Goal: Task Accomplishment & Management: Manage account settings

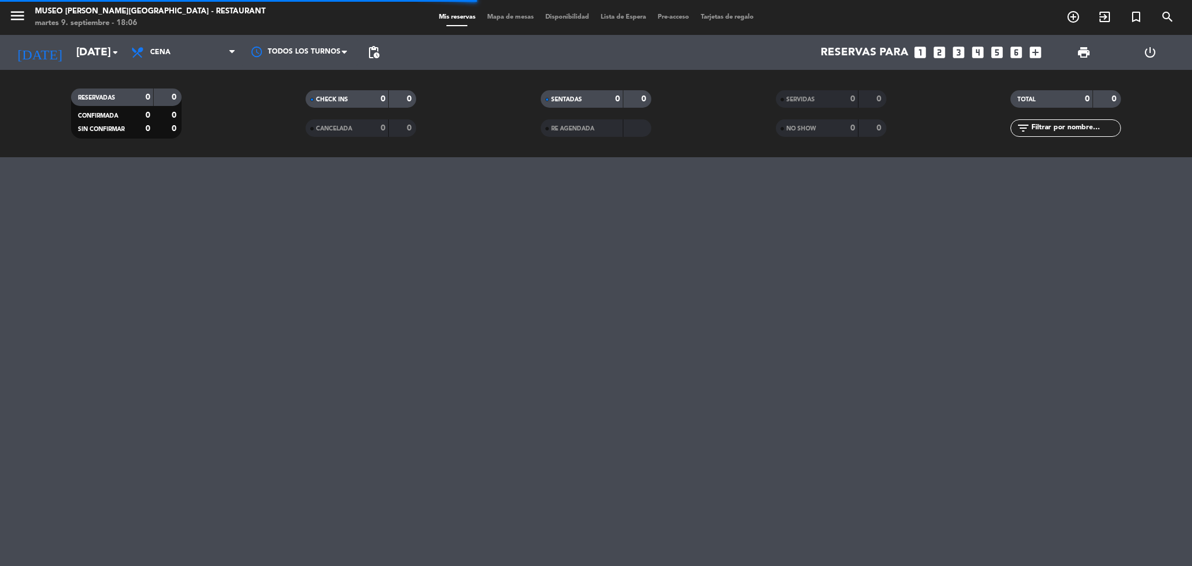
click at [516, 19] on span "Mapa de mesas" at bounding box center [510, 17] width 58 height 6
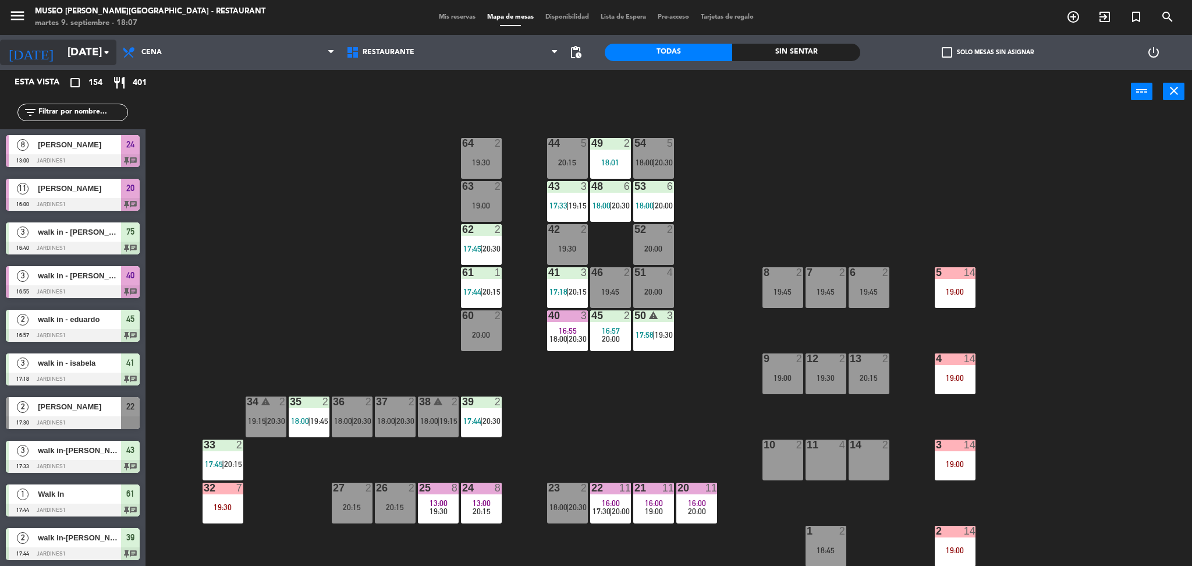
click at [90, 45] on input "[DATE]" at bounding box center [132, 52] width 140 height 24
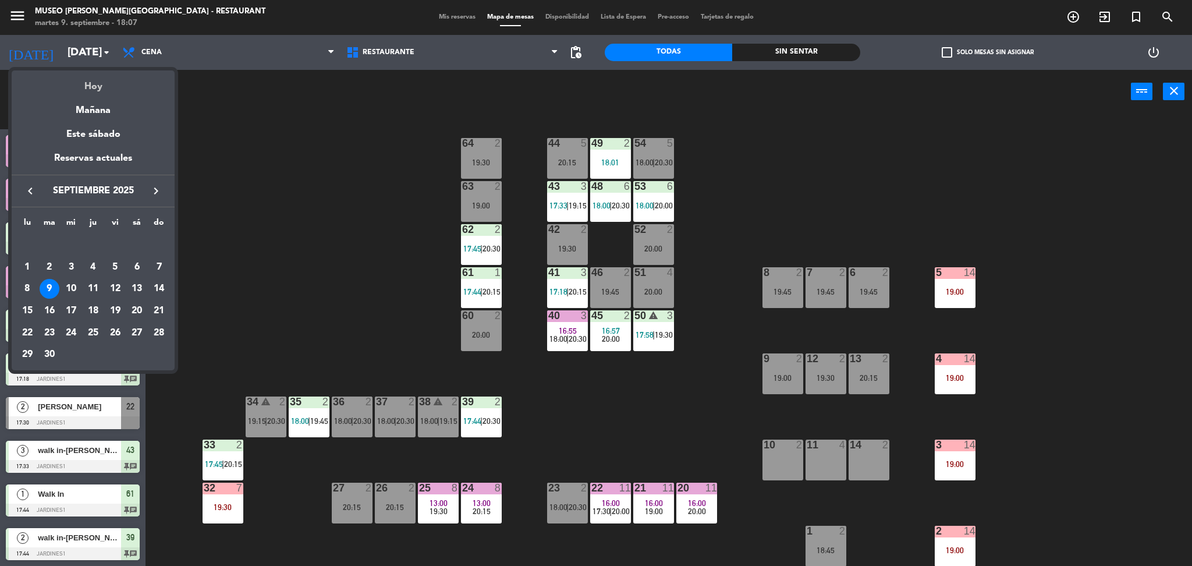
click at [92, 84] on div "Hoy" at bounding box center [93, 82] width 163 height 24
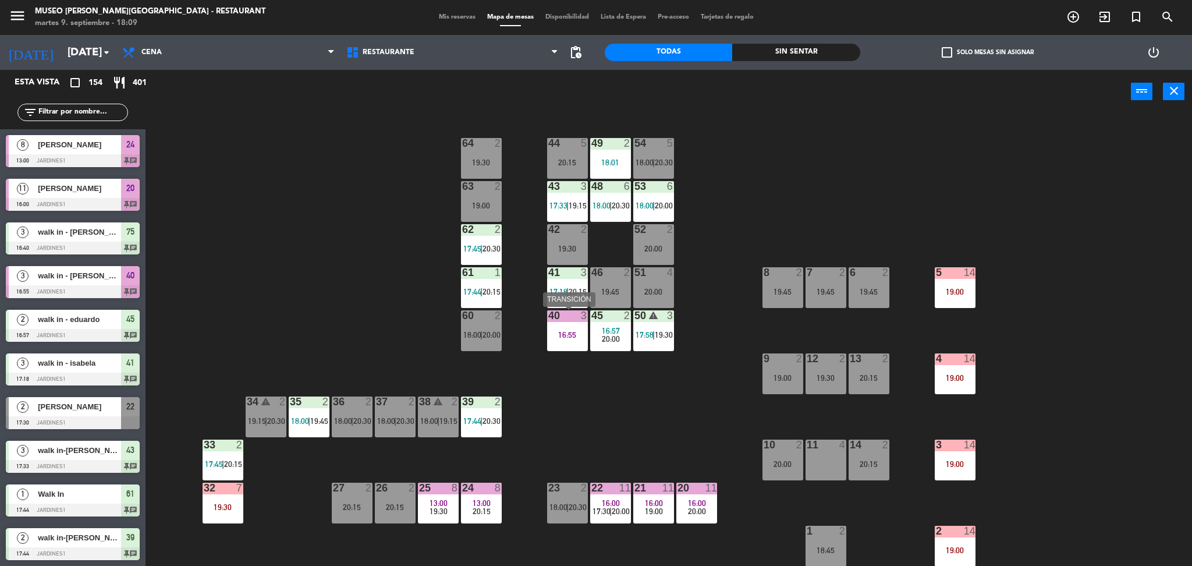
click at [555, 340] on div "40 3 16:55" at bounding box center [567, 330] width 41 height 41
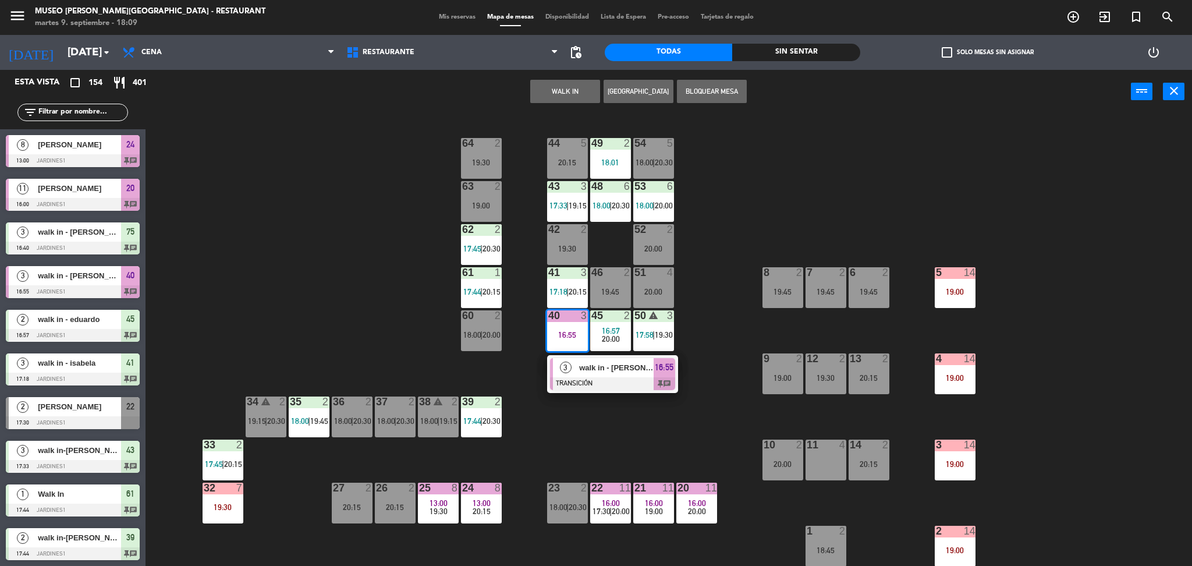
click at [562, 363] on span "3" at bounding box center [566, 367] width 12 height 12
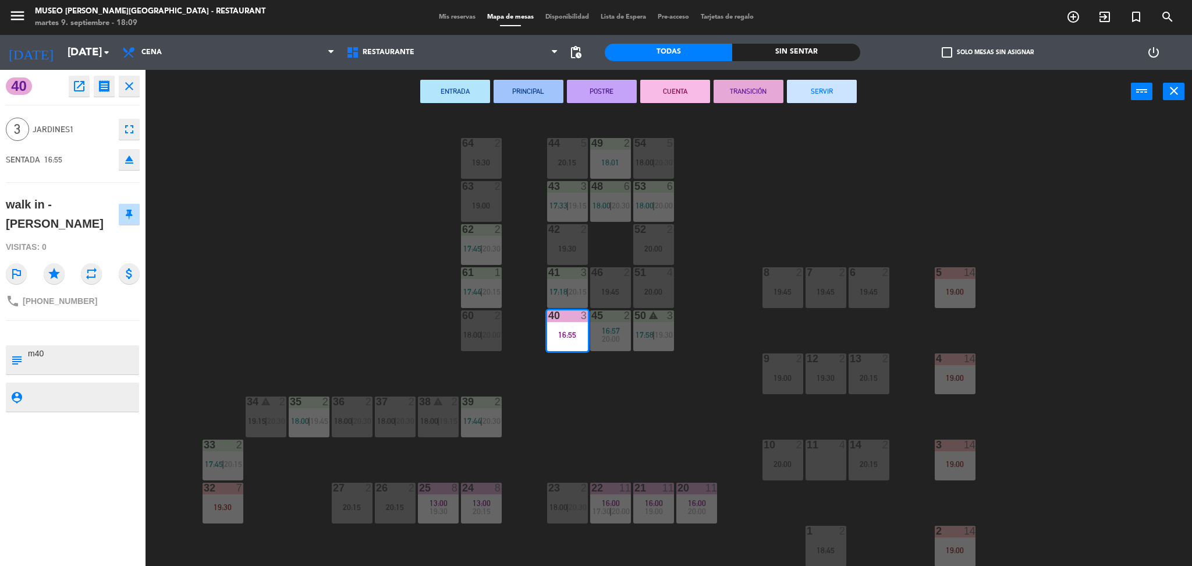
click at [392, 334] on div "44 5 20:15 49 2 18:01 54 5 18:00 | 20:30 64 2 19:30 48 6 18:00 | 20:30 53 6 18:…" at bounding box center [674, 343] width 1035 height 452
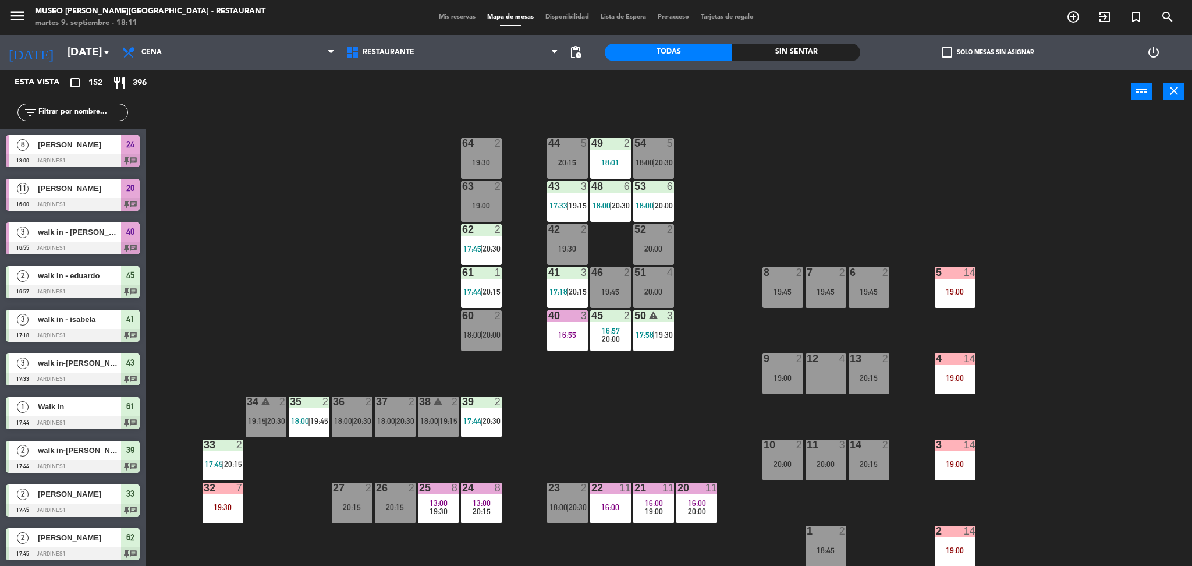
click at [305, 160] on div "44 5 20:15 49 2 18:01 54 5 18:00 | 20:30 64 2 19:30 48 6 18:00 | 20:30 53 6 18:…" at bounding box center [674, 343] width 1035 height 452
click at [115, 125] on div "filter_list" at bounding box center [72, 112] width 145 height 34
click at [109, 108] on input "text" at bounding box center [82, 112] width 90 height 13
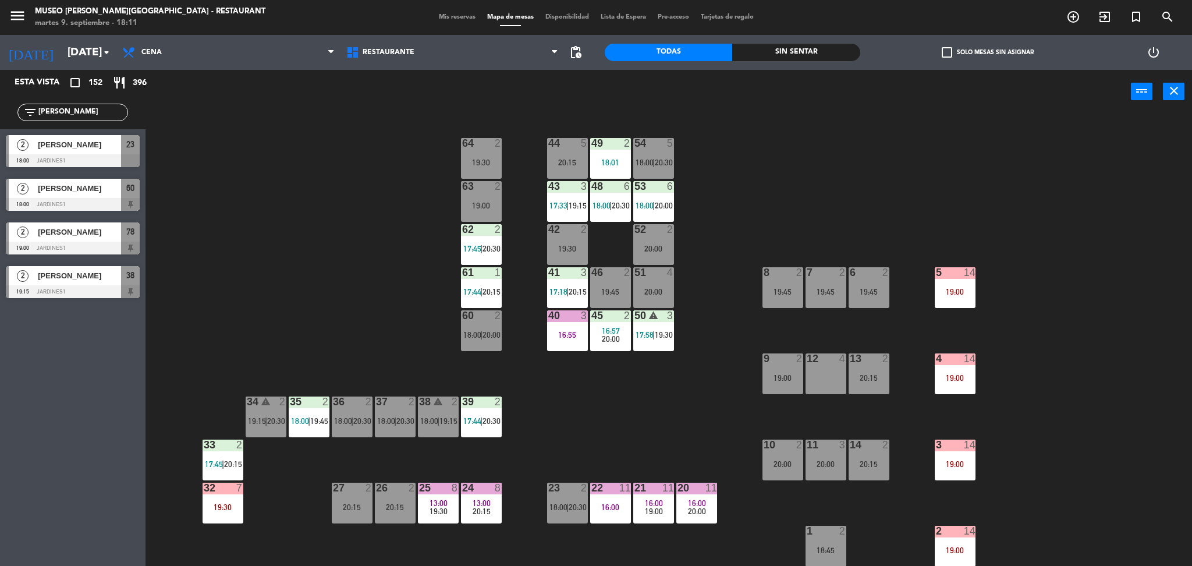
type input "[PERSON_NAME]"
click at [242, 196] on div "44 5 20:15 49 2 18:01 54 5 18:00 | 20:30 64 2 19:30 48 6 18:00 | 20:30 53 6 18:…" at bounding box center [674, 343] width 1035 height 452
click at [64, 151] on span "[PERSON_NAME]" at bounding box center [79, 144] width 83 height 12
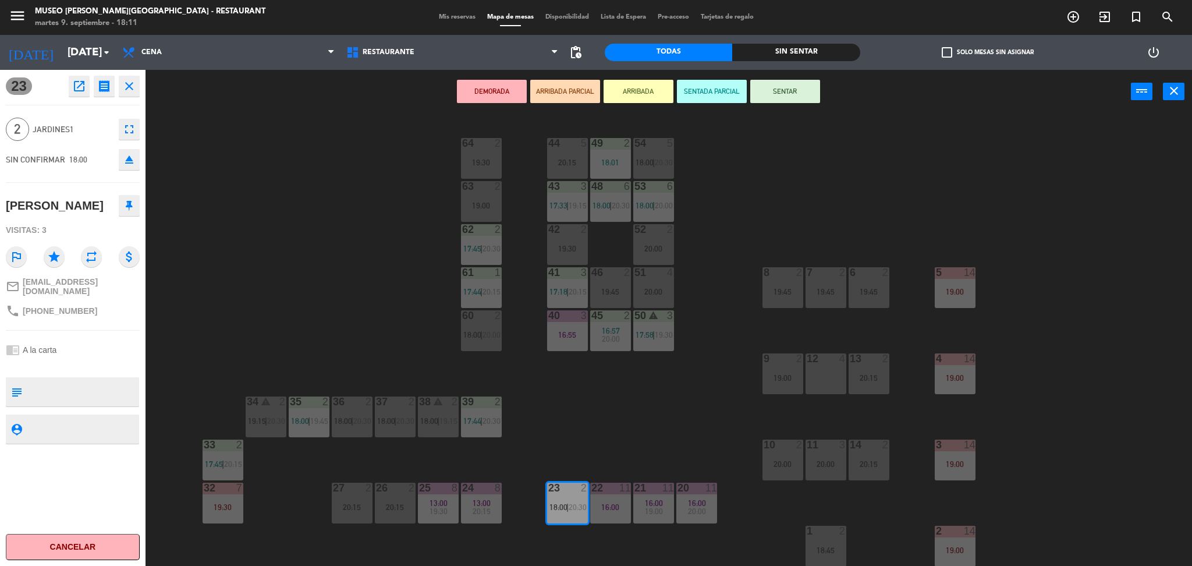
click at [290, 268] on div "44 5 20:15 49 2 18:01 54 5 18:00 | 20:30 64 2 19:30 48 6 18:00 | 20:30 53 6 18:…" at bounding box center [674, 343] width 1035 height 452
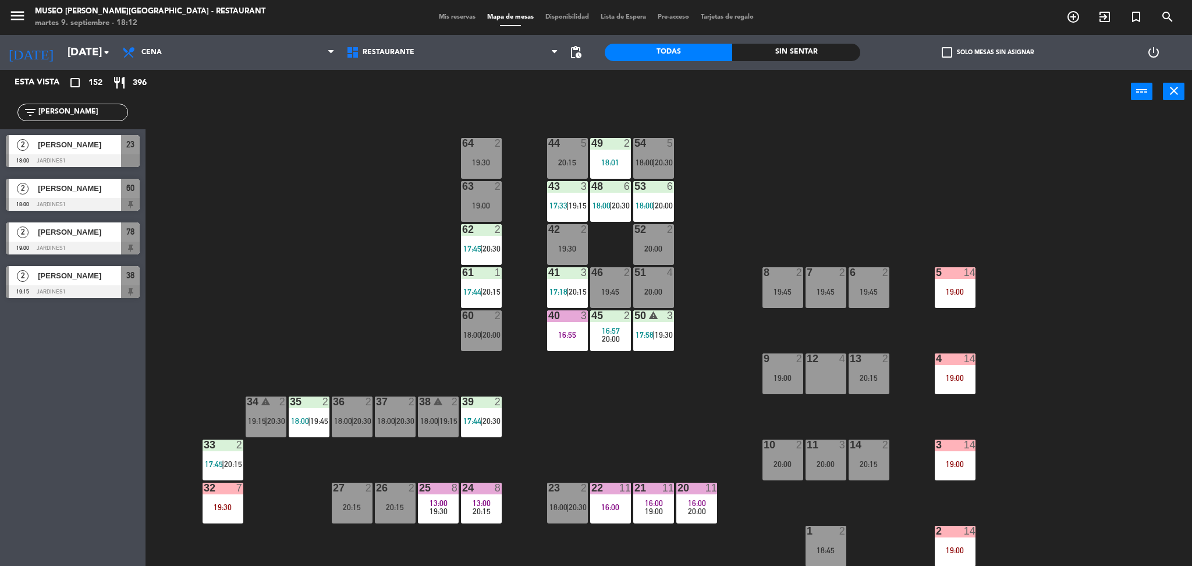
click at [85, 151] on div "[PERSON_NAME]" at bounding box center [79, 144] width 84 height 19
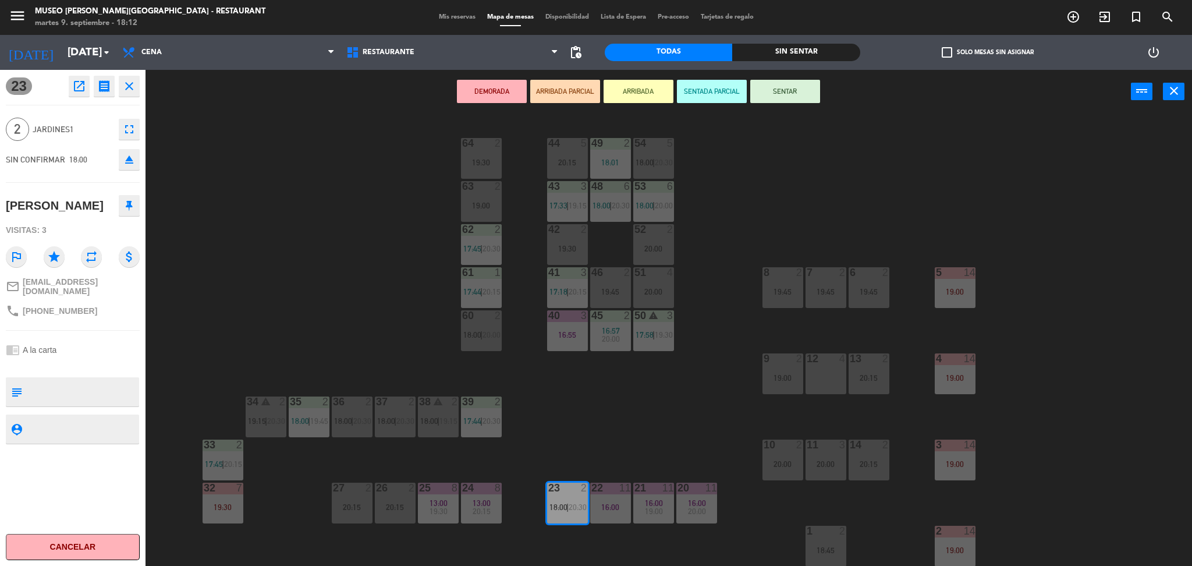
click at [184, 249] on div "44 5 20:15 49 2 18:01 54 5 18:00 | 20:30 64 2 19:30 48 6 18:00 | 20:30 53 6 18:…" at bounding box center [674, 343] width 1035 height 452
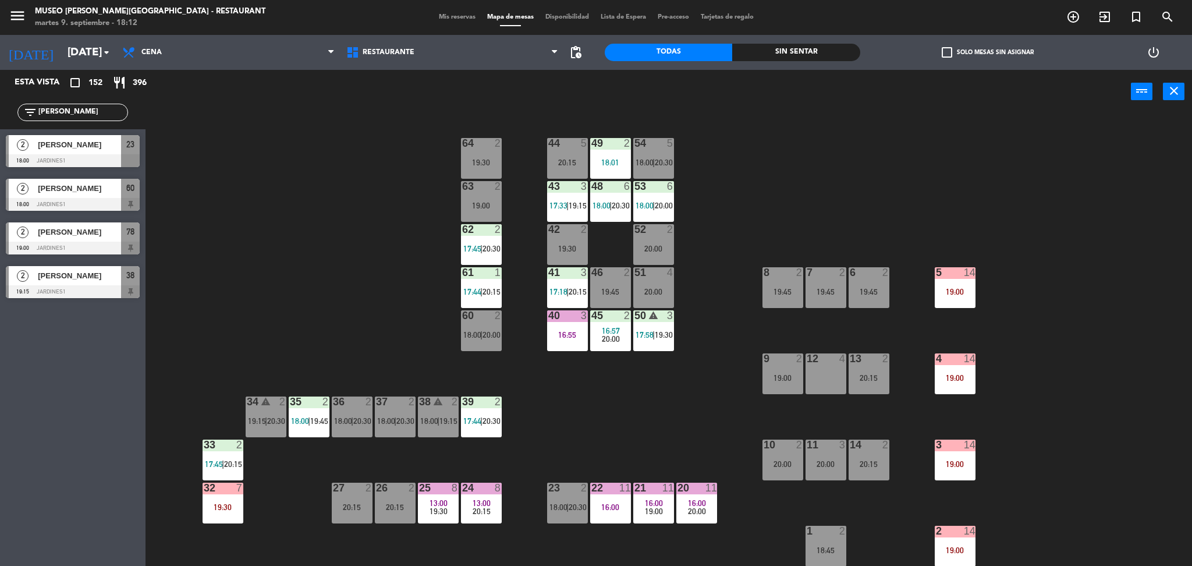
click at [85, 194] on span "[PERSON_NAME]" at bounding box center [79, 188] width 83 height 12
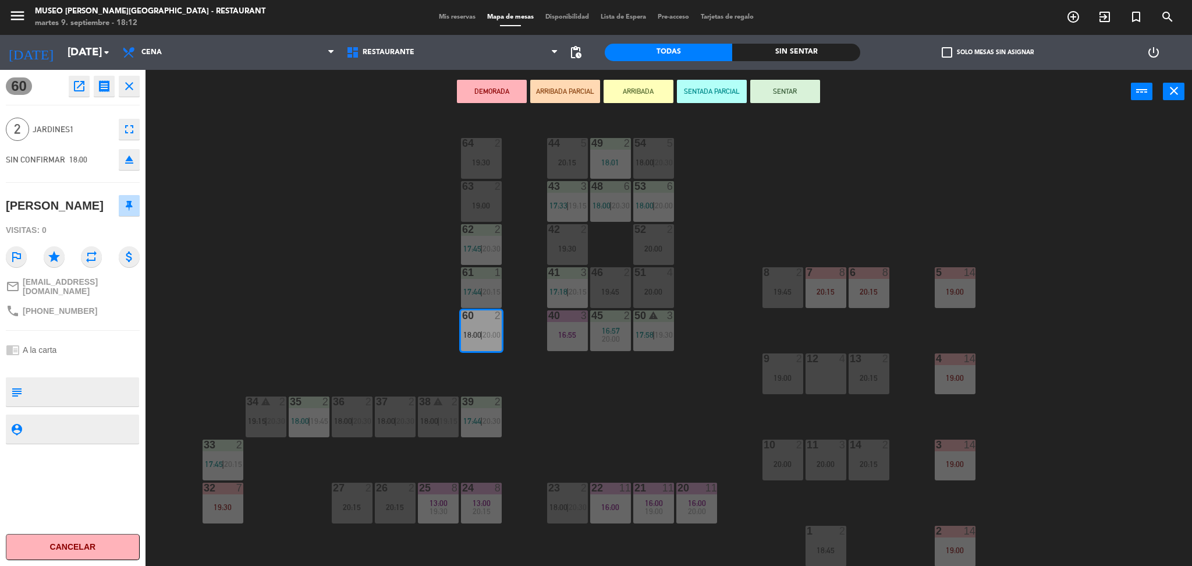
click at [285, 311] on div "44 5 20:15 49 2 18:01 54 5 18:00 | 20:30 64 2 19:30 48 6 18:00 | 20:30 53 6 18:…" at bounding box center [674, 343] width 1035 height 452
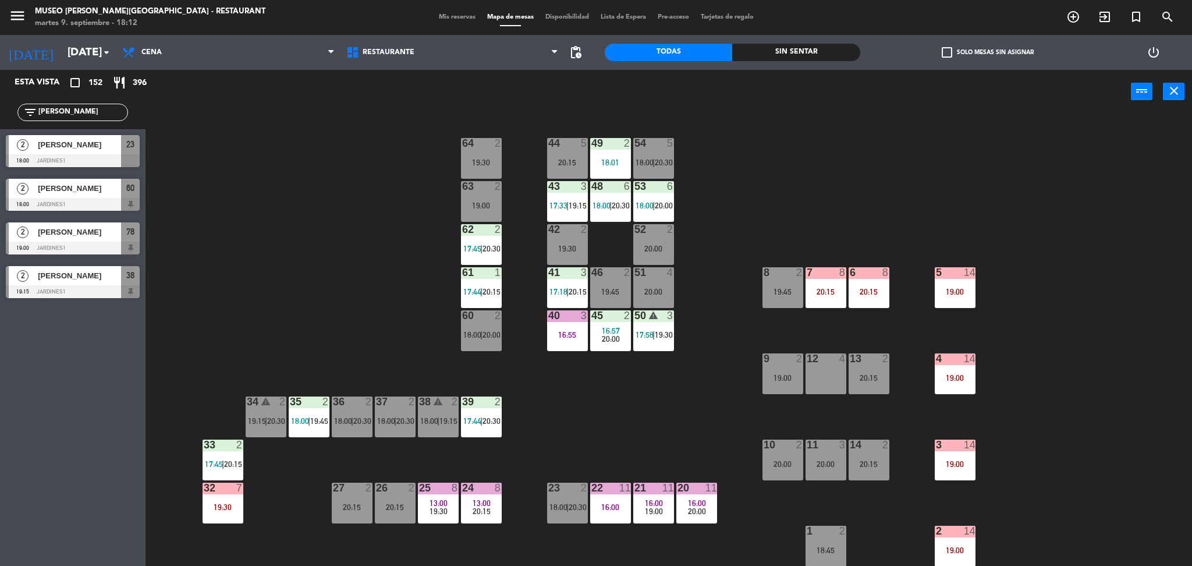
click at [122, 158] on div at bounding box center [73, 160] width 134 height 13
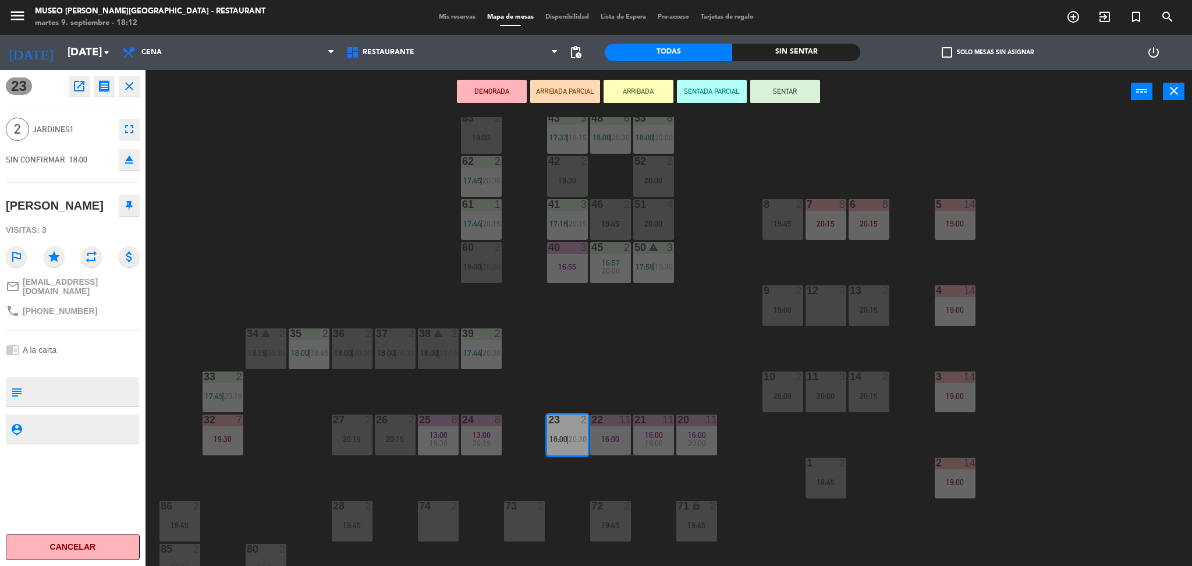
scroll to position [69, 0]
click at [588, 329] on div "44 5 20:15 49 2 18:01 54 5 18:00 | 20:30 64 2 19:30 48 6 18:00 | 20:30 53 6 18:…" at bounding box center [674, 343] width 1035 height 452
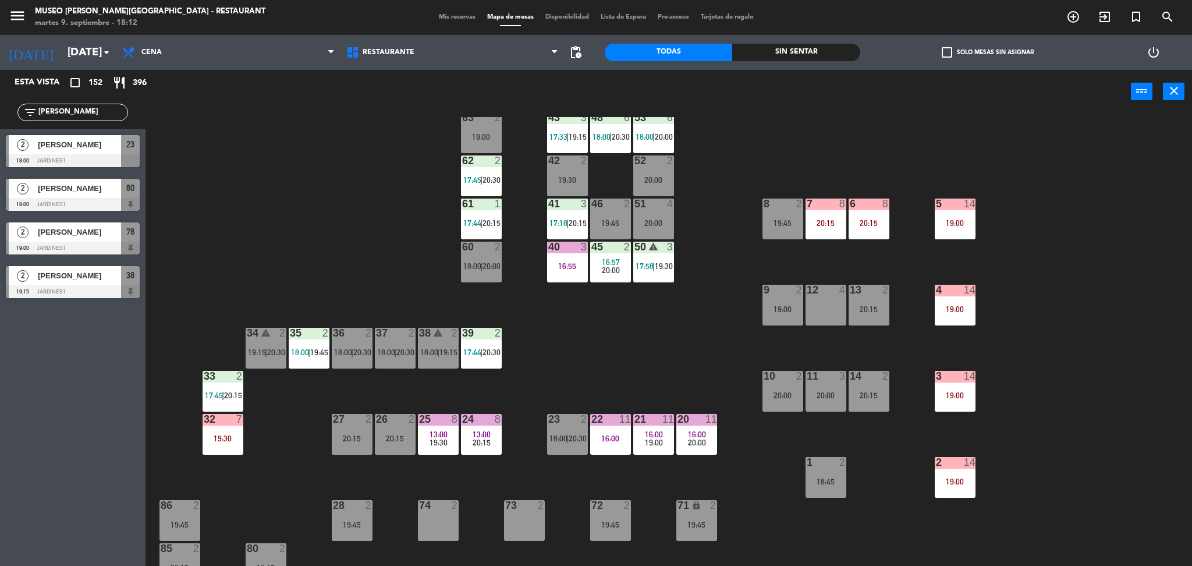
click at [570, 441] on span "20:30" at bounding box center [578, 438] width 18 height 9
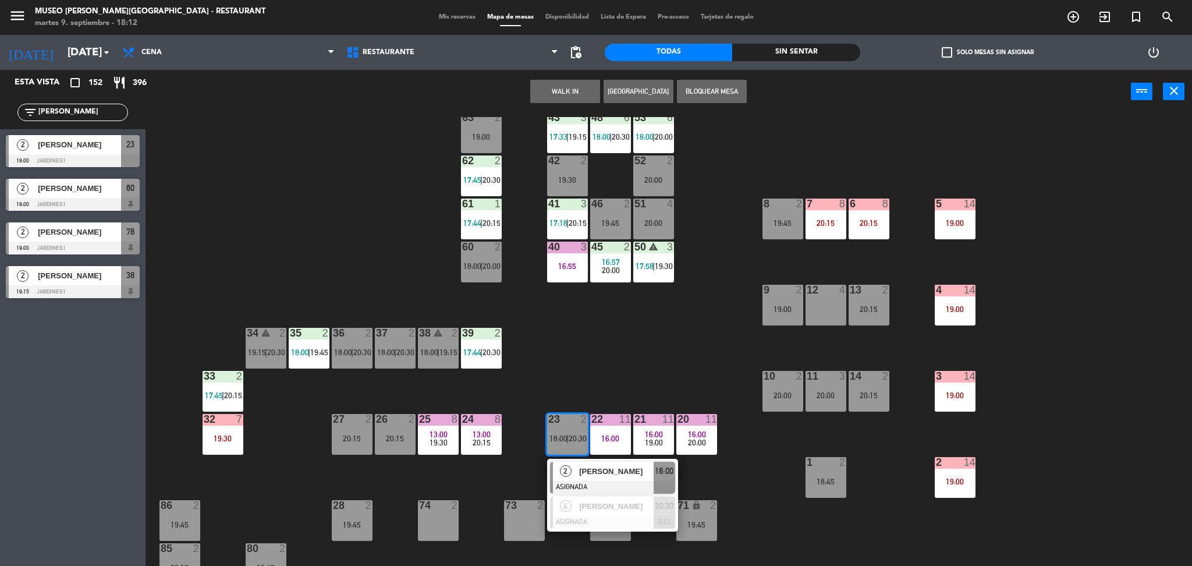
click at [578, 459] on div "2 [PERSON_NAME] 18:00" at bounding box center [612, 478] width 131 height 38
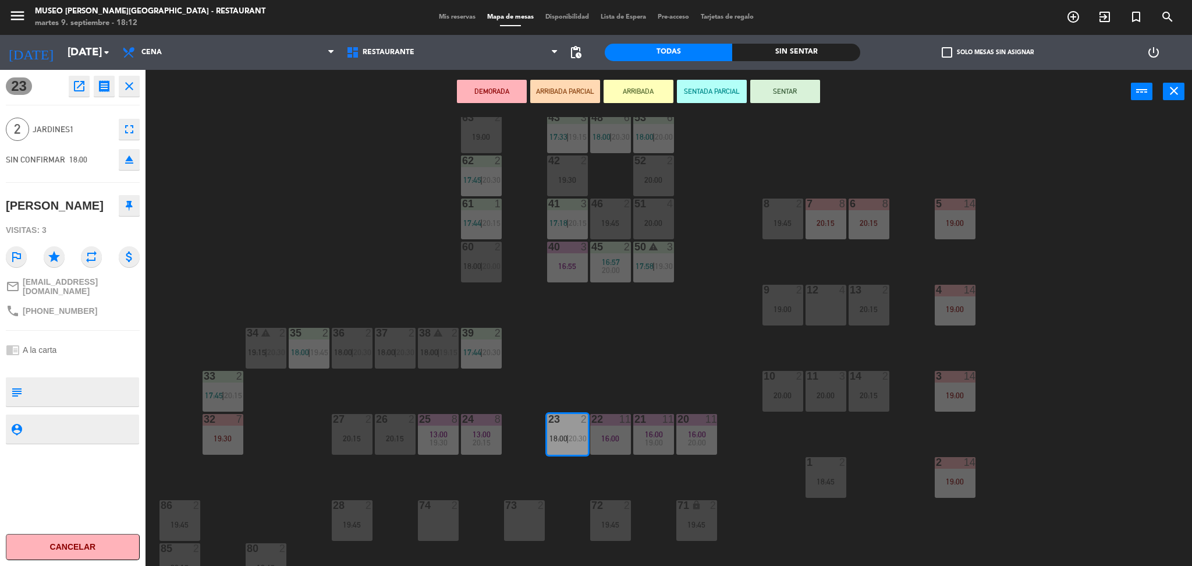
click at [577, 182] on div "19:30" at bounding box center [567, 180] width 41 height 8
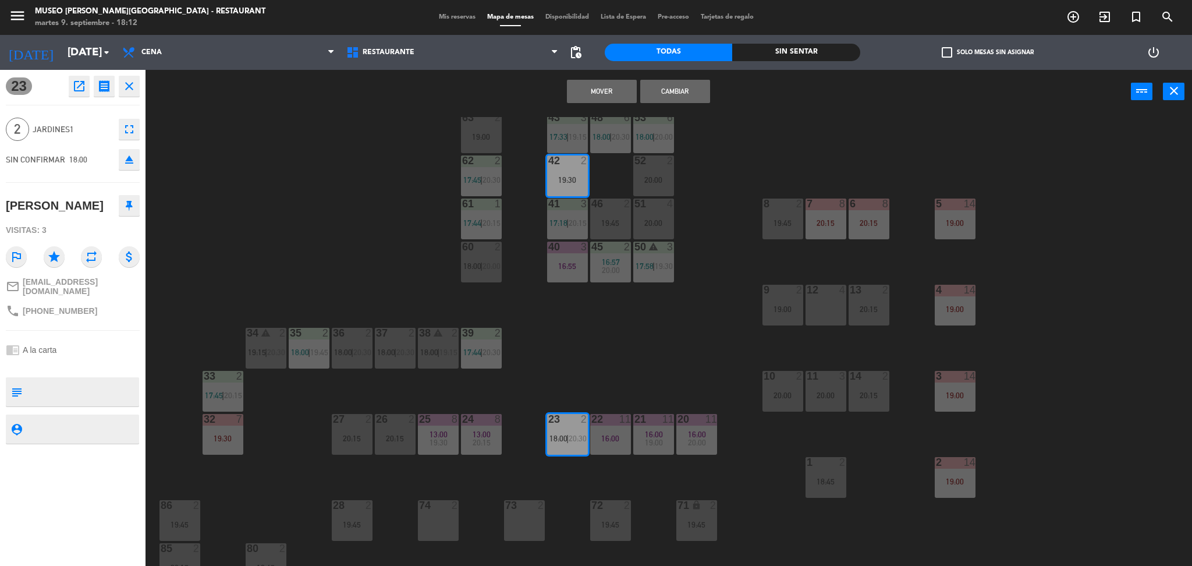
click at [594, 85] on button "Mover" at bounding box center [602, 91] width 70 height 23
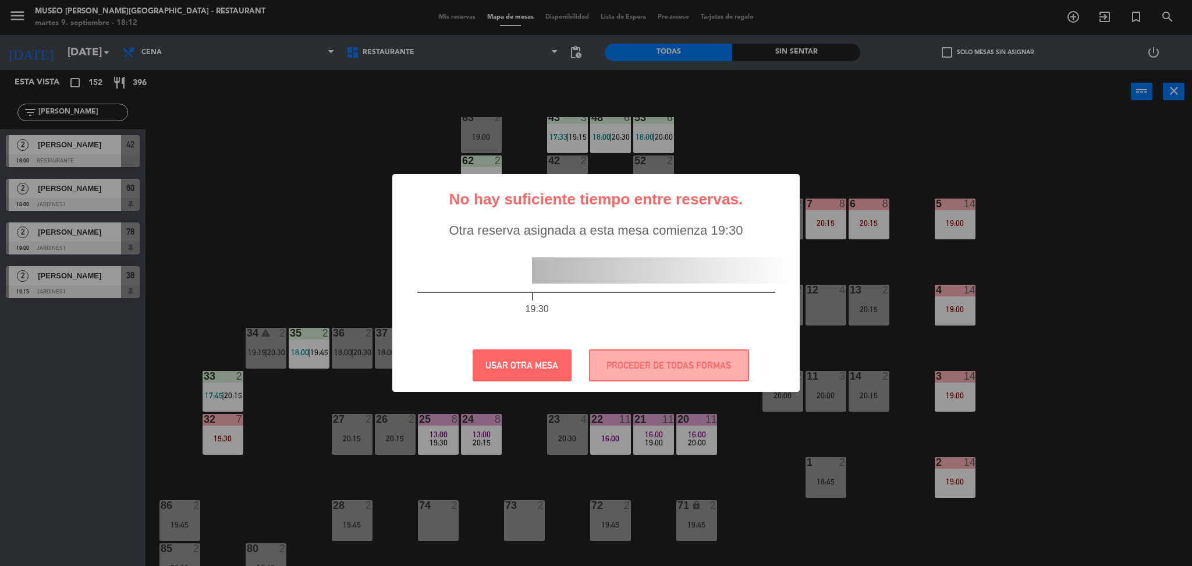
click at [644, 389] on div "? ! i No hay suficiente tiempo entre reservas. × Otra reserva asignada a esta m…" at bounding box center [595, 283] width 407 height 218
click at [641, 373] on button "PROCEDER DE TODAS FORMAS" at bounding box center [669, 365] width 160 height 32
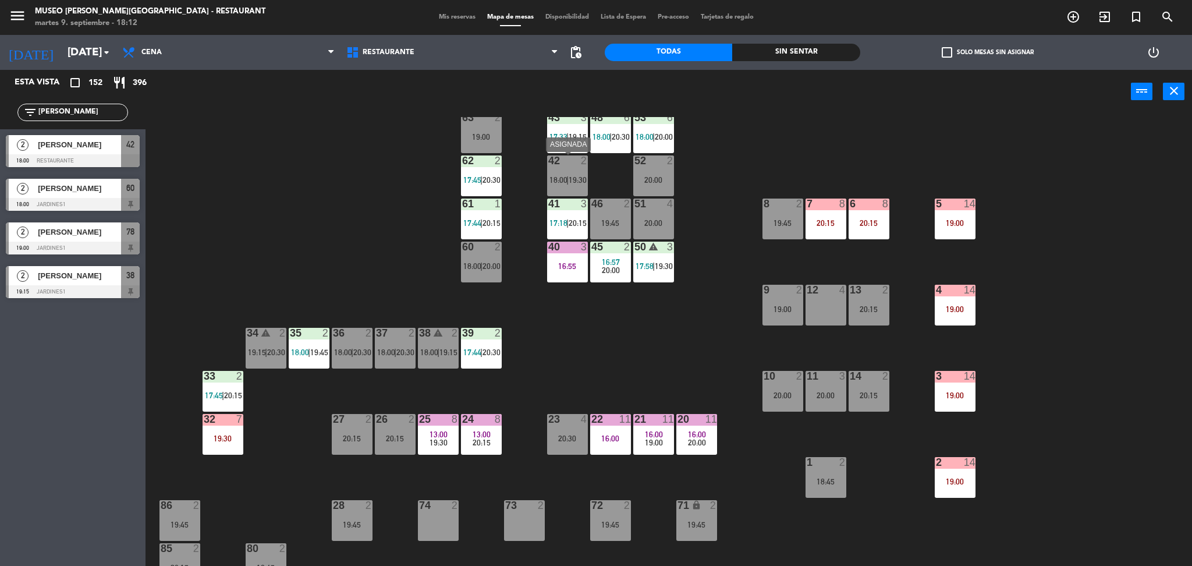
click at [549, 165] on div "42" at bounding box center [548, 160] width 1 height 10
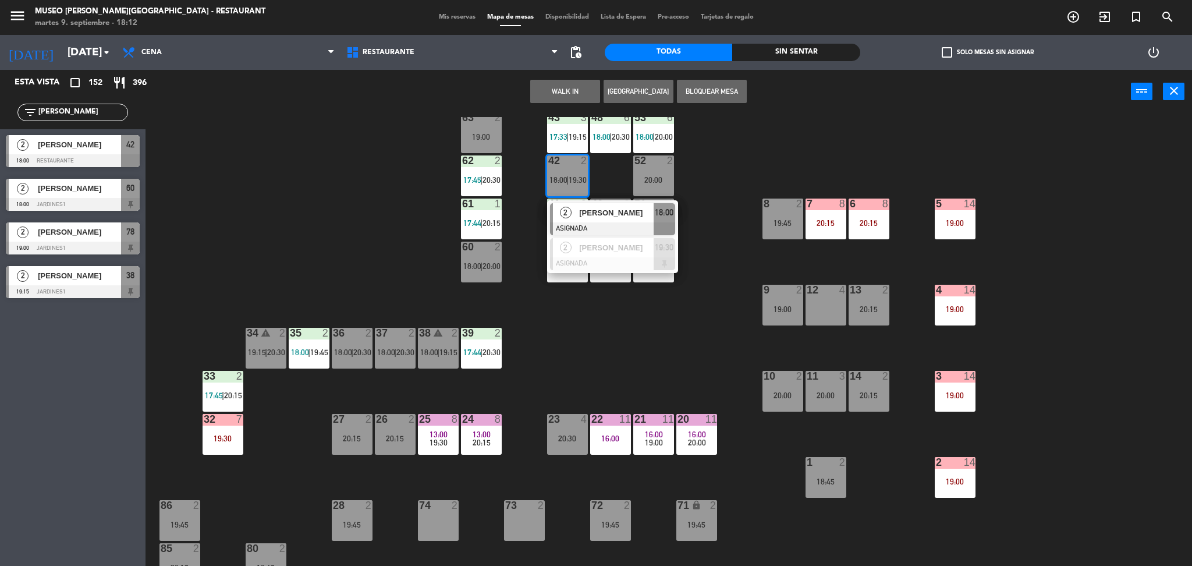
click at [572, 214] on div "2" at bounding box center [565, 212] width 25 height 19
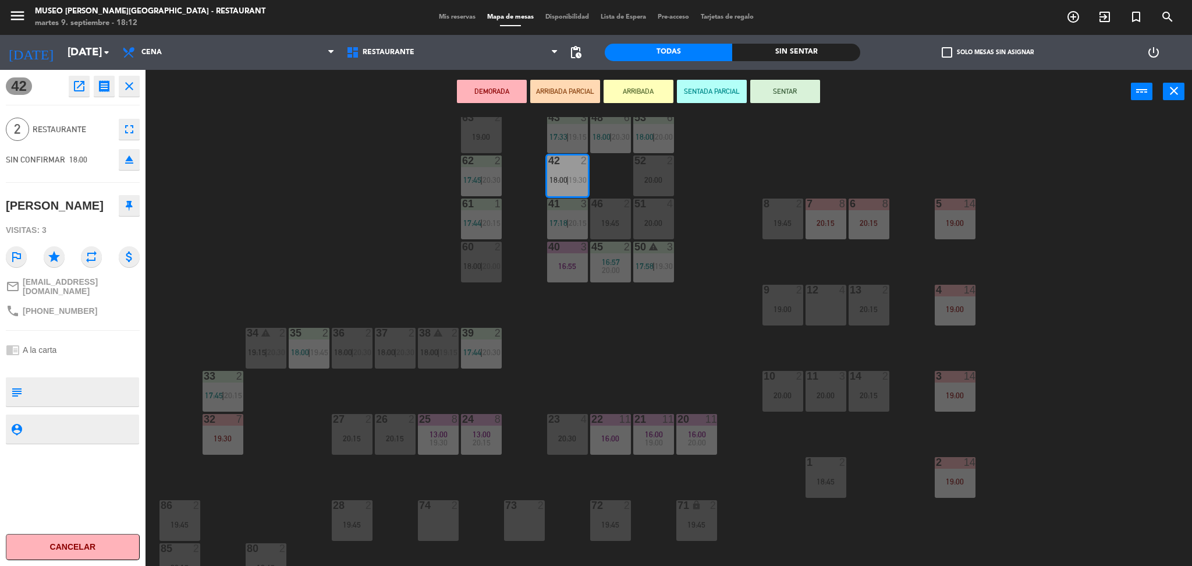
click at [80, 382] on textarea at bounding box center [82, 391] width 111 height 24
click at [574, 95] on button "ARRIBADA PARCIAL" at bounding box center [565, 91] width 70 height 23
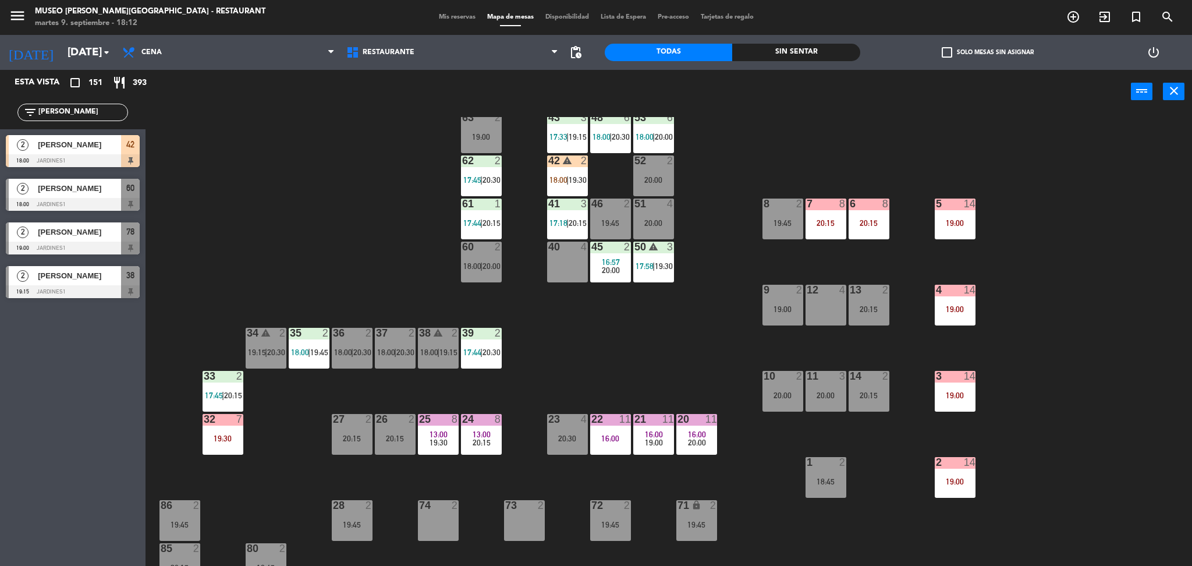
click at [320, 257] on div "44 5 20:15 49 2 18:01 54 5 18:00 | 20:30 64 2 19:30 48 6 18:00 | 20:30 53 6 18:…" at bounding box center [674, 343] width 1035 height 452
drag, startPoint x: 89, startPoint y: 110, endPoint x: 5, endPoint y: 187, distance: 113.7
click at [5, 187] on div "Esta vista crop_square 151 restaurant 393 filter_list [PERSON_NAME] car 2 [PERS…" at bounding box center [72, 187] width 145 height 234
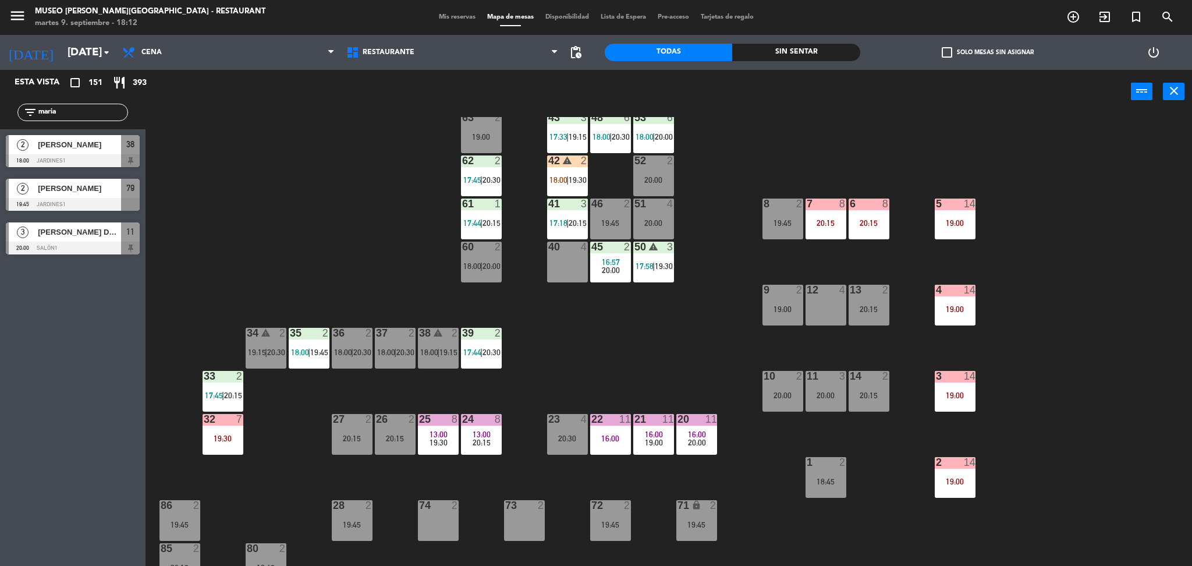
type input "maria"
click at [193, 173] on div "44 5 20:15 49 2 18:01 54 5 18:00 | 20:30 64 2 19:30 48 6 18:00 | 20:30 53 6 18:…" at bounding box center [674, 343] width 1035 height 452
click at [98, 152] on div "[PERSON_NAME]" at bounding box center [79, 144] width 84 height 19
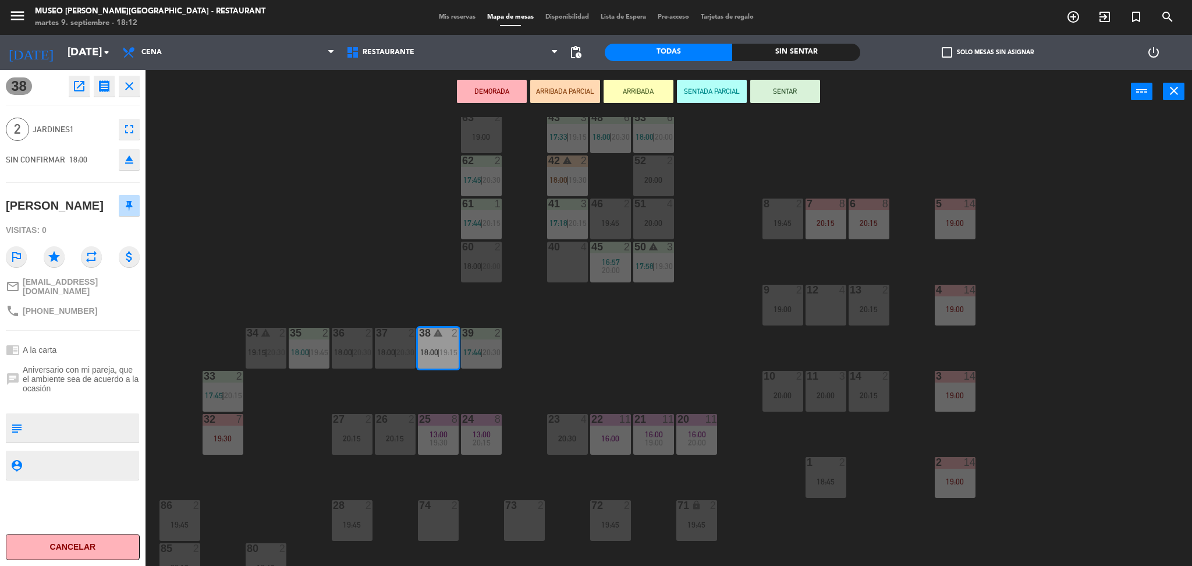
click at [233, 253] on div "44 5 20:15 49 2 18:01 54 5 18:00 | 20:30 64 2 19:30 48 6 18:00 | 20:30 53 6 18:…" at bounding box center [674, 343] width 1035 height 452
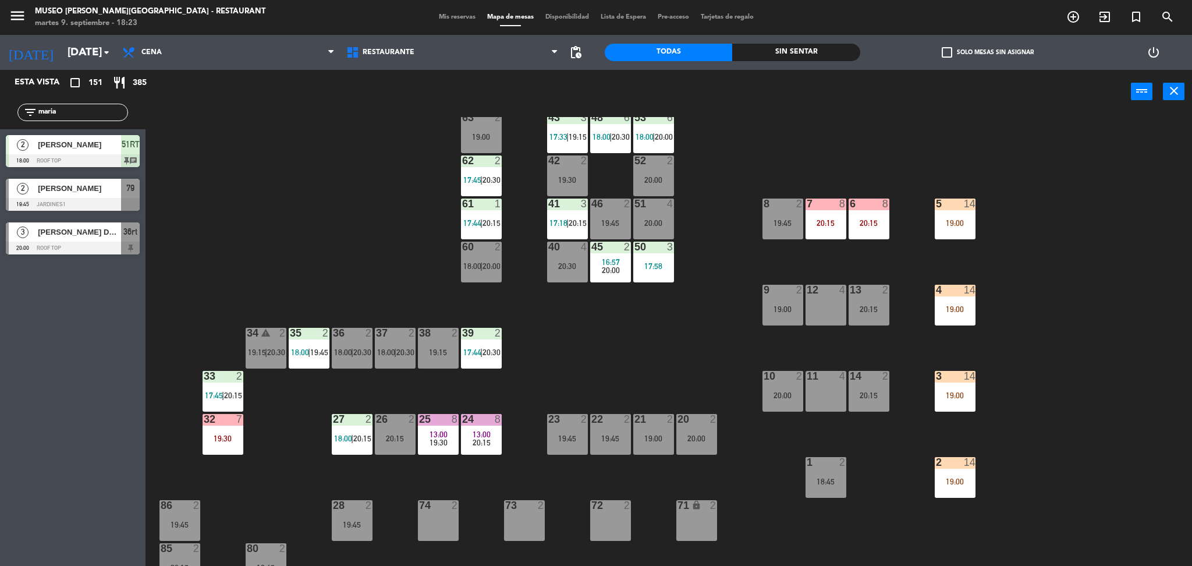
click at [300, 280] on div "44 5 20:15 49 2 18:01 54 5 18:00 64 2 19:30 48 6 18:00 | 20:30 53 6 18:00 | 20:…" at bounding box center [674, 343] width 1035 height 452
drag, startPoint x: 1, startPoint y: 123, endPoint x: 0, endPoint y: 74, distance: 48.3
click at [0, 74] on div "Esta vista crop_square 150 restaurant 383 filter_list [PERSON_NAME] 2 [PERSON_N…" at bounding box center [72, 165] width 145 height 190
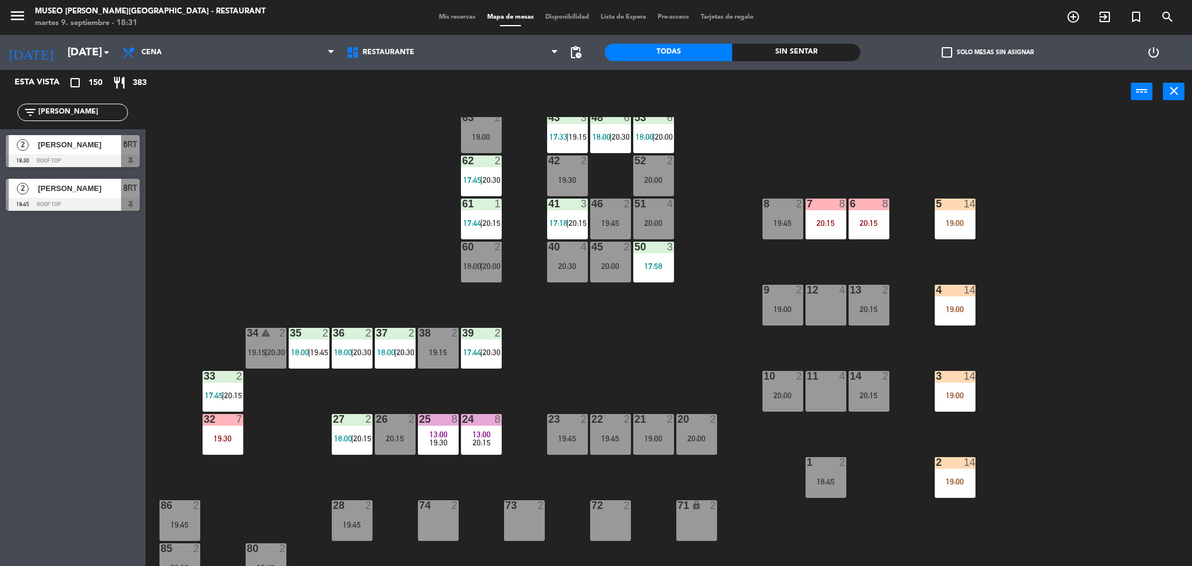
type input "[PERSON_NAME]"
click at [267, 162] on div "44 5 20:15 49 2 18:01 54 5 18:00 64 2 19:30 48 6 18:00 | 20:30 53 6 18:00 | 20:…" at bounding box center [674, 343] width 1035 height 452
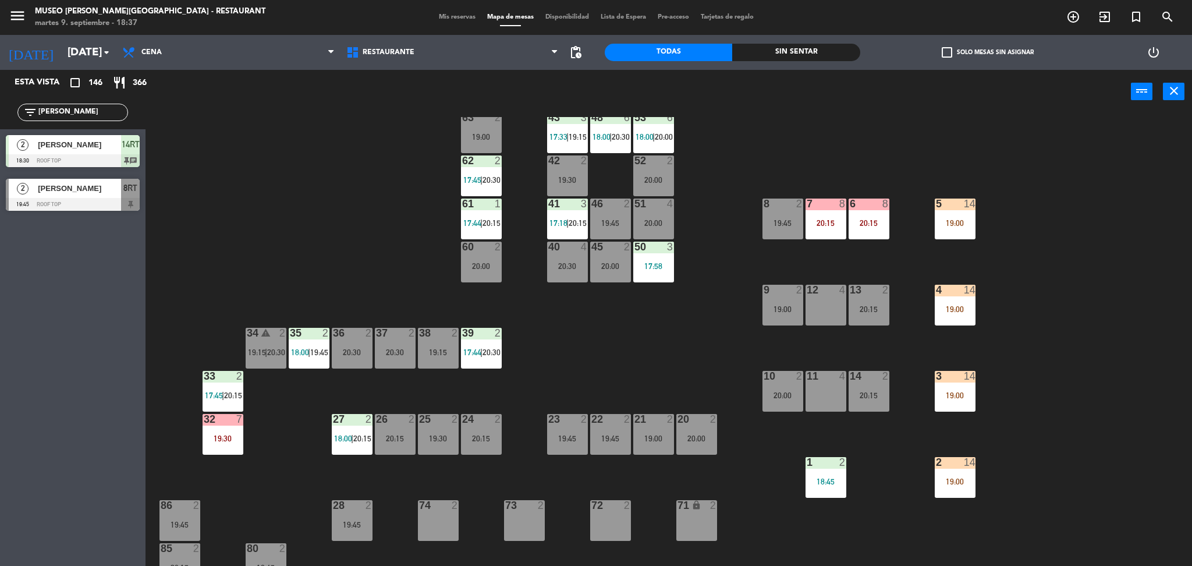
scroll to position [385, 0]
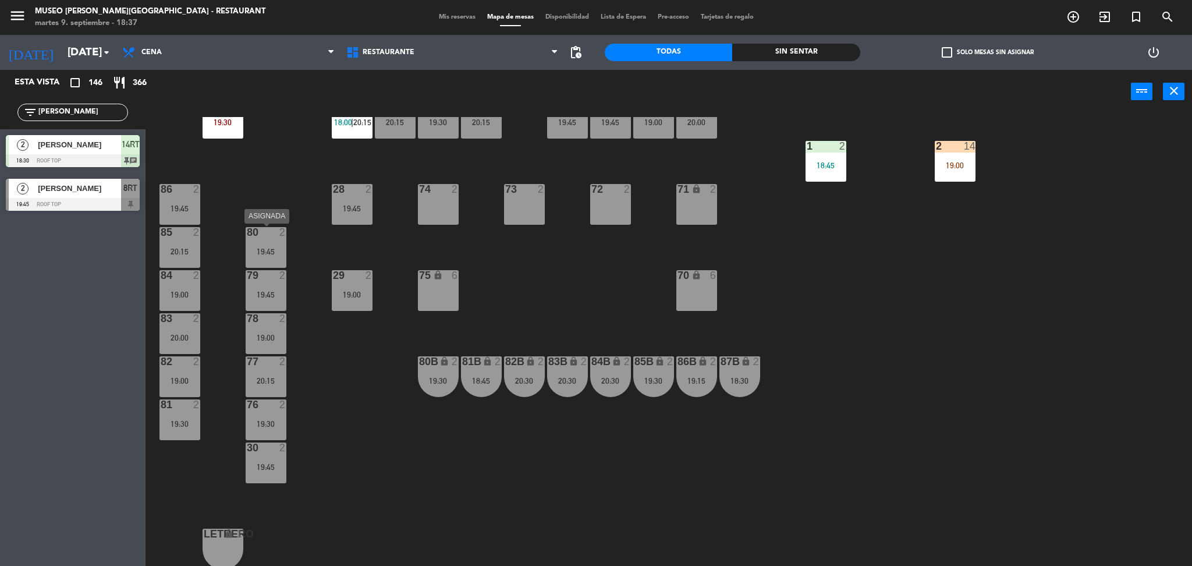
click at [284, 234] on div "2" at bounding box center [282, 232] width 7 height 10
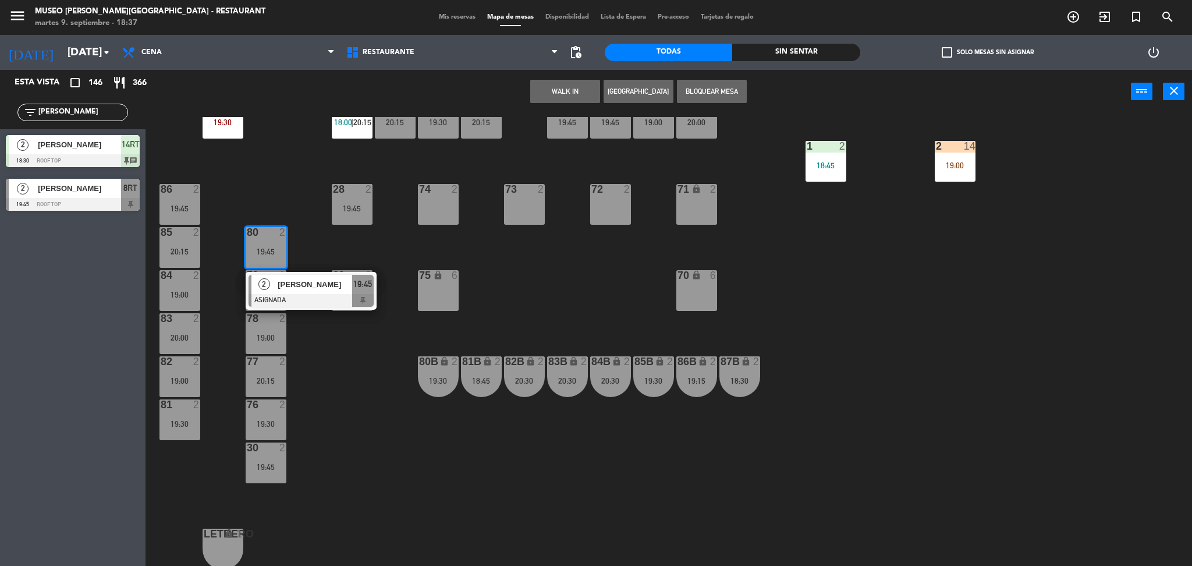
click at [300, 268] on div "44 5 20:15 49 2 18:01 54 5 64 2 19:30 48 6 18:00 | 20:30 53 6 18:00 | 20:00 63 …" at bounding box center [674, 343] width 1035 height 452
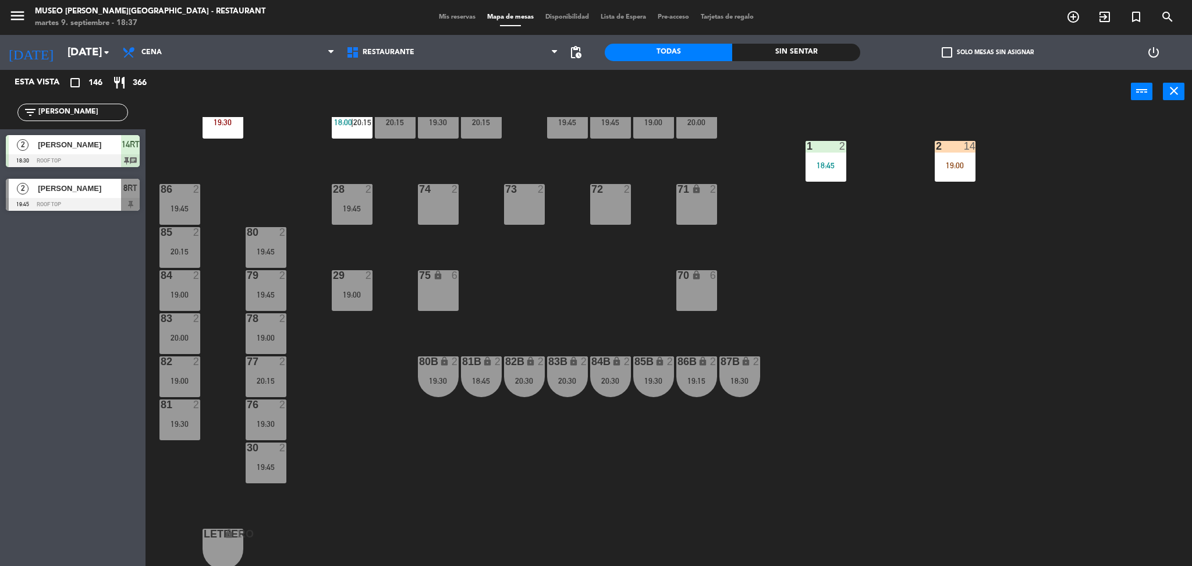
click at [281, 254] on div "19:45" at bounding box center [266, 251] width 41 height 8
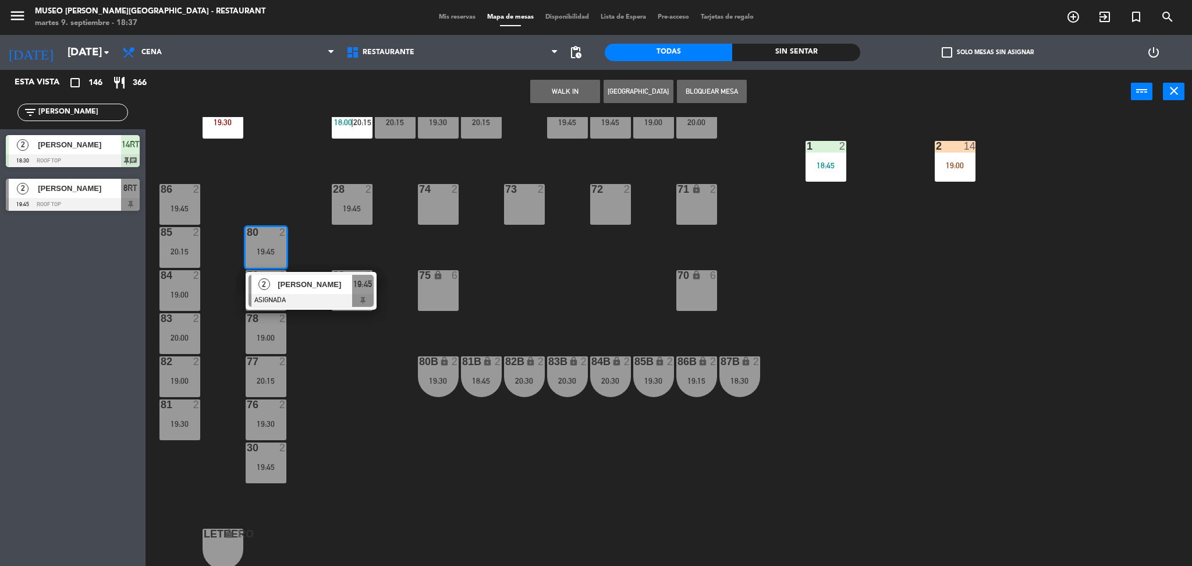
click at [291, 279] on span "[PERSON_NAME]" at bounding box center [315, 284] width 74 height 12
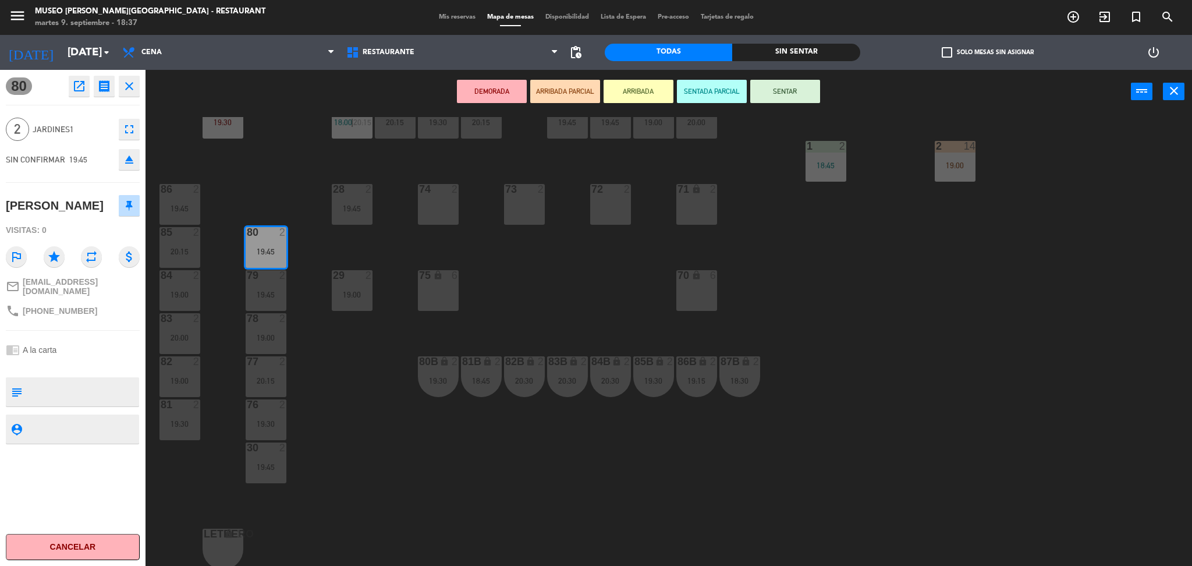
click at [101, 397] on textarea at bounding box center [82, 391] width 111 height 24
click at [560, 88] on button "ARRIBADA PARCIAL" at bounding box center [565, 91] width 70 height 23
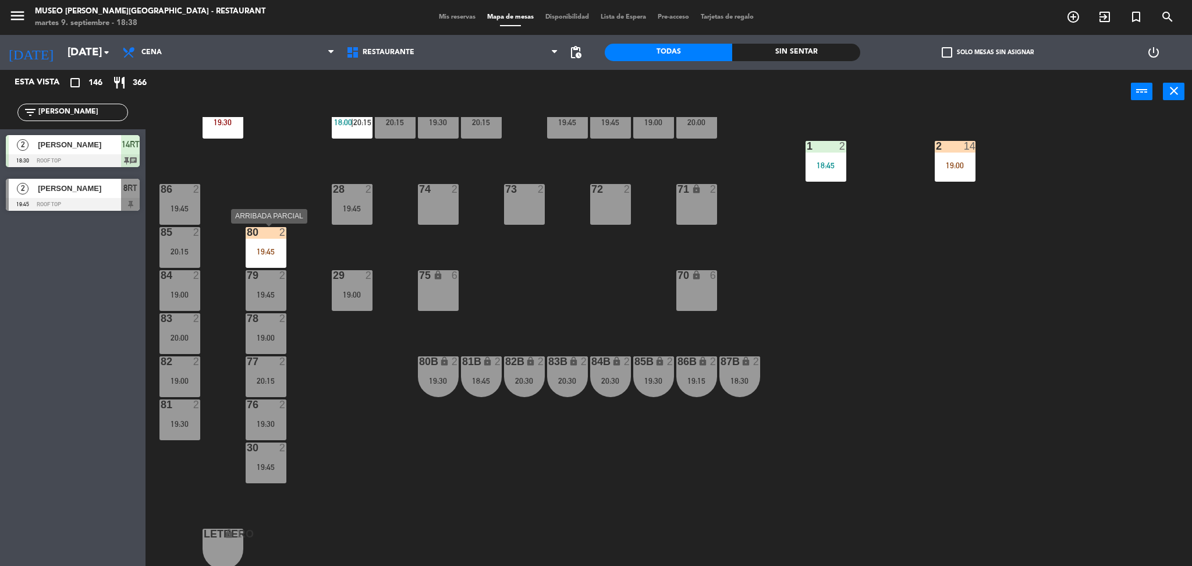
click at [265, 247] on div "19:45" at bounding box center [266, 251] width 41 height 8
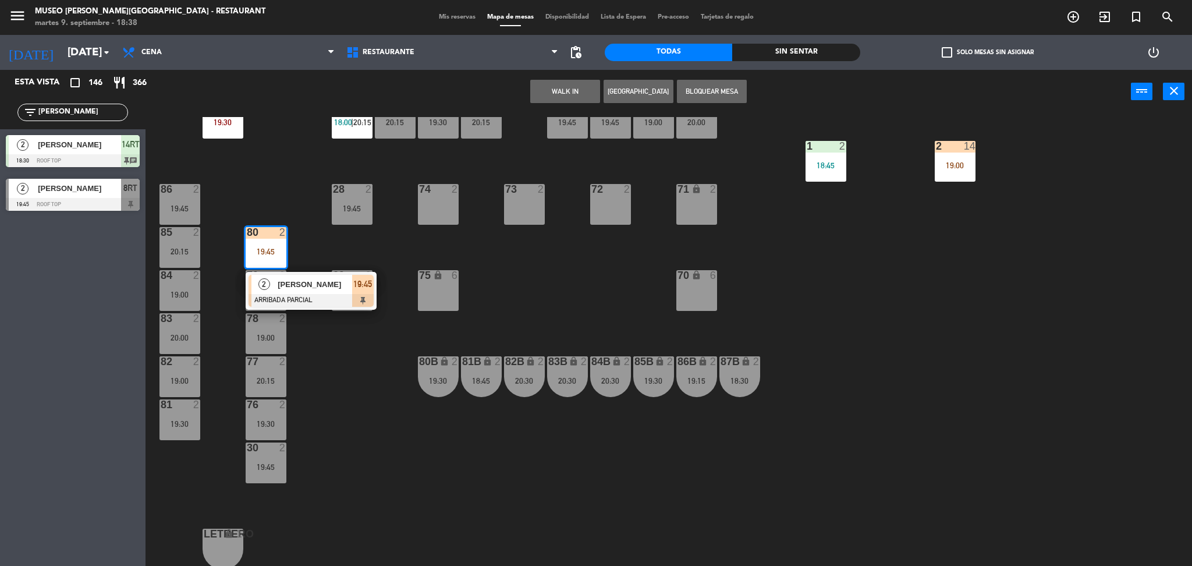
click at [274, 278] on div "2" at bounding box center [263, 284] width 25 height 19
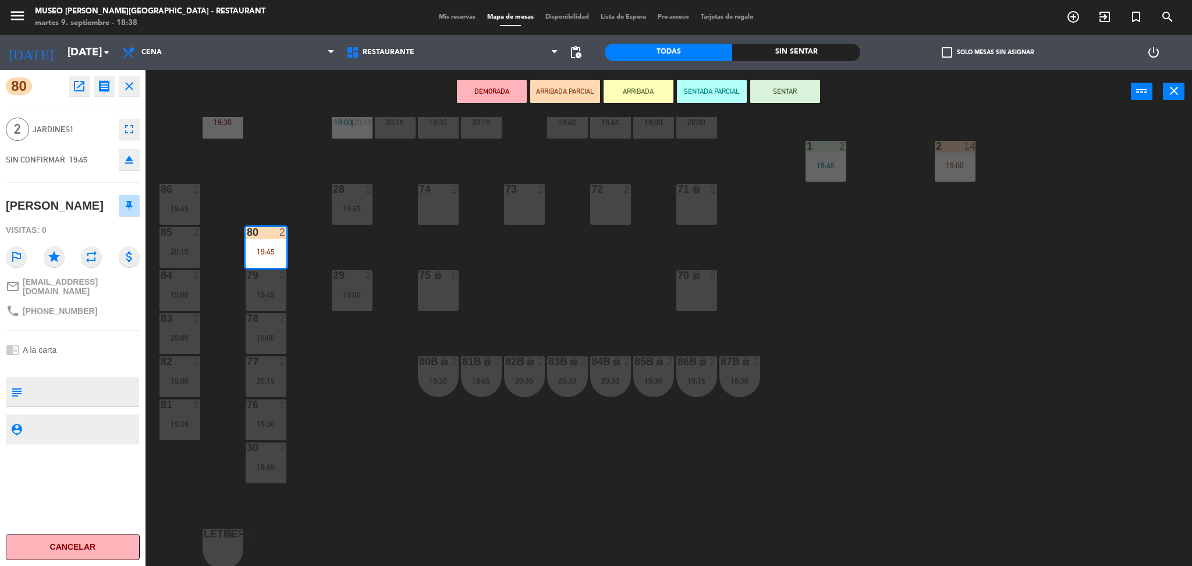
click at [95, 381] on textarea at bounding box center [82, 391] width 111 height 24
type textarea "LLEGARON 19:36"
click at [84, 133] on span "Jardines1" at bounding box center [73, 129] width 80 height 13
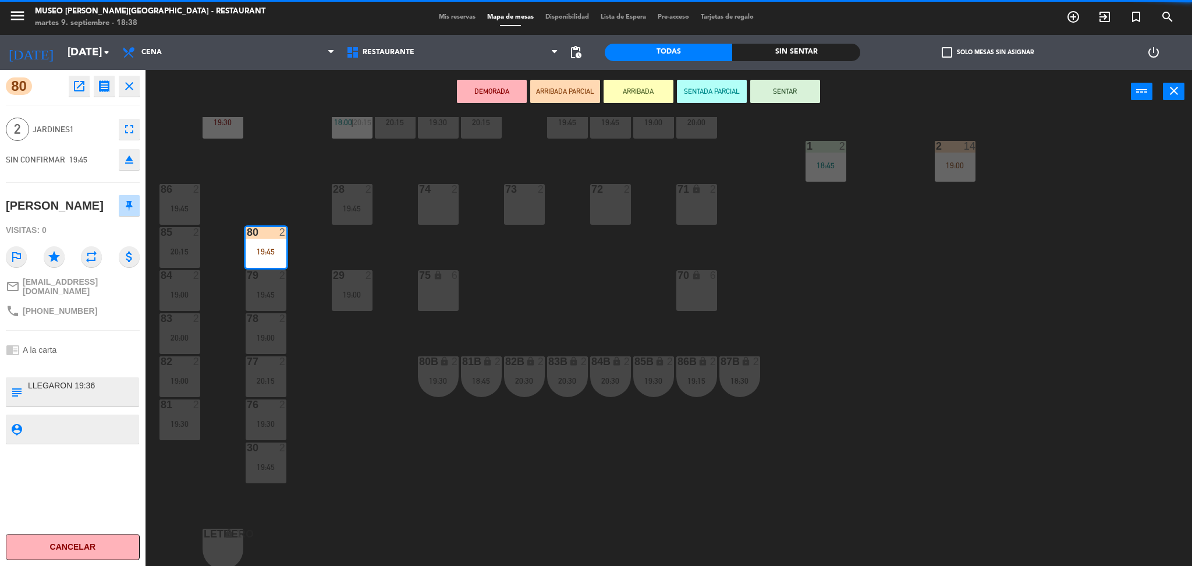
click at [237, 159] on div "44 5 20:15 49 2 18:01 54 5 64 2 19:30 48 6 18:00 | 20:30 53 6 18:00 | 20:00 63 …" at bounding box center [674, 343] width 1035 height 452
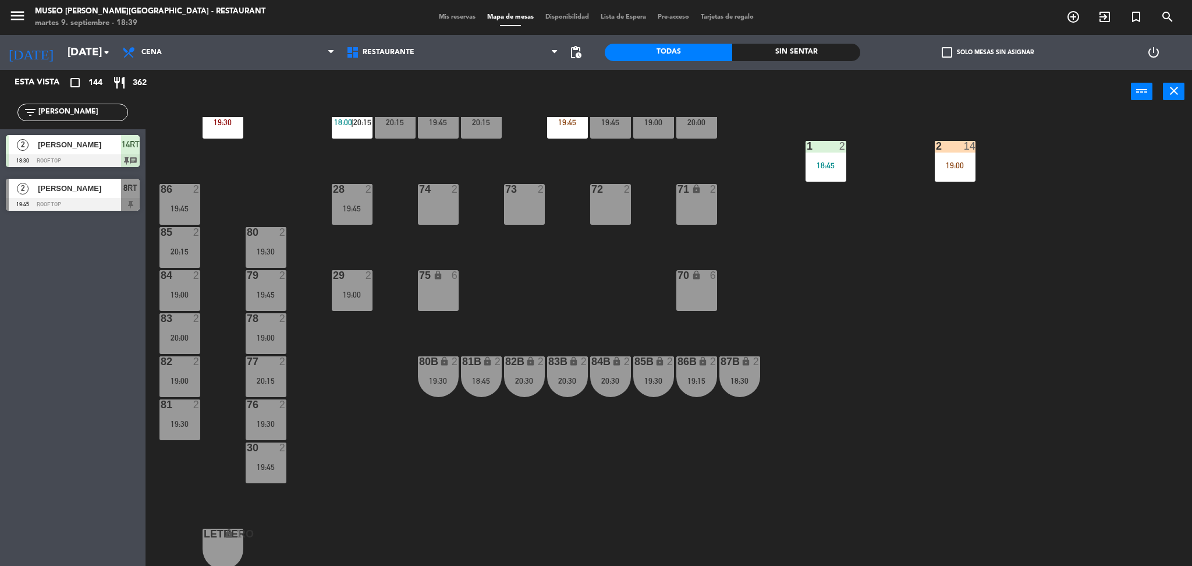
scroll to position [0, 0]
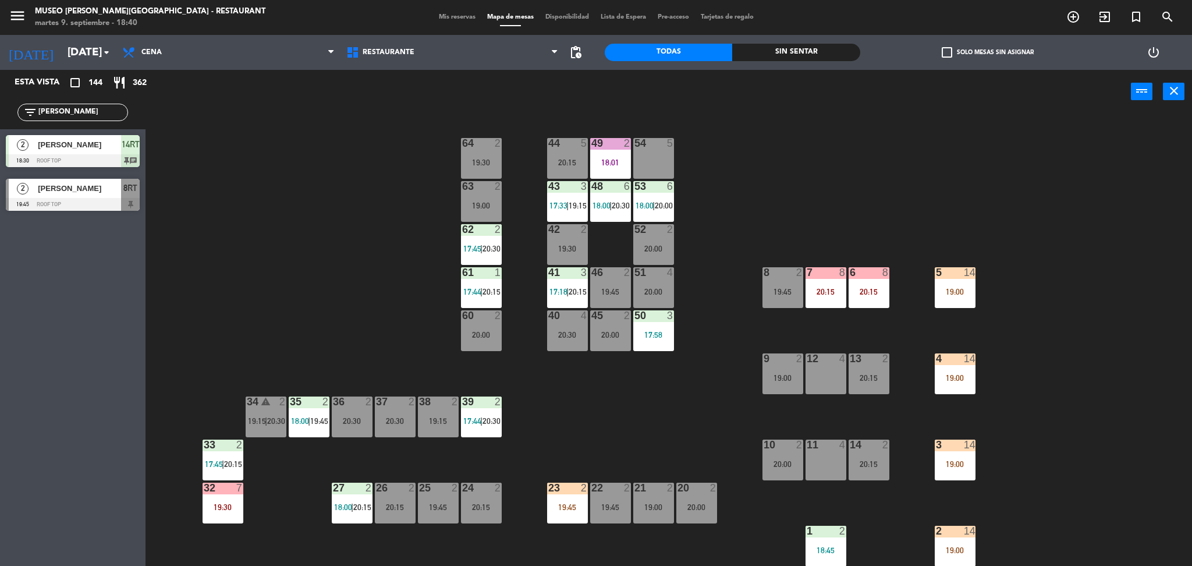
drag, startPoint x: 80, startPoint y: 112, endPoint x: 0, endPoint y: 177, distance: 103.8
click at [0, 177] on div "Esta vista crop_square 144 restaurant 362 filter_list [PERSON_NAME] 2 [PERSON_N…" at bounding box center [72, 143] width 145 height 147
click at [275, 187] on div "44 5 20:15 49 2 18:01 54 5 64 2 19:30 48 6 18:00 | 20:30 53 6 18:00 | 20:00 63 …" at bounding box center [674, 343] width 1035 height 452
click at [388, 214] on div "44 5 20:15 49 2 18:01 54 5 64 2 19:30 48 6 18:00 | 20:30 53 6 18:00 | 20:00 63 …" at bounding box center [674, 343] width 1035 height 452
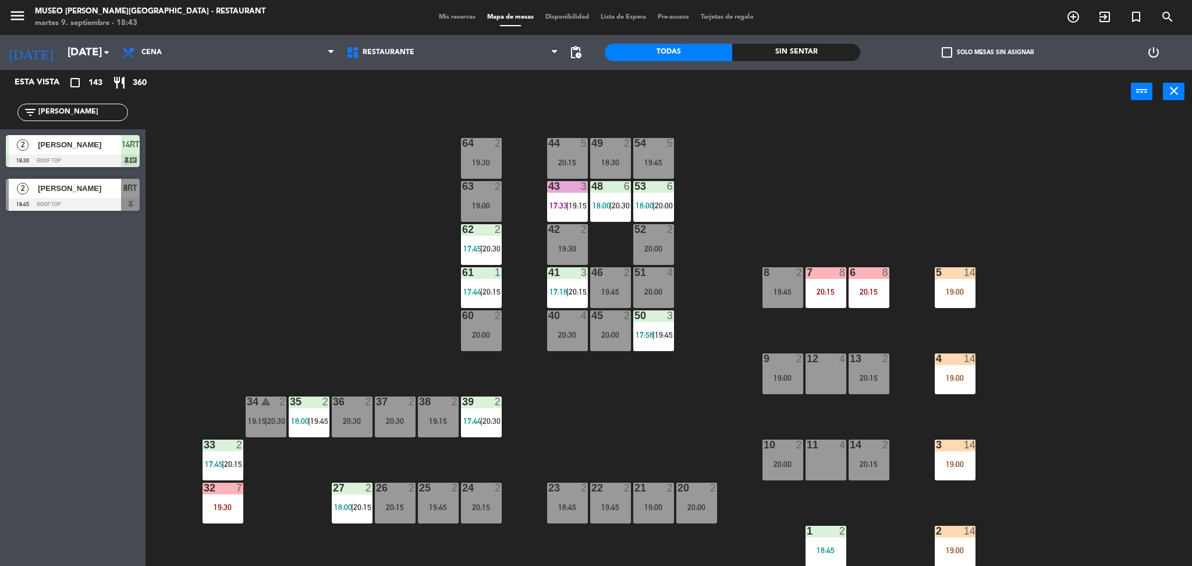
drag, startPoint x: 55, startPoint y: 122, endPoint x: 0, endPoint y: 104, distance: 57.6
click at [0, 104] on div "filter_list [PERSON_NAME]" at bounding box center [72, 112] width 145 height 34
type input "[PERSON_NAME]"
click at [371, 201] on div "44 5 20:15 49 2 18:30 54 5 19:45 64 2 19:30 48 6 18:00 | 20:30 53 6 18:00 | 20:…" at bounding box center [674, 343] width 1035 height 452
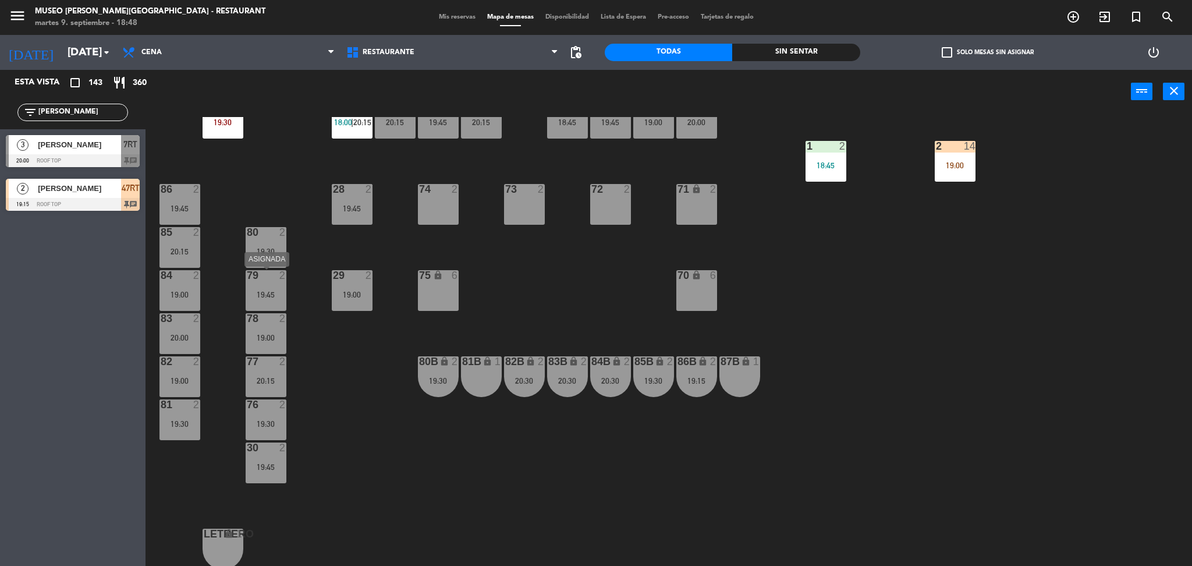
click at [269, 329] on div "78 2 19:00" at bounding box center [266, 333] width 41 height 41
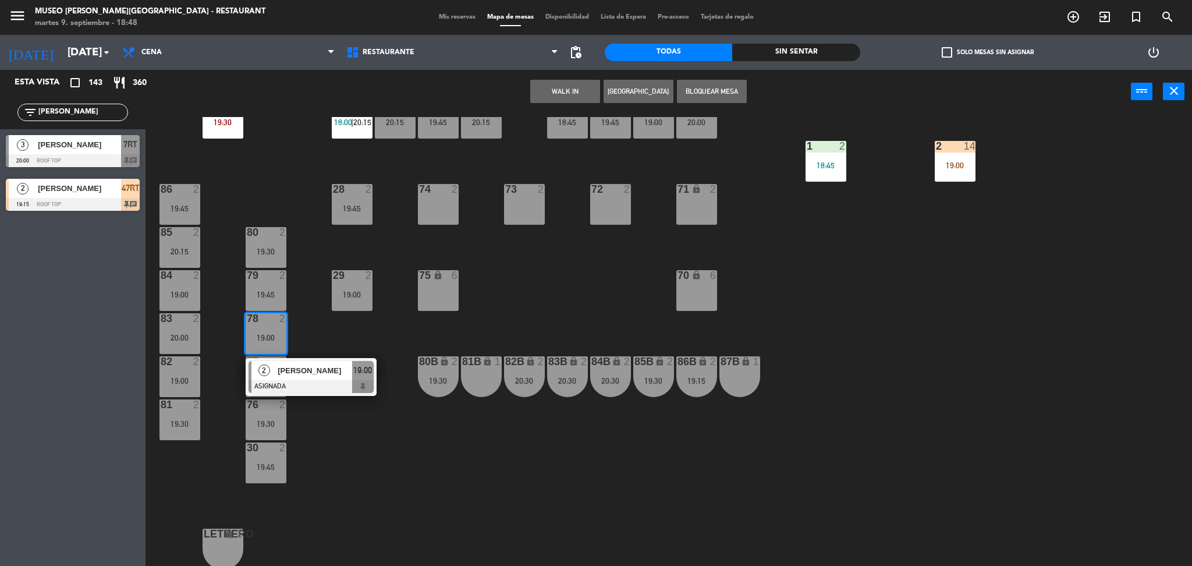
click at [289, 365] on span "[PERSON_NAME]" at bounding box center [315, 370] width 74 height 12
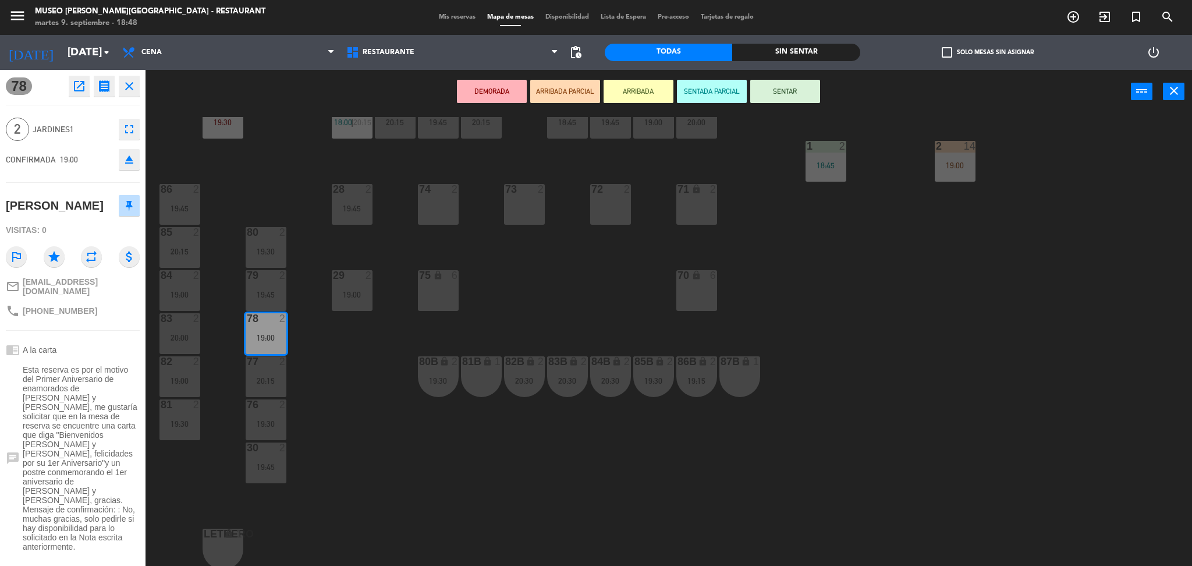
scroll to position [88, 0]
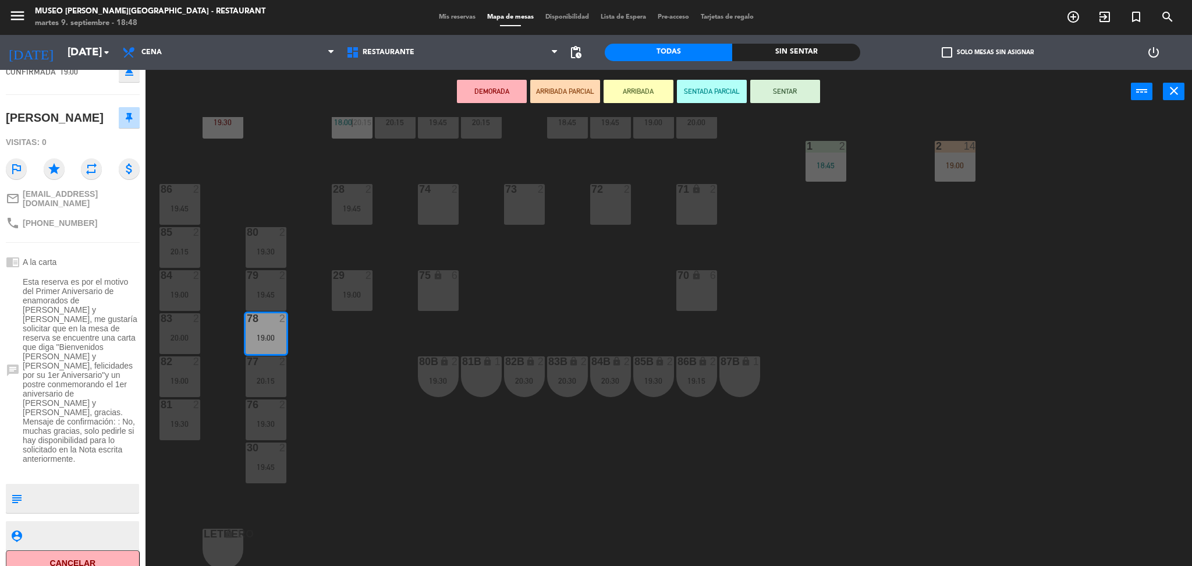
click at [504, 101] on button "DEMORADA" at bounding box center [492, 91] width 70 height 23
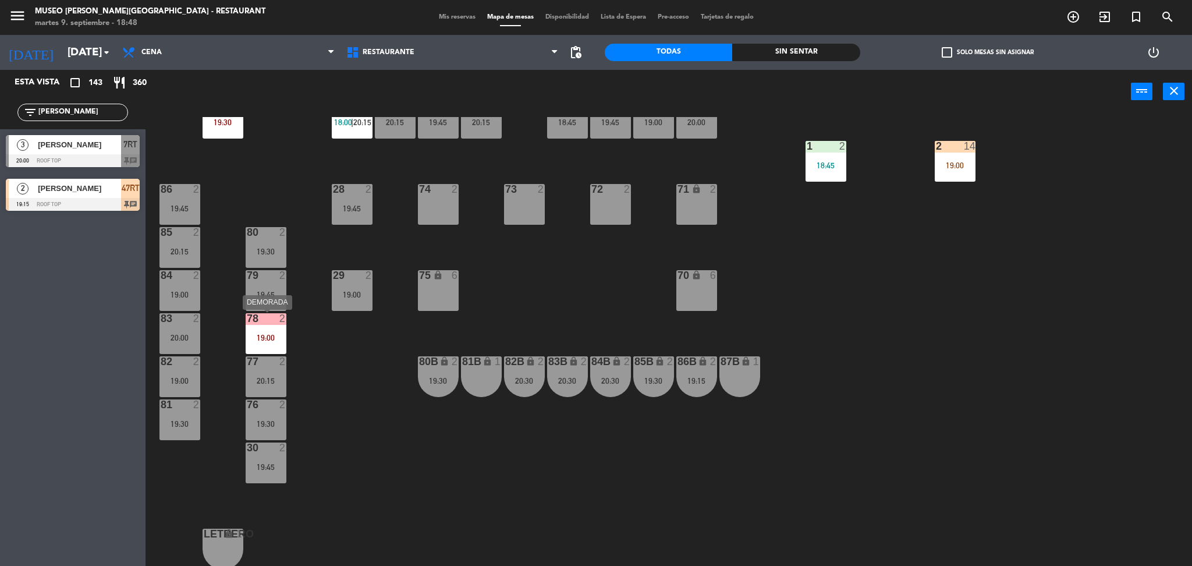
click at [283, 339] on div "19:00" at bounding box center [266, 337] width 41 height 8
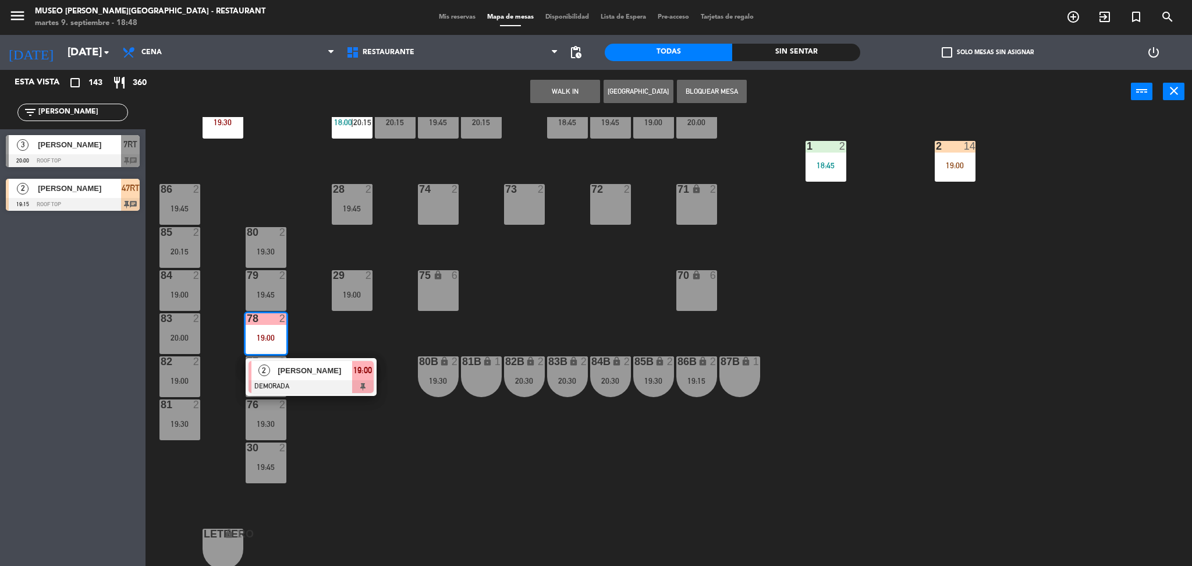
click at [292, 372] on span "[PERSON_NAME]" at bounding box center [315, 370] width 74 height 12
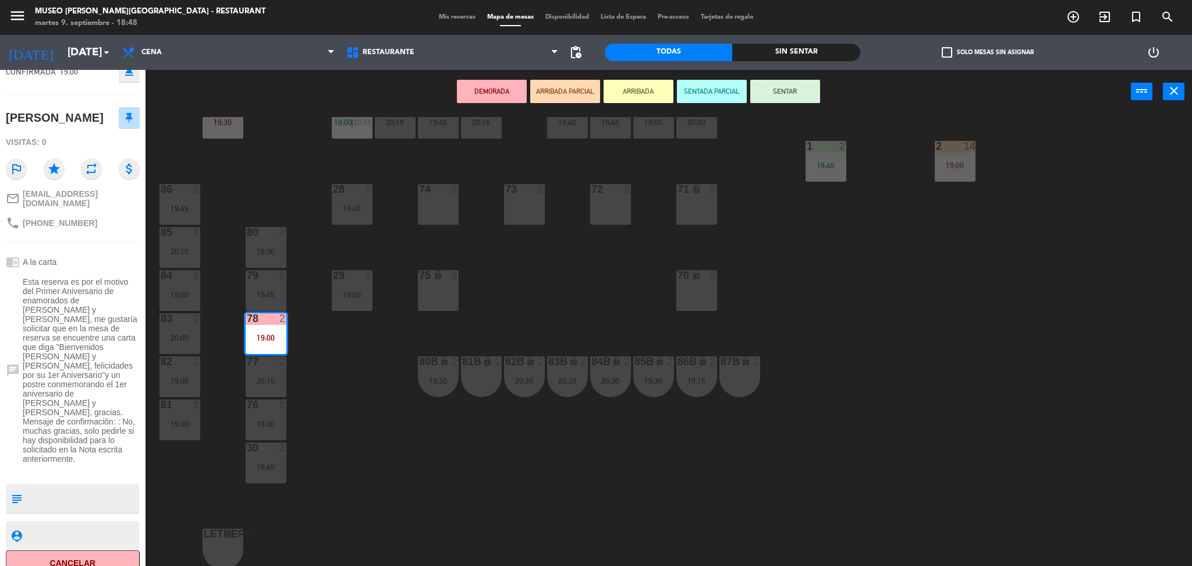
click at [304, 375] on div "44 5 20:15 49 2 18:30 54 5 19:45 64 2 19:30 48 6 18:00 | 20:30 53 6 18:00 | 20:…" at bounding box center [674, 343] width 1035 height 452
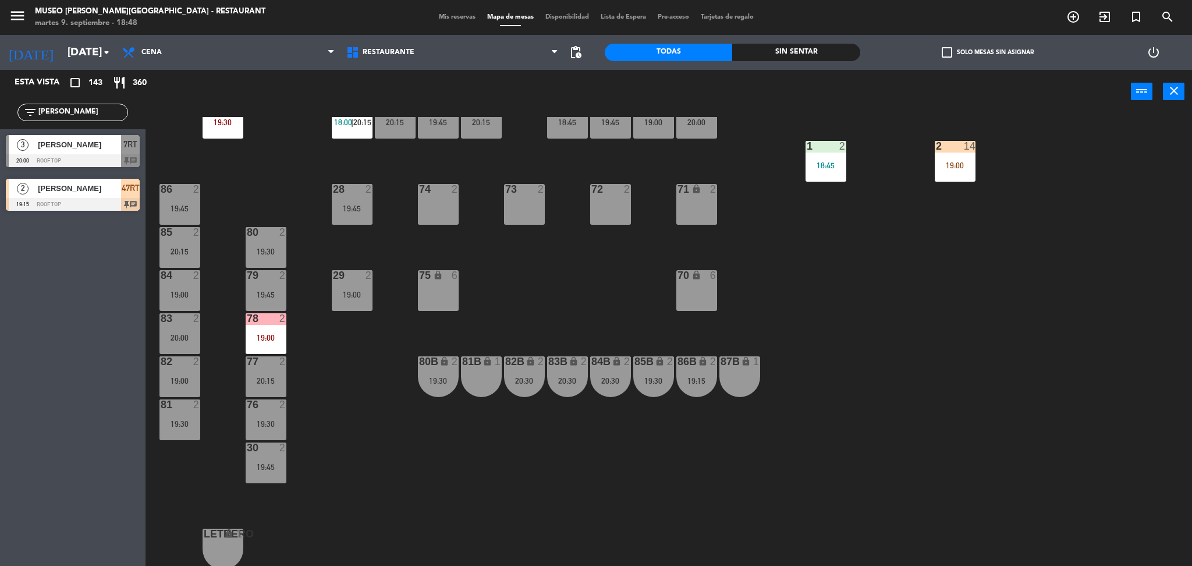
click at [261, 336] on div "19:00" at bounding box center [266, 337] width 41 height 8
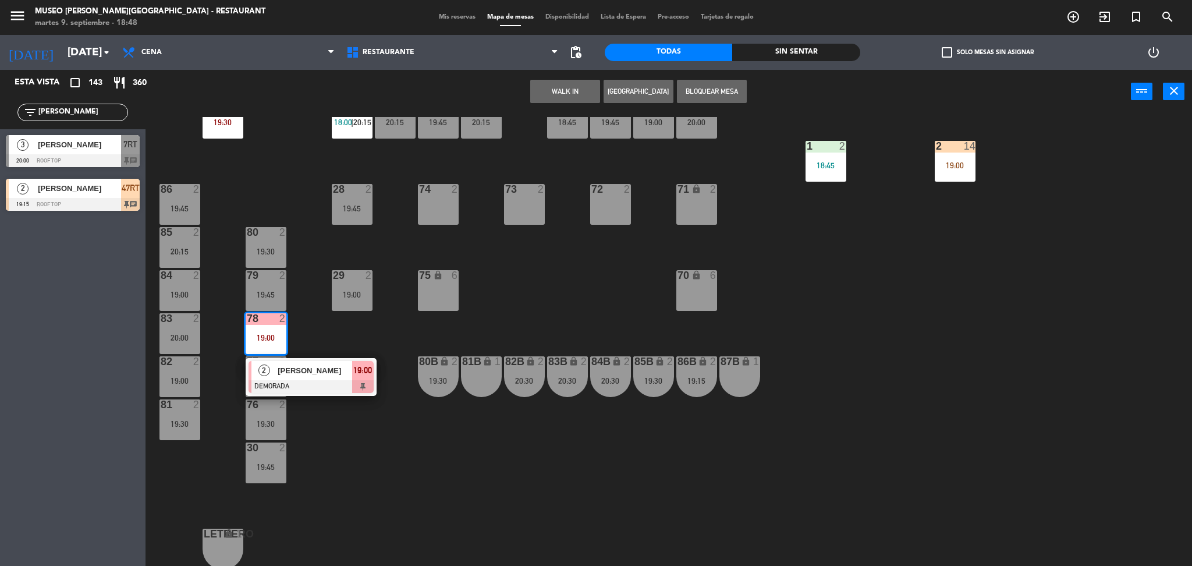
click at [278, 381] on div at bounding box center [310, 386] width 125 height 13
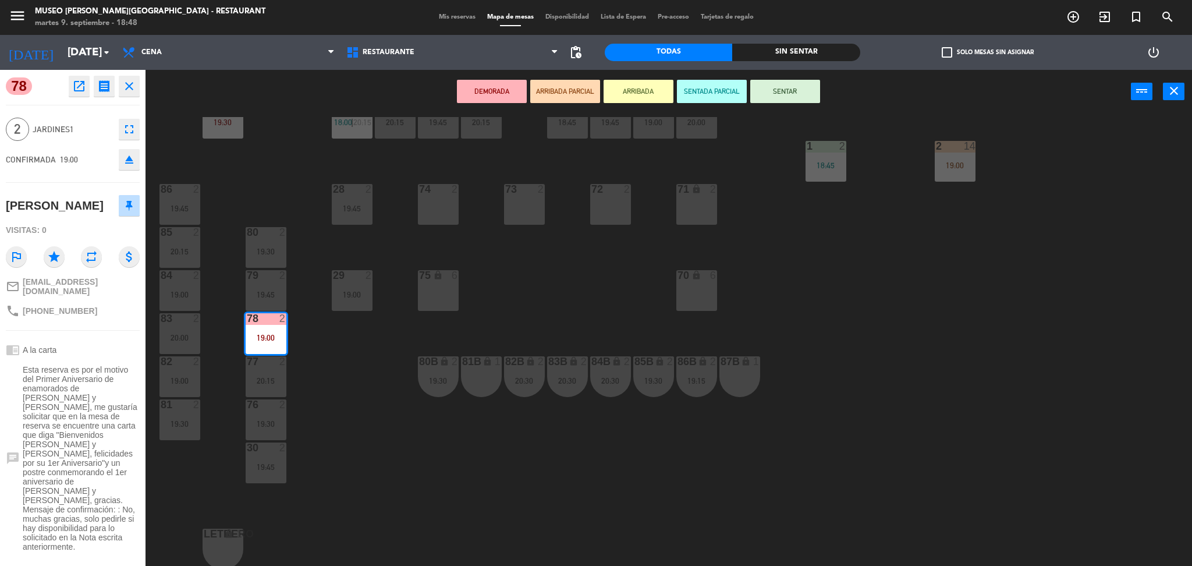
click at [541, 93] on button "ARRIBADA PARCIAL" at bounding box center [565, 91] width 70 height 23
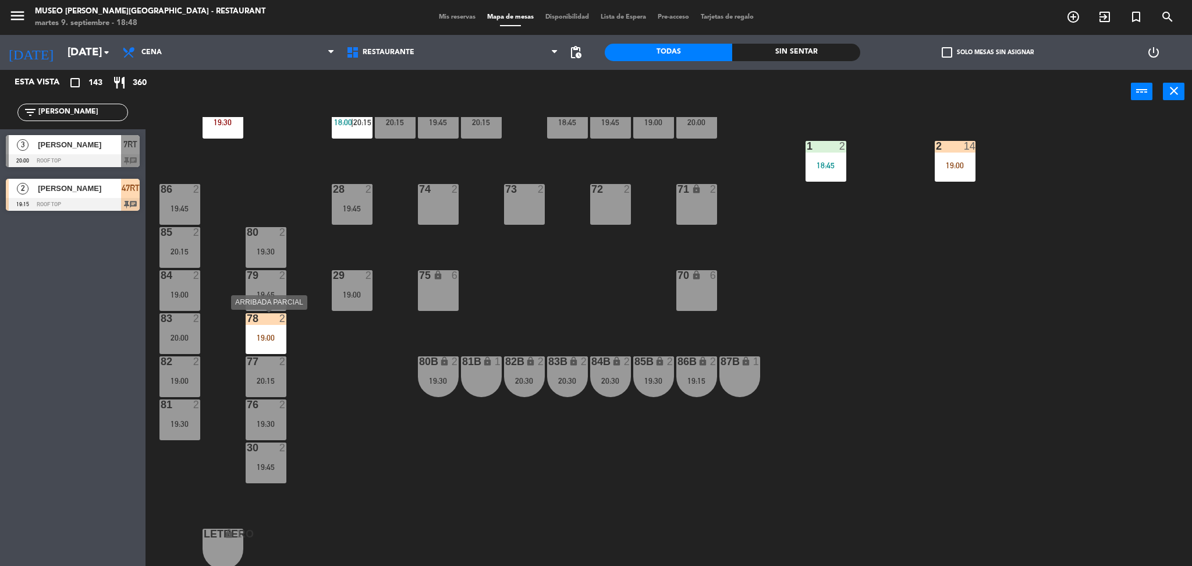
click at [261, 342] on div "78 2 19:00" at bounding box center [266, 333] width 41 height 41
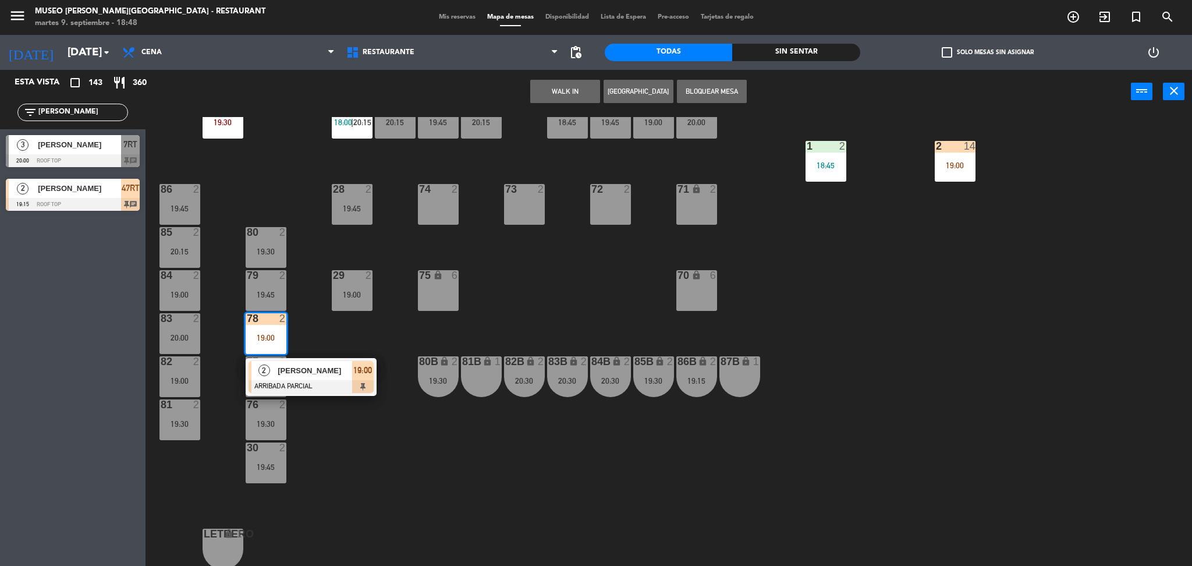
click at [278, 380] on div at bounding box center [310, 386] width 125 height 13
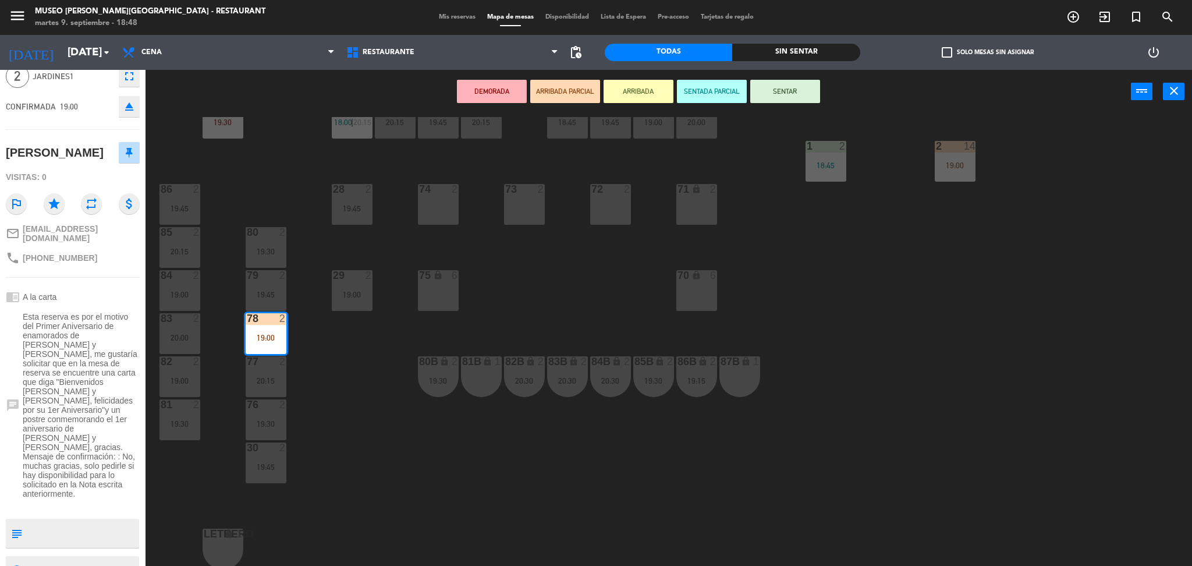
scroll to position [54, 0]
click at [269, 235] on div at bounding box center [265, 232] width 19 height 10
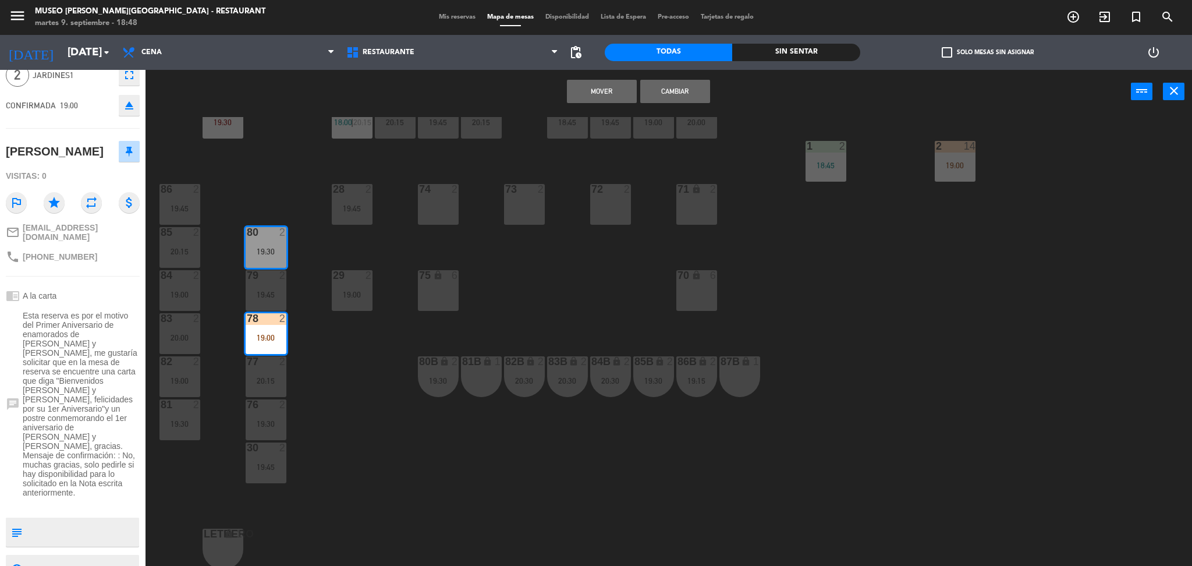
click at [675, 88] on button "Cambiar" at bounding box center [675, 91] width 70 height 23
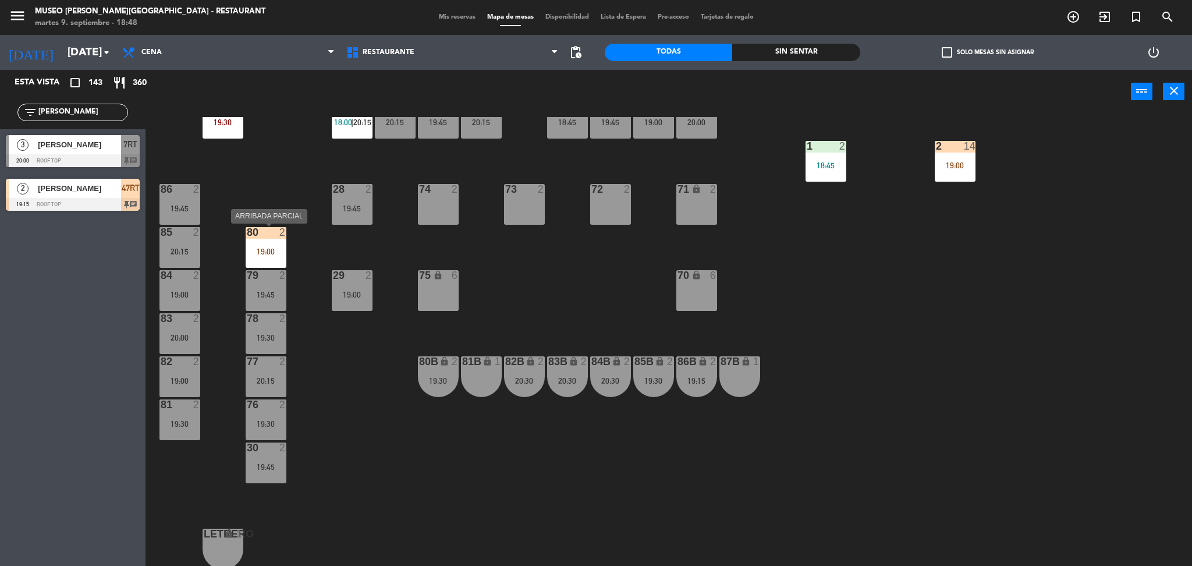
click at [259, 253] on div "19:00" at bounding box center [266, 251] width 41 height 8
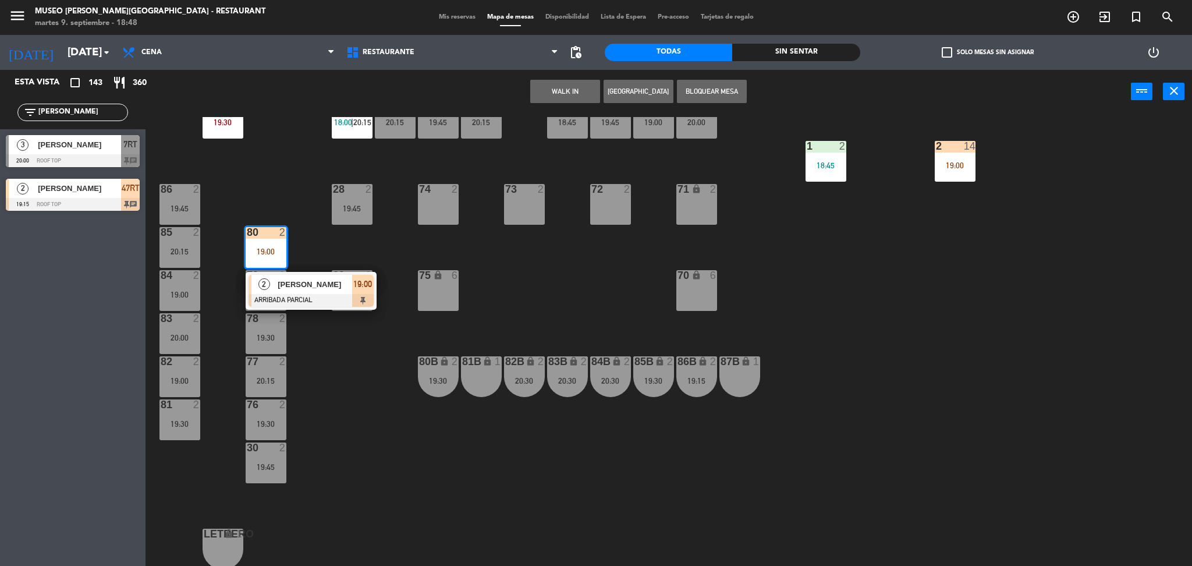
click at [284, 287] on span "[PERSON_NAME]" at bounding box center [315, 284] width 74 height 12
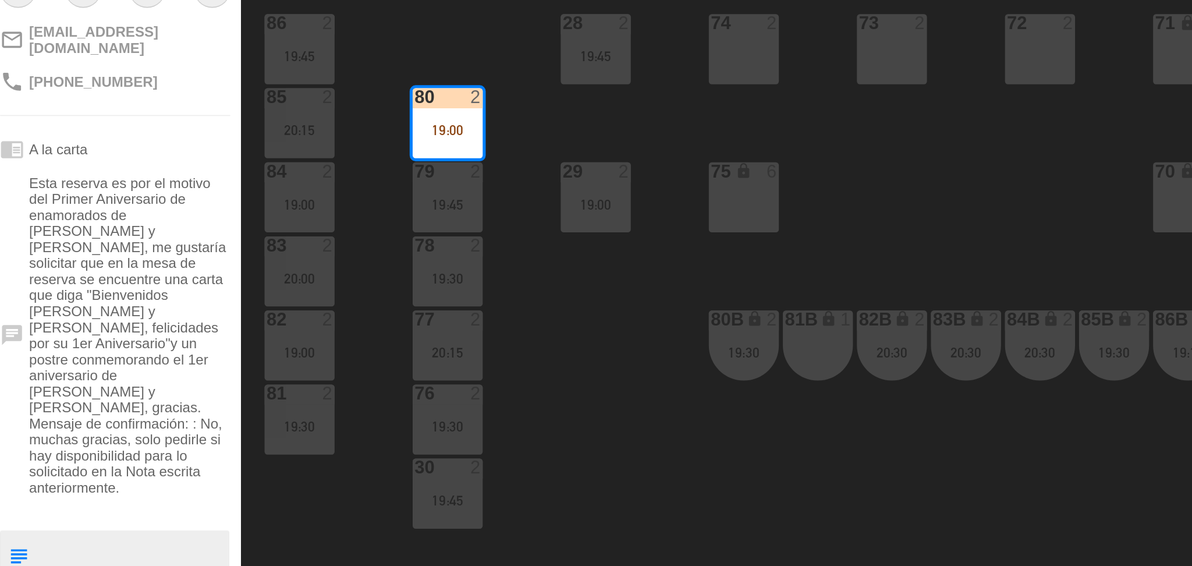
scroll to position [87, 0]
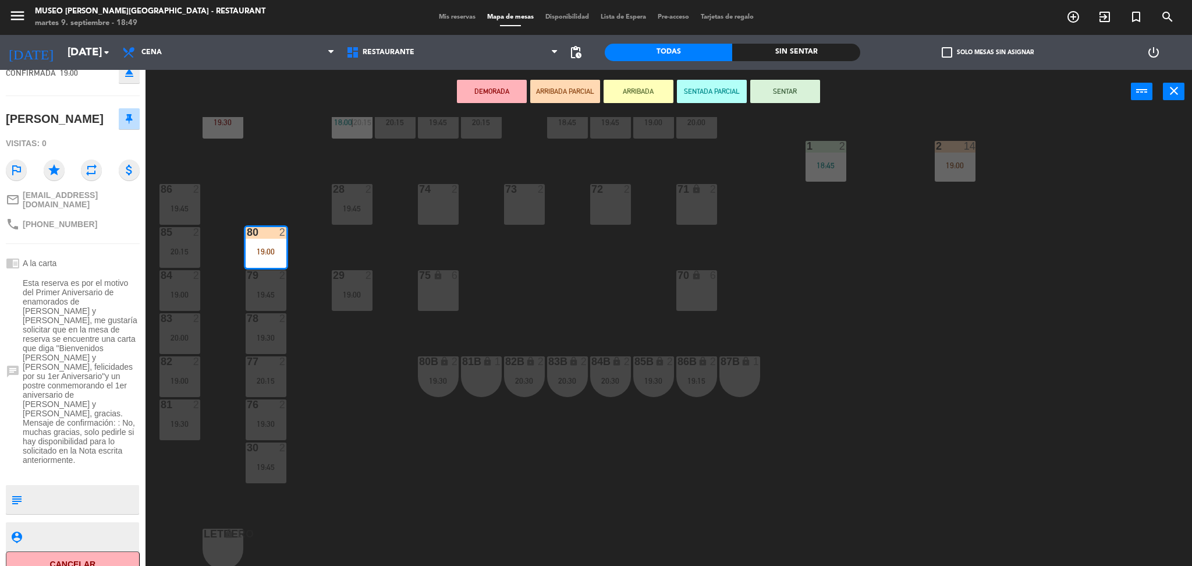
click at [393, 327] on div "44 5 20:15 49 2 18:30 54 5 19:45 64 2 19:30 48 6 18:00 | 20:30 53 6 18:00 | 20:…" at bounding box center [674, 343] width 1035 height 452
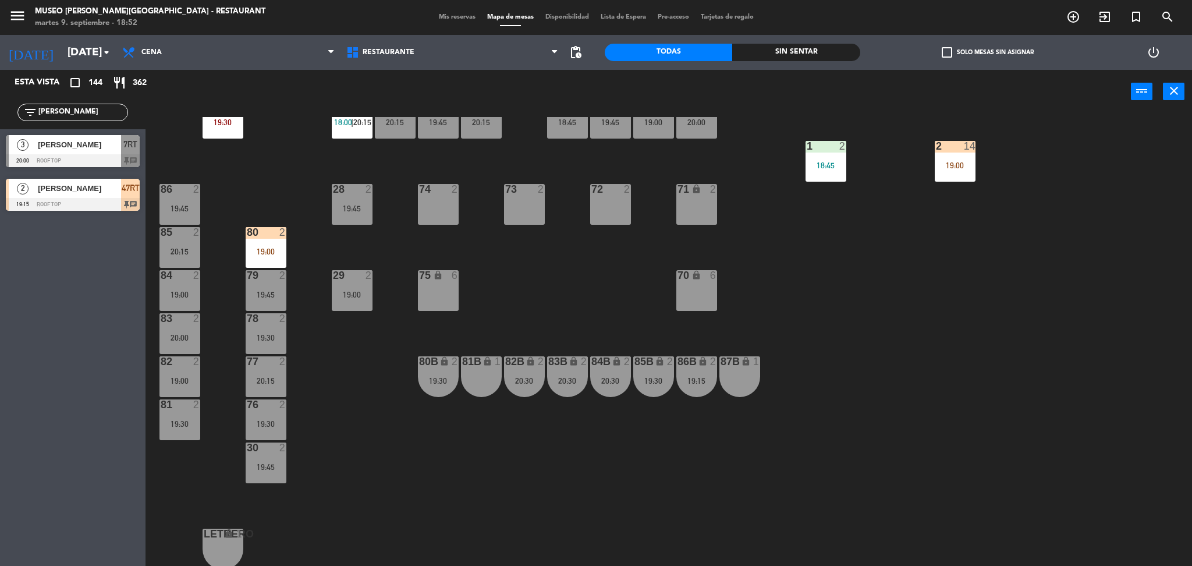
click at [479, 310] on div "44 5 20:15 49 2 18:30 54 5 19:45 64 2 19:30 48 6 18:00 | 20:30 53 6 18:00 | 20:…" at bounding box center [674, 343] width 1035 height 452
drag, startPoint x: 95, startPoint y: 114, endPoint x: 0, endPoint y: 88, distance: 98.8
click at [0, 88] on div "Esta vista crop_square 144 restaurant 362 filter_list [PERSON_NAME] 3 [PERSON_N…" at bounding box center [72, 143] width 145 height 147
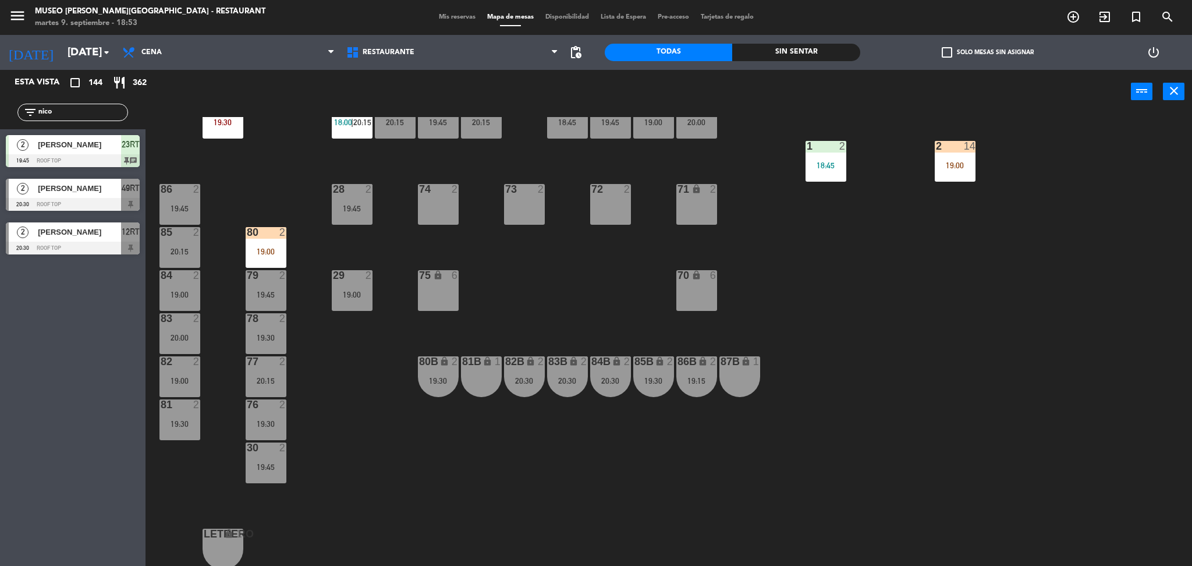
click at [84, 315] on div "Esta vista crop_square 144 restaurant 362 filter_list nico 2 [PERSON_NAME] 19:4…" at bounding box center [72, 318] width 145 height 496
drag, startPoint x: 75, startPoint y: 115, endPoint x: 0, endPoint y: 93, distance: 78.3
click at [0, 93] on div "Esta vista crop_square 144 restaurant 362 filter_list nico 2 [PERSON_NAME] 19:4…" at bounding box center [72, 165] width 145 height 190
type input "m"
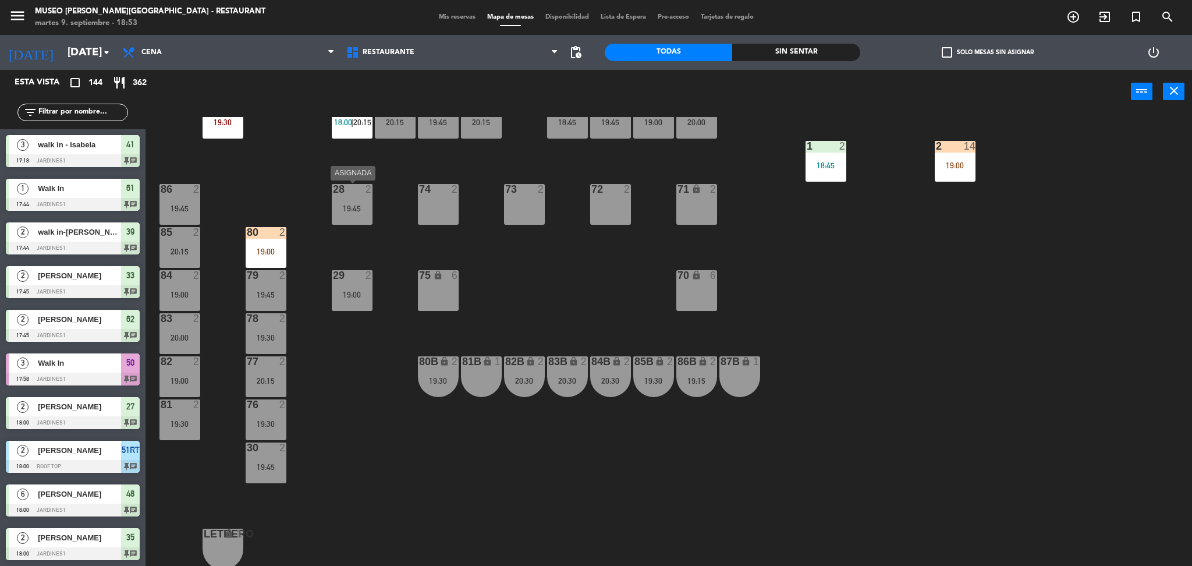
click at [328, 192] on div "28" at bounding box center [332, 189] width 19 height 10
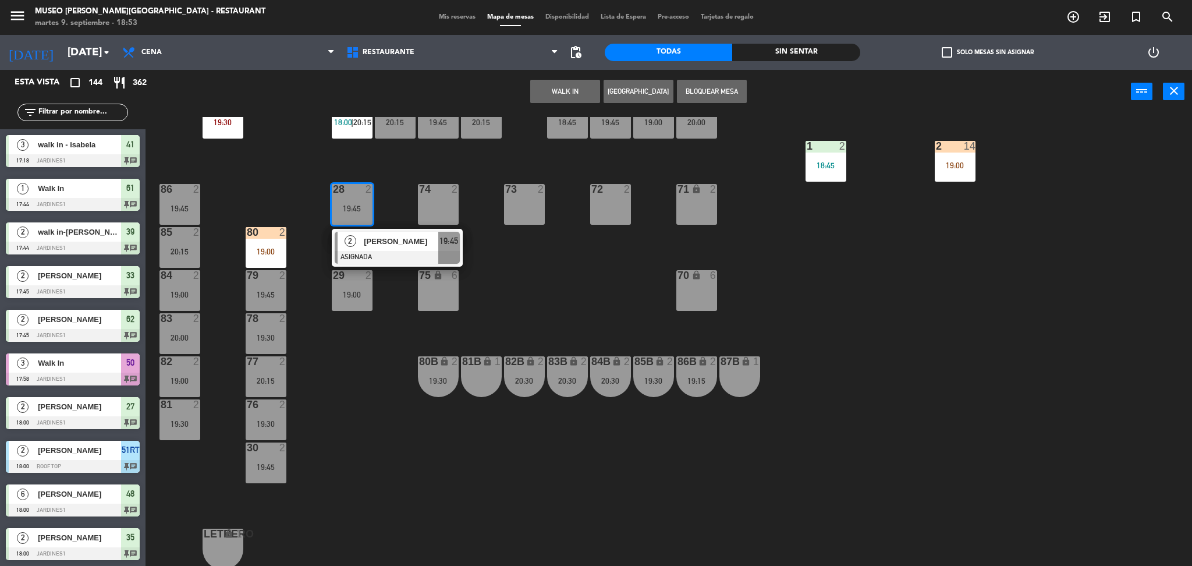
click at [123, 131] on div "3 walk in - isabela 17:18 Jardines1 41 chat" at bounding box center [72, 151] width 145 height 44
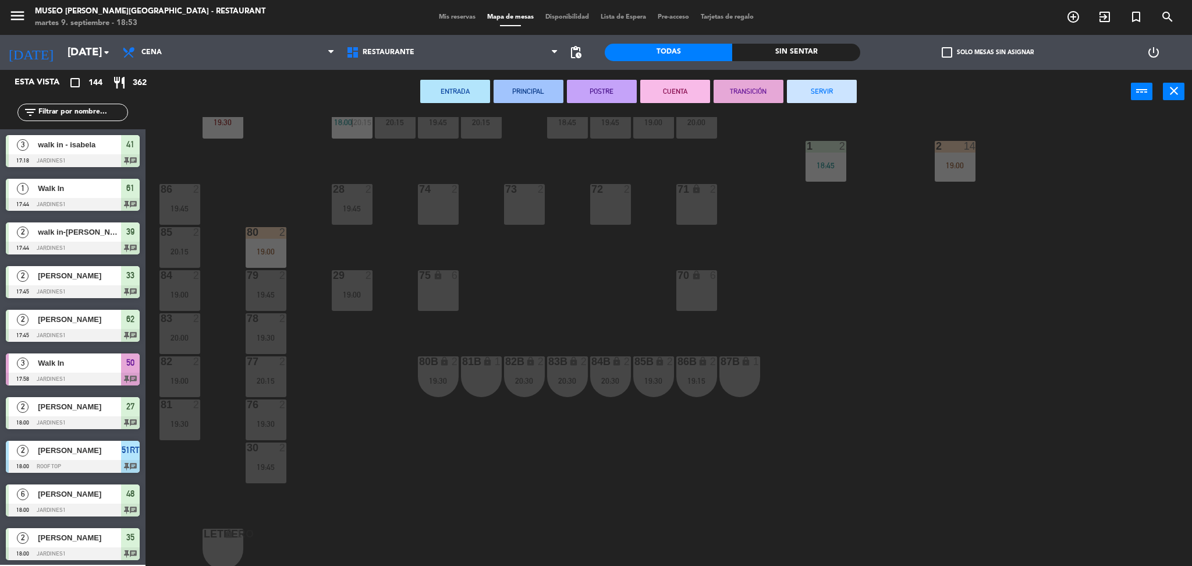
click at [173, 141] on div "44 5 20:15 49 2 18:30 54 5 19:45 64 2 19:30 48 6 18:00 | 20:30 53 6 18:00 | 20:…" at bounding box center [674, 343] width 1035 height 452
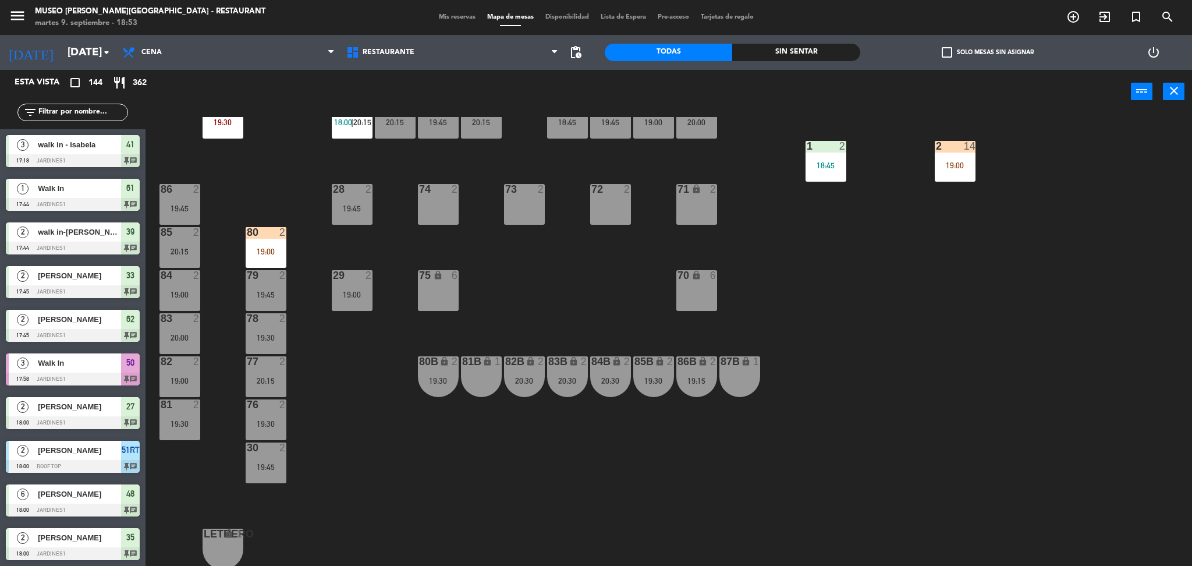
click at [93, 112] on input "text" at bounding box center [82, 112] width 90 height 13
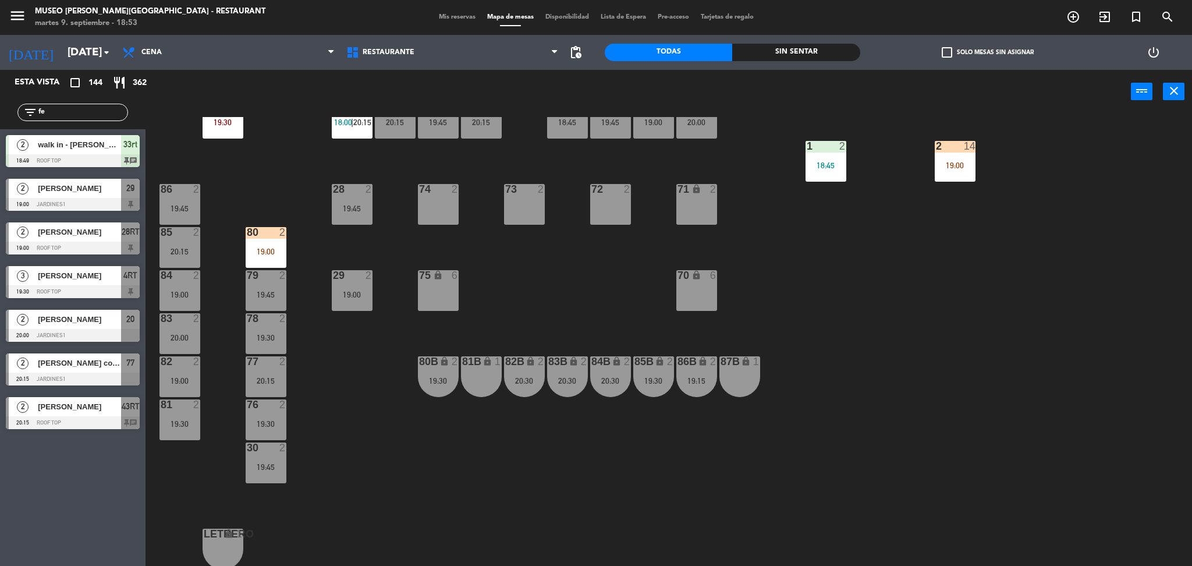
type input "f"
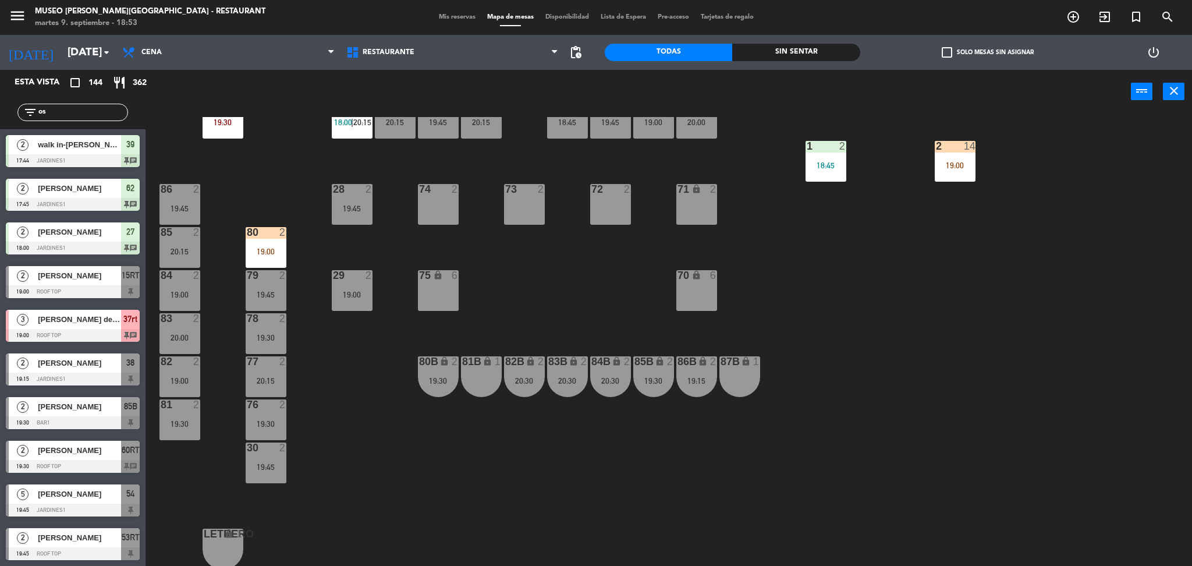
type input "o"
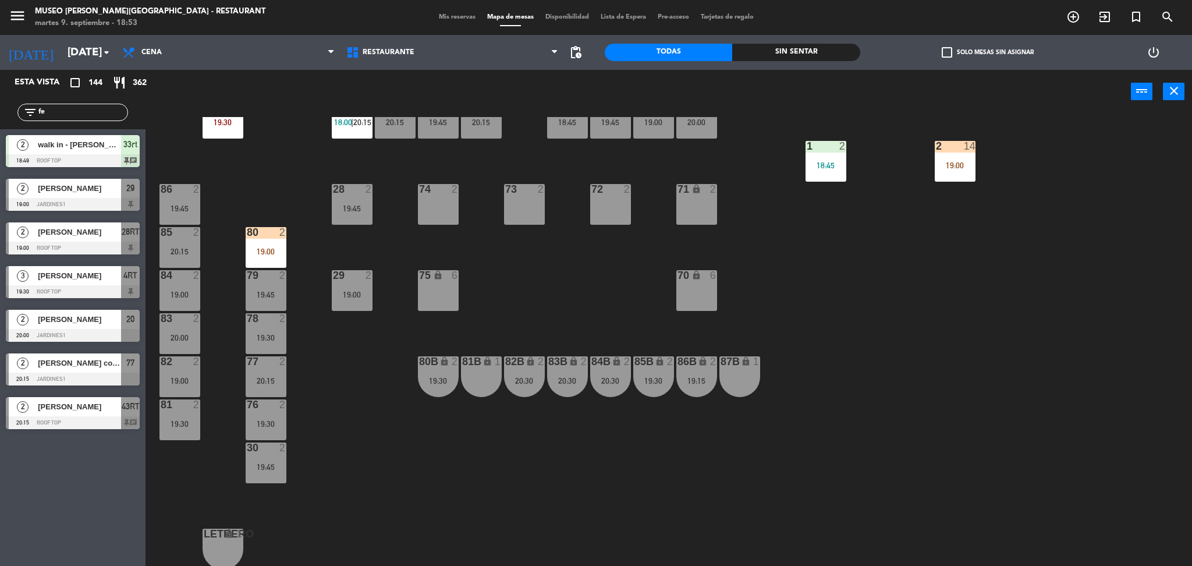
type input "f"
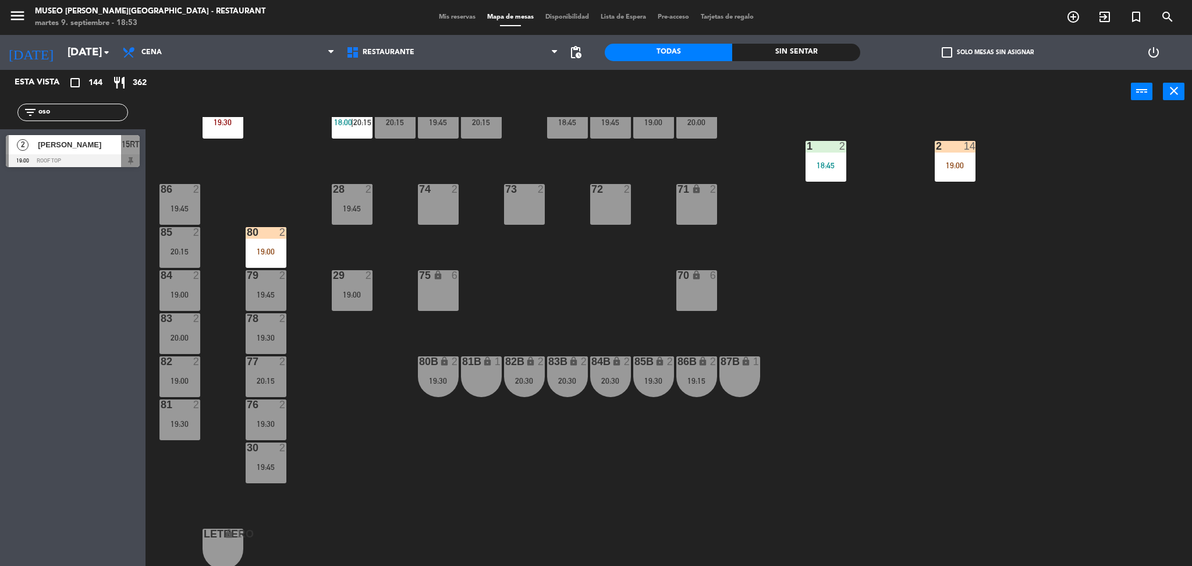
type input "oso"
click at [36, 361] on div "Esta vista crop_square 144 restaurant 362 filter_list oso 2 [PERSON_NAME] 19:00…" at bounding box center [72, 318] width 145 height 496
click at [277, 247] on div "19:00" at bounding box center [266, 251] width 41 height 9
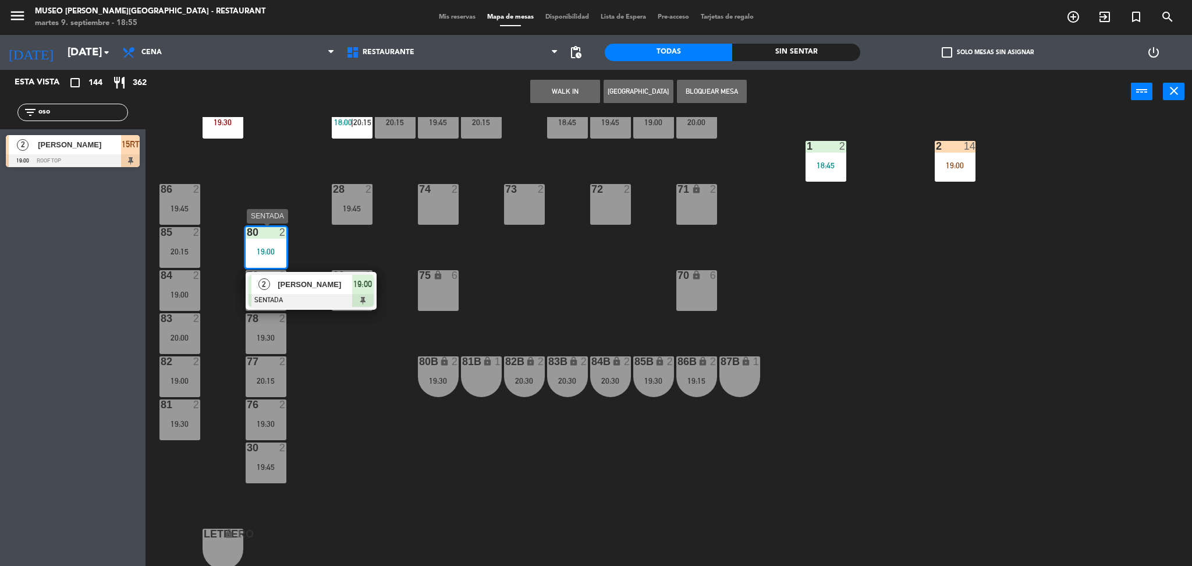
click at [298, 272] on div "2 [PERSON_NAME] SENTADA 19:00" at bounding box center [311, 291] width 131 height 38
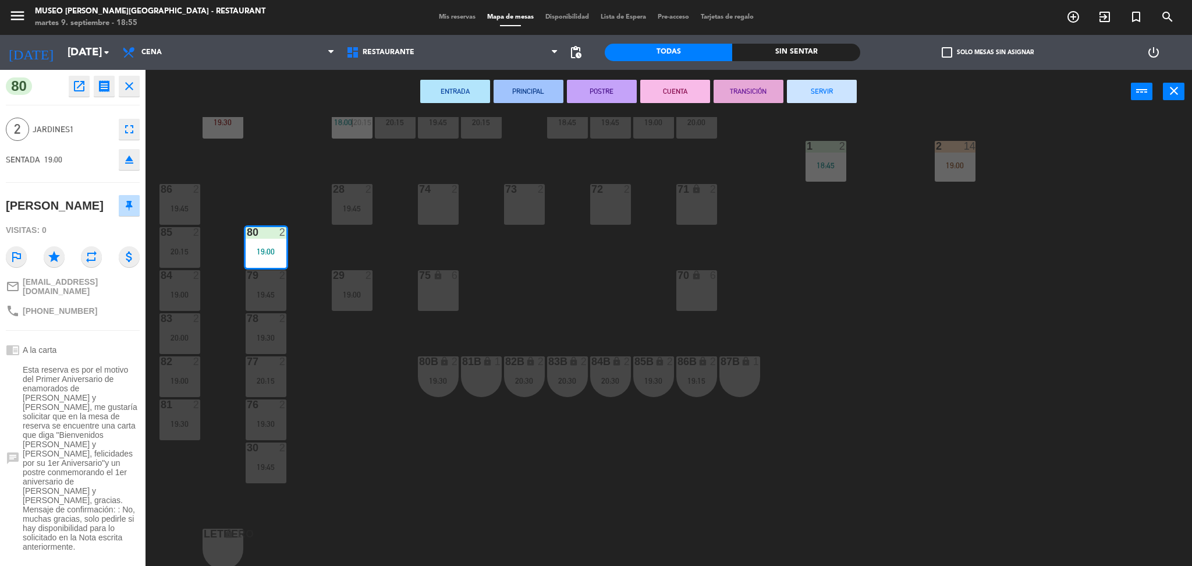
scroll to position [61, 0]
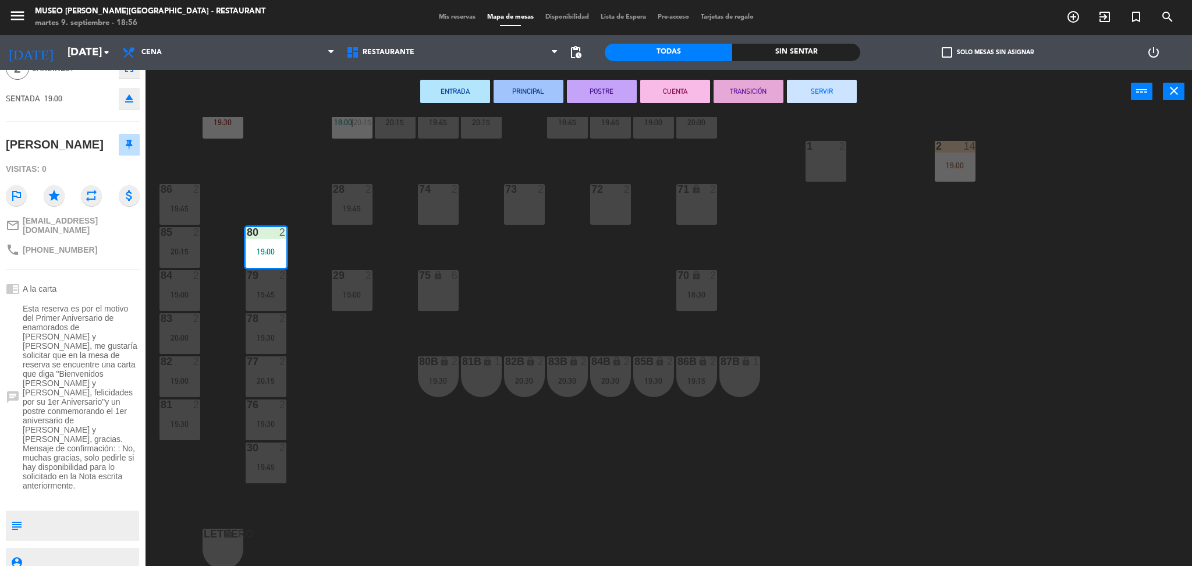
click at [612, 301] on div "44 5 20:15 49 1 18:55 54 5 19:45 64 2 19:30 48 6 18:00 | 20:30 53 6 18:00 | 20:…" at bounding box center [674, 343] width 1035 height 452
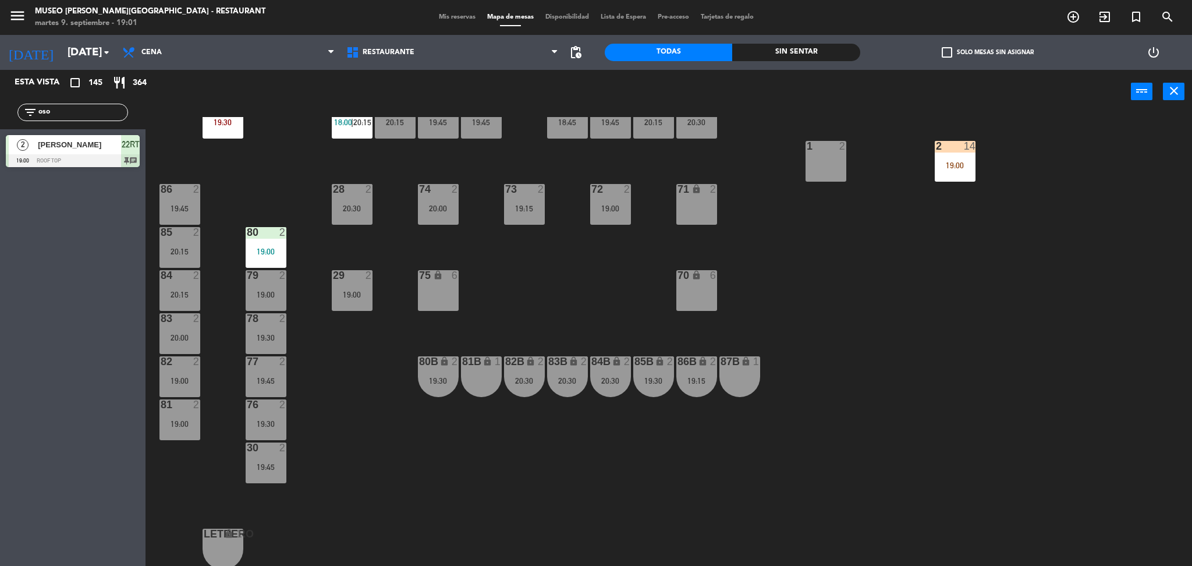
click at [517, 253] on div "44 5 20:15 49 1 18:55 54 5 19:45 64 2 19:30 48 6 18:00 | 20:30 53 6 18:00 | 20:…" at bounding box center [674, 343] width 1035 height 452
click at [518, 209] on div "19:15" at bounding box center [524, 208] width 41 height 8
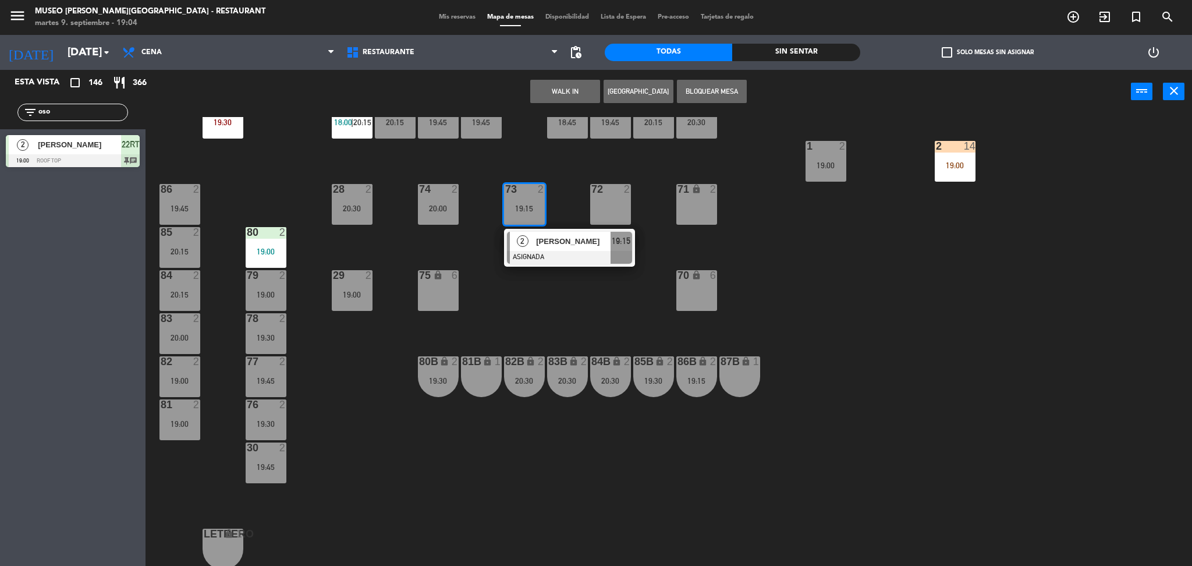
click at [527, 253] on div at bounding box center [569, 257] width 125 height 13
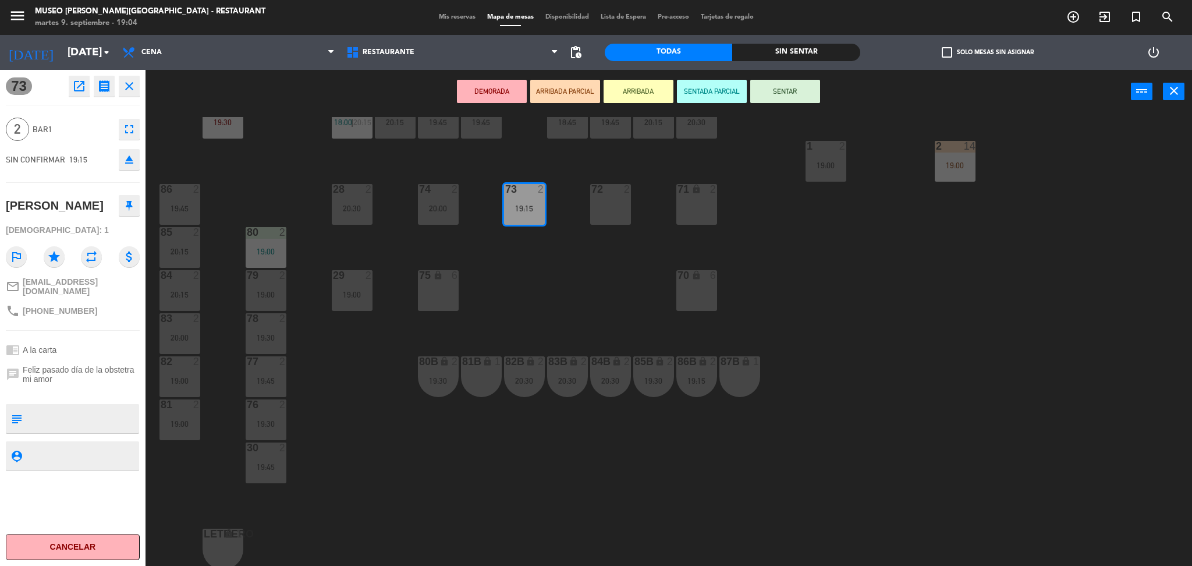
click at [574, 90] on button "ARRIBADA PARCIAL" at bounding box center [565, 91] width 70 height 23
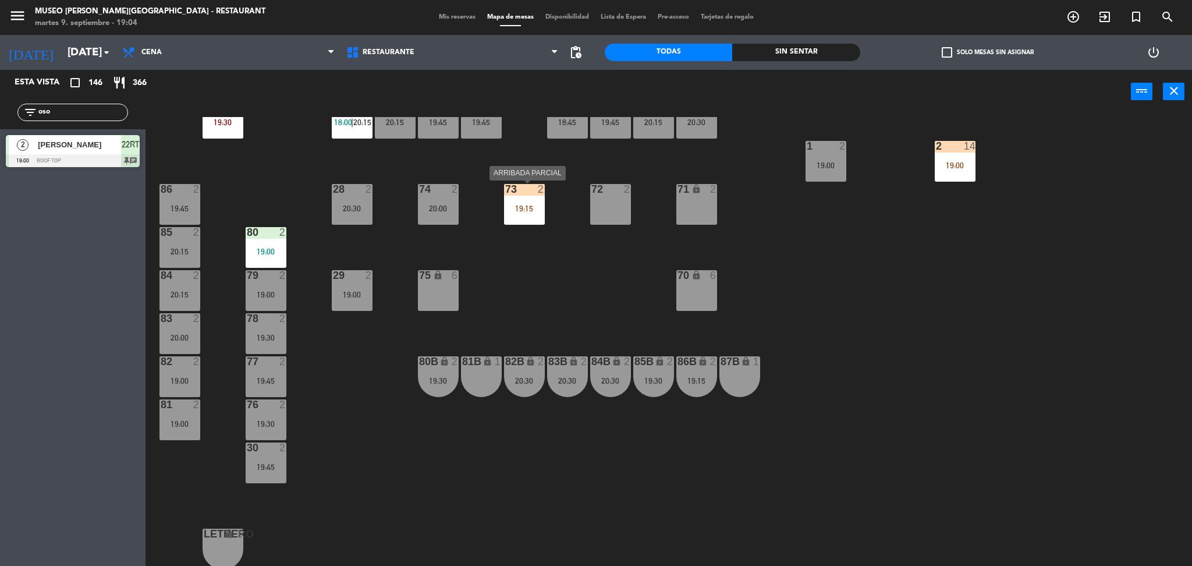
click at [525, 197] on div "73 2 19:15" at bounding box center [524, 204] width 41 height 41
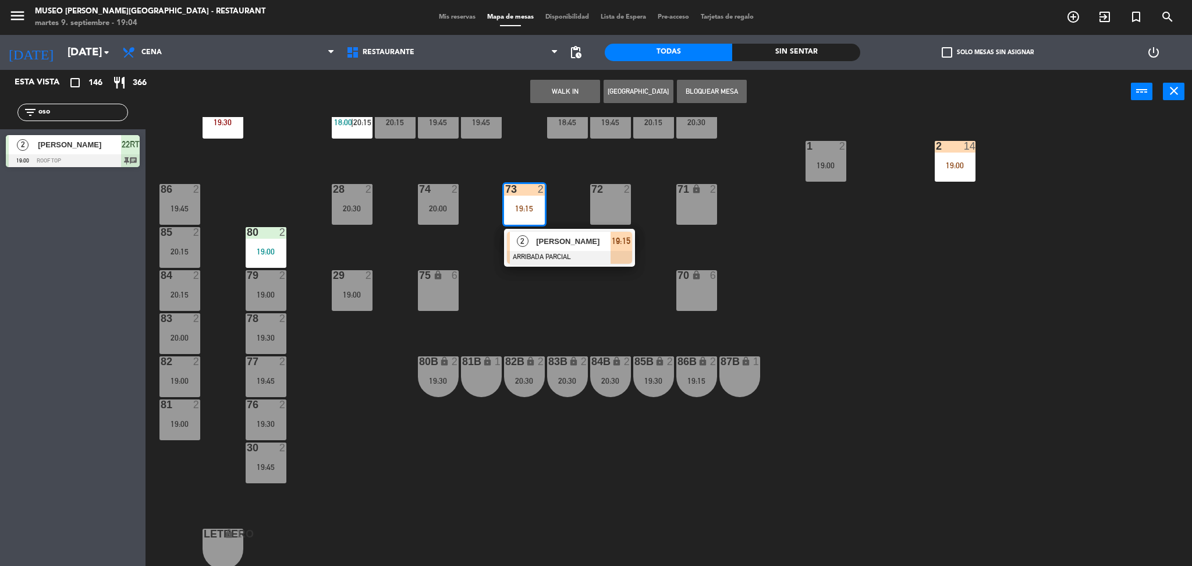
click at [535, 248] on div "[PERSON_NAME]" at bounding box center [573, 241] width 76 height 19
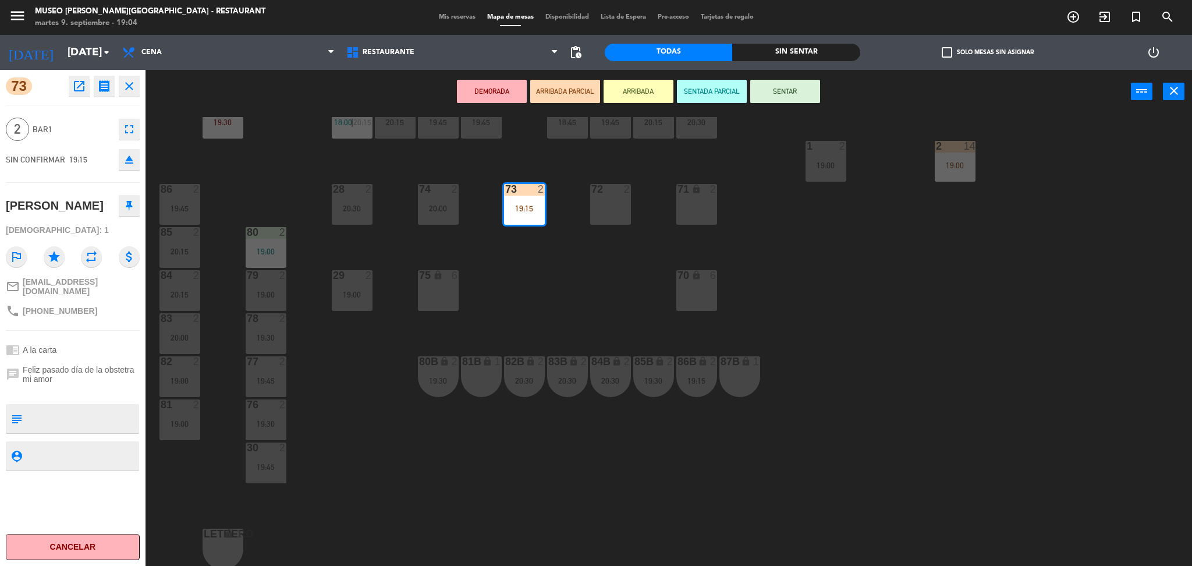
click at [192, 206] on div "19:45" at bounding box center [179, 208] width 41 height 8
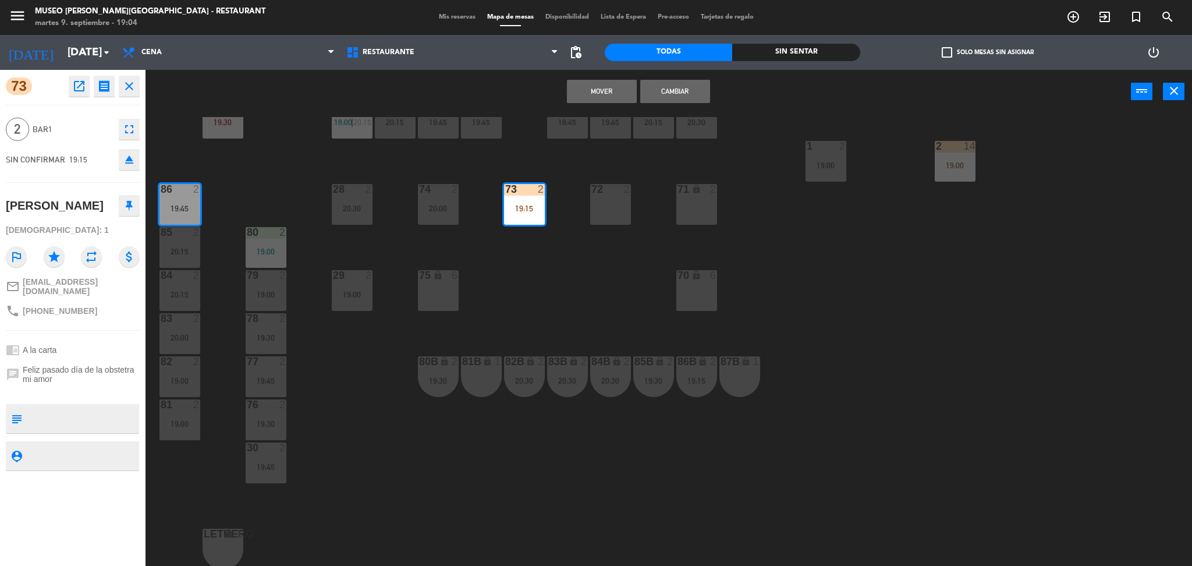
click at [681, 87] on button "Cambiar" at bounding box center [675, 91] width 70 height 23
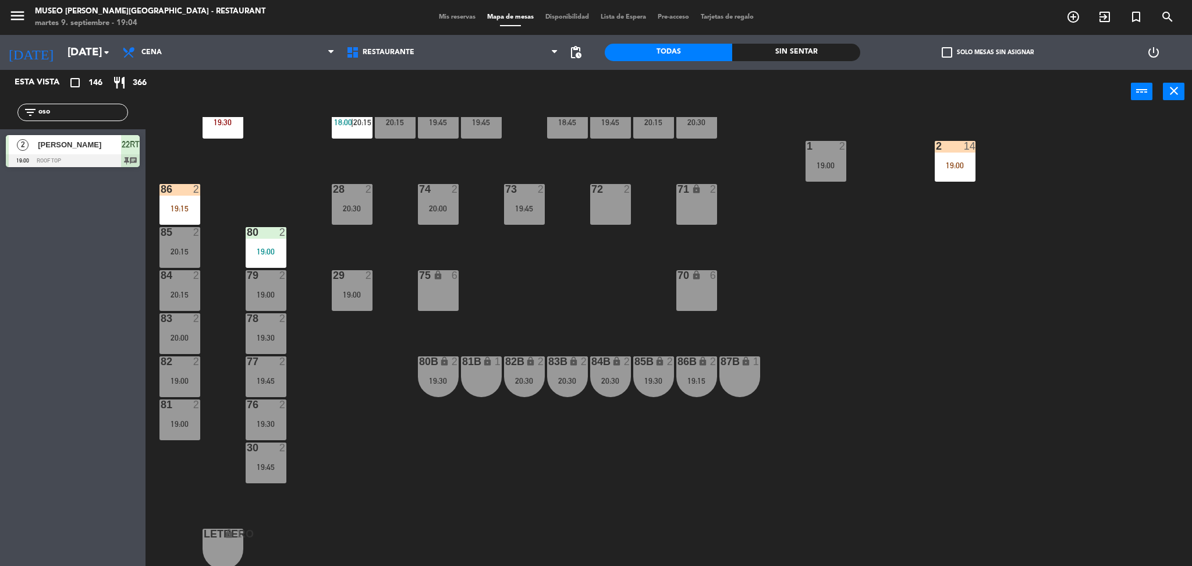
click at [598, 277] on div "44 5 20:15 49 1 18:55 54 5 19:45 64 2 19:30 48 6 18:00 | 20:30 53 6 18:00 | 20:…" at bounding box center [674, 343] width 1035 height 452
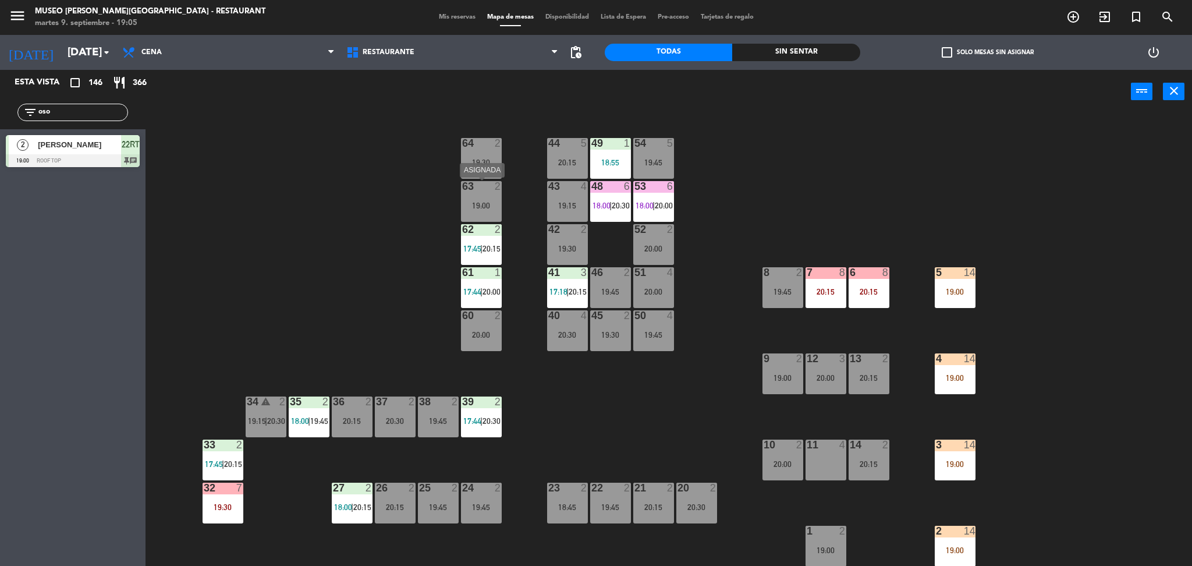
click at [491, 207] on div "19:00" at bounding box center [481, 205] width 41 height 8
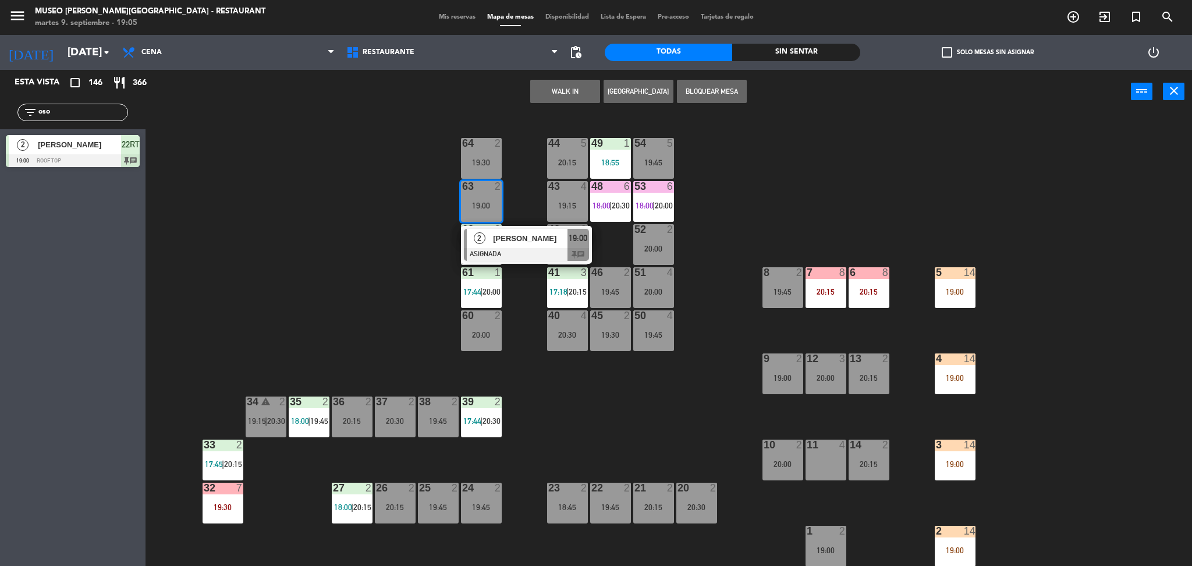
click at [508, 236] on span "[PERSON_NAME]" at bounding box center [530, 238] width 74 height 12
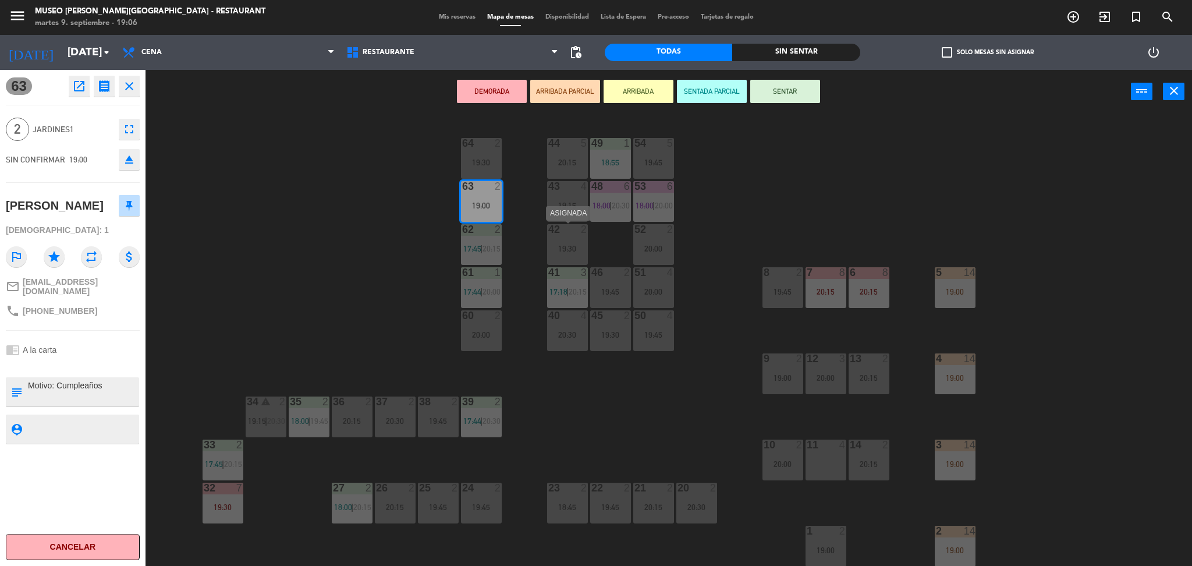
click at [431, 258] on div "44 5 20:15 49 1 18:55 54 5 19:45 64 2 19:30 48 6 18:00 | 20:30 53 6 18:00 | 20:…" at bounding box center [674, 343] width 1035 height 452
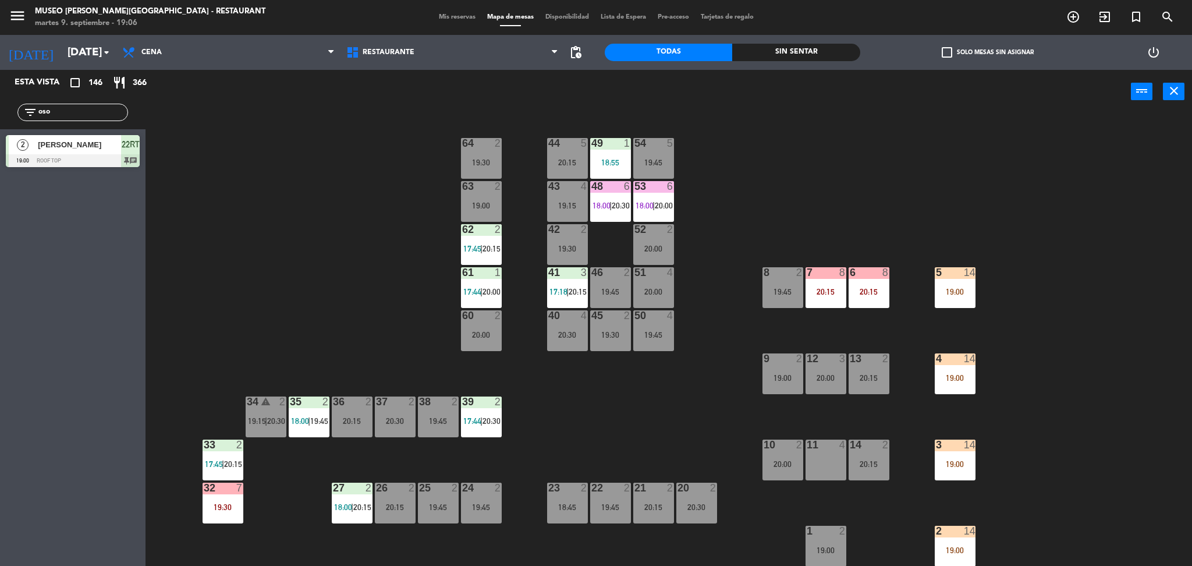
click at [300, 421] on span "18:00" at bounding box center [300, 420] width 18 height 9
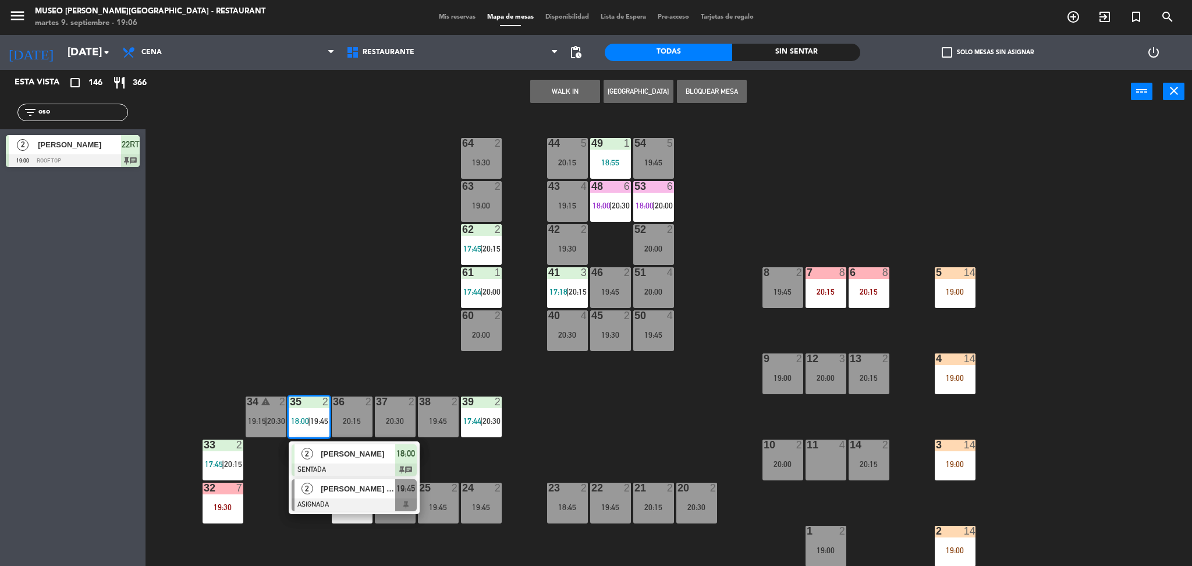
click at [358, 500] on div at bounding box center [354, 504] width 125 height 13
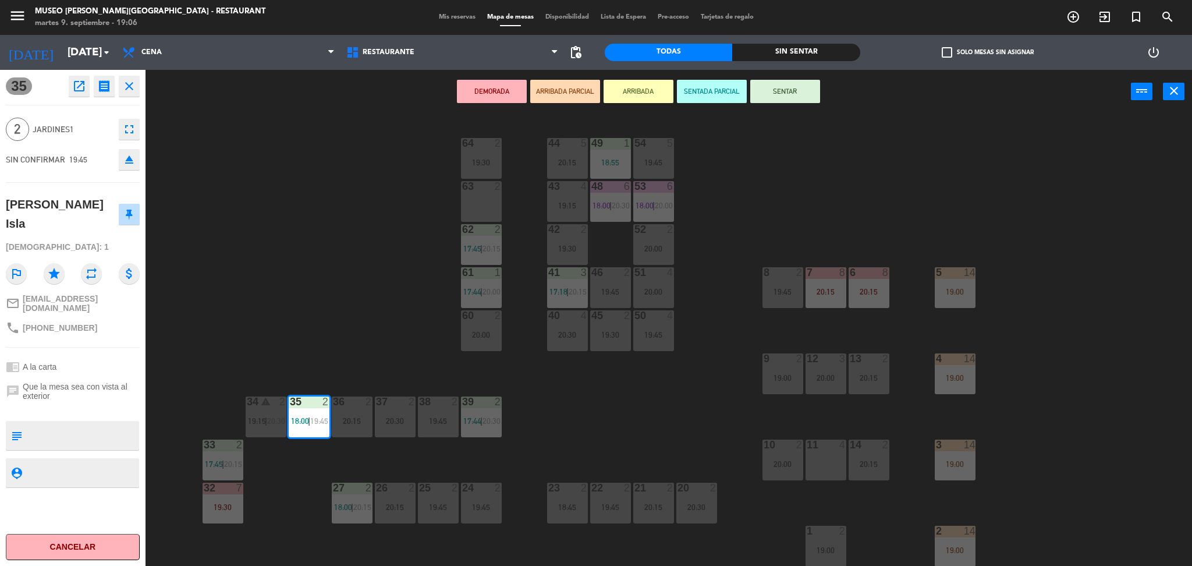
click at [245, 265] on div "44 5 20:15 49 1 18:55 54 5 19:45 64 2 19:30 48 6 18:00 | 20:30 53 6 18:00 | 20:…" at bounding box center [674, 343] width 1035 height 452
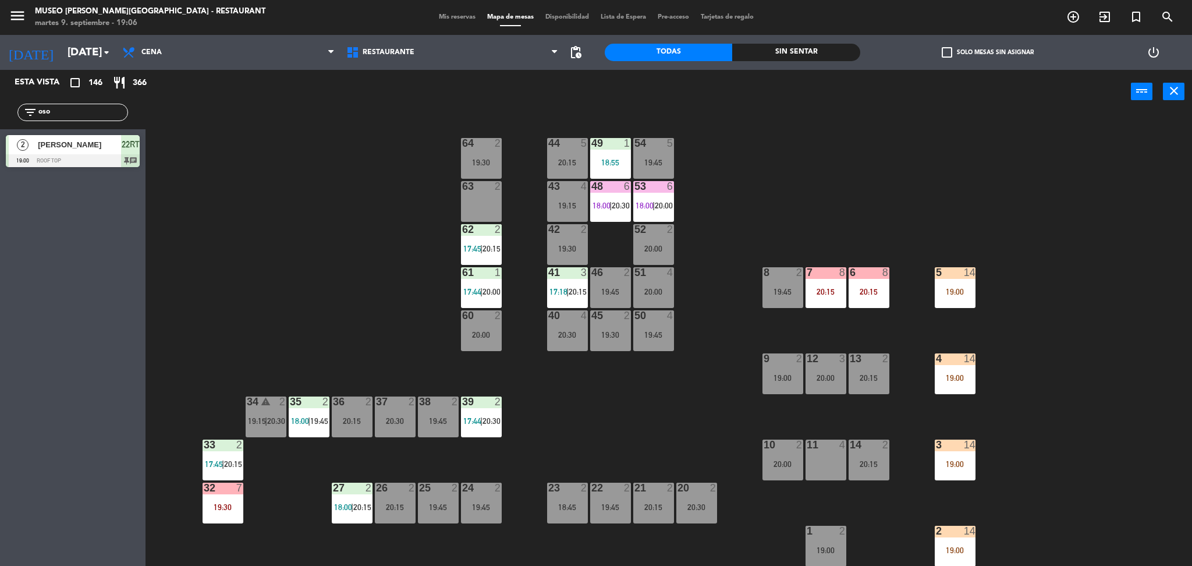
drag, startPoint x: 106, startPoint y: 113, endPoint x: 0, endPoint y: 106, distance: 106.7
click at [0, 106] on div "filter_list oso" at bounding box center [72, 112] width 145 height 34
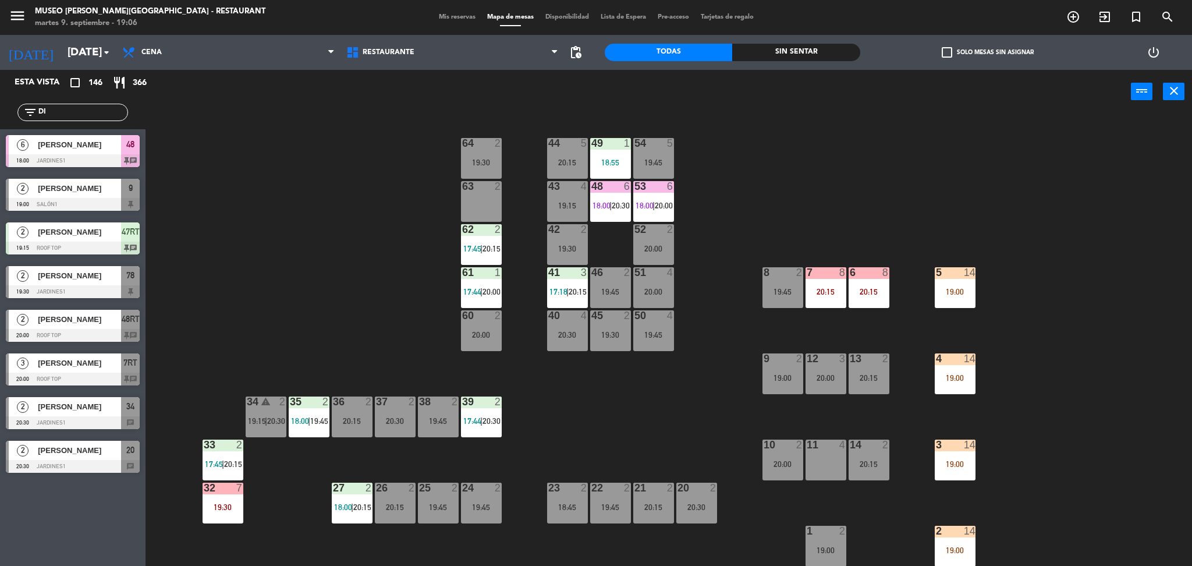
type input "D"
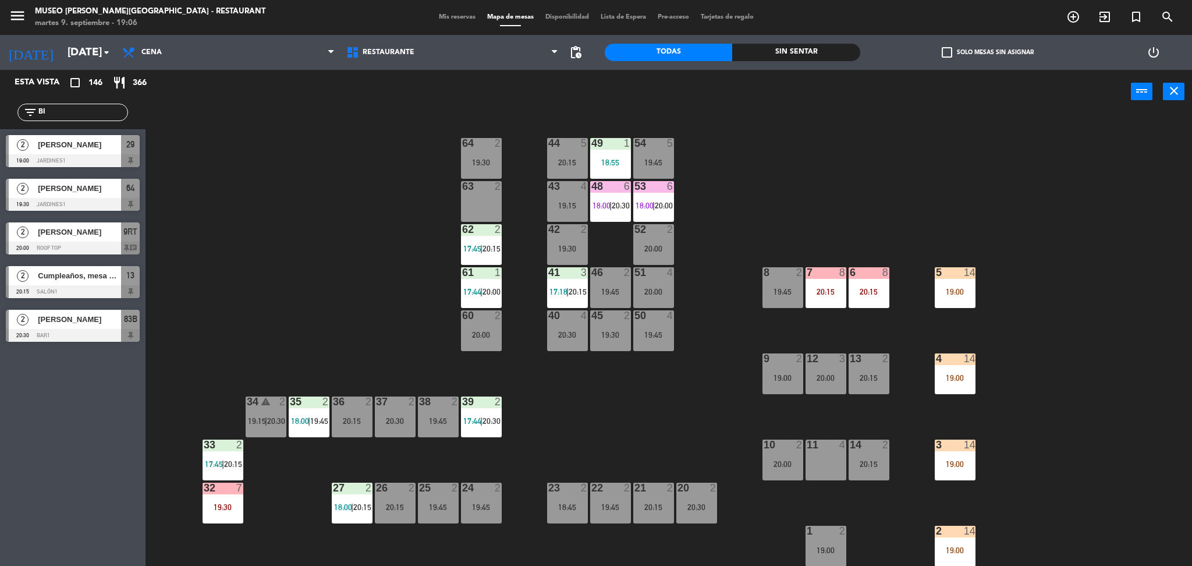
type input "B"
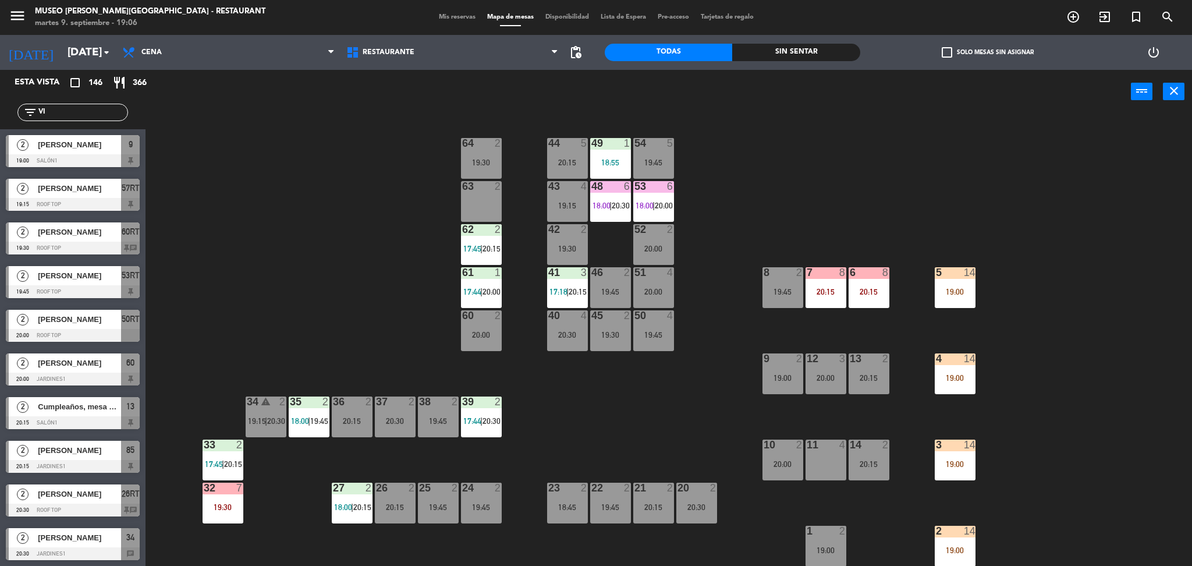
type input "V"
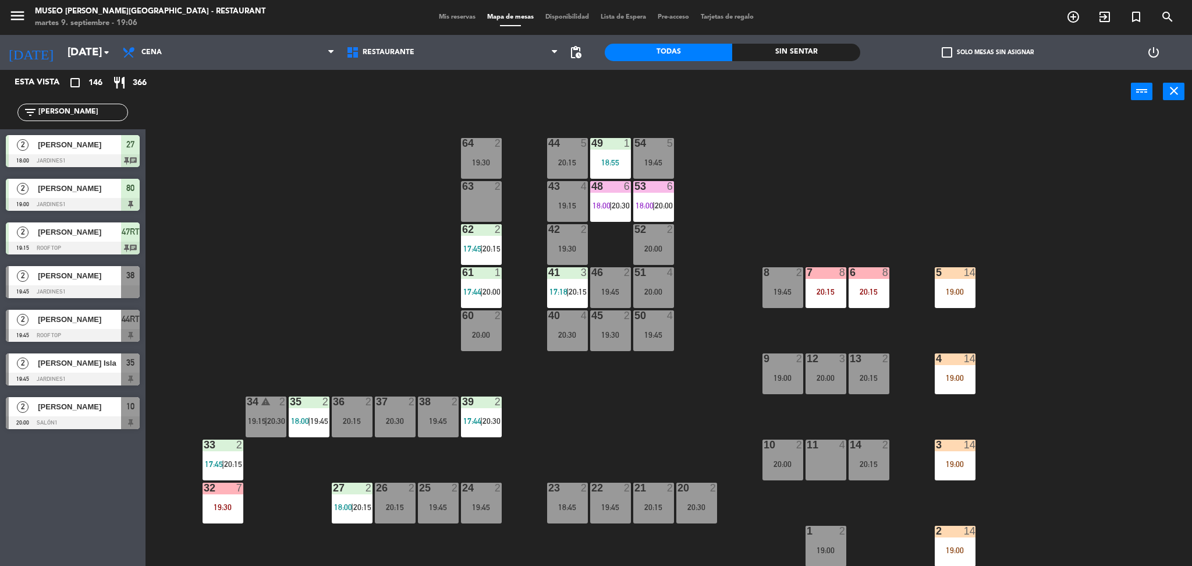
click at [395, 188] on div "44 5 20:15 49 1 18:55 54 5 19:45 64 2 19:30 48 6 18:00 | 20:30 53 6 18:00 | 20:…" at bounding box center [674, 343] width 1035 height 452
drag, startPoint x: 76, startPoint y: 114, endPoint x: 0, endPoint y: 87, distance: 80.4
click at [0, 87] on div "Esta vista crop_square 146 restaurant 366 filter_list [PERSON_NAME] 2 [PERSON_N…" at bounding box center [72, 252] width 145 height 365
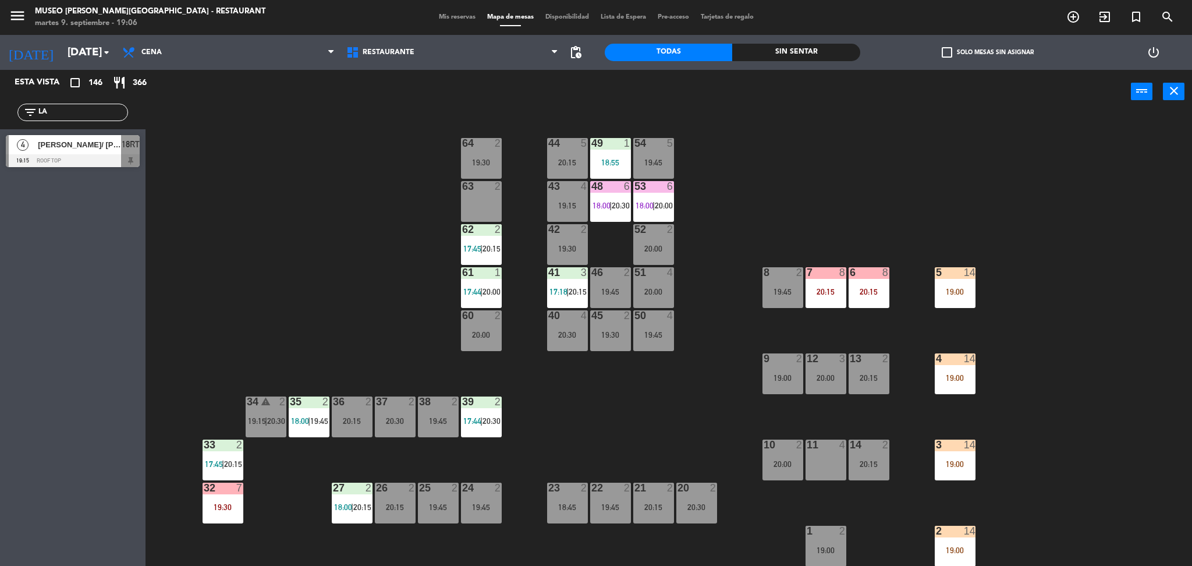
type input "L"
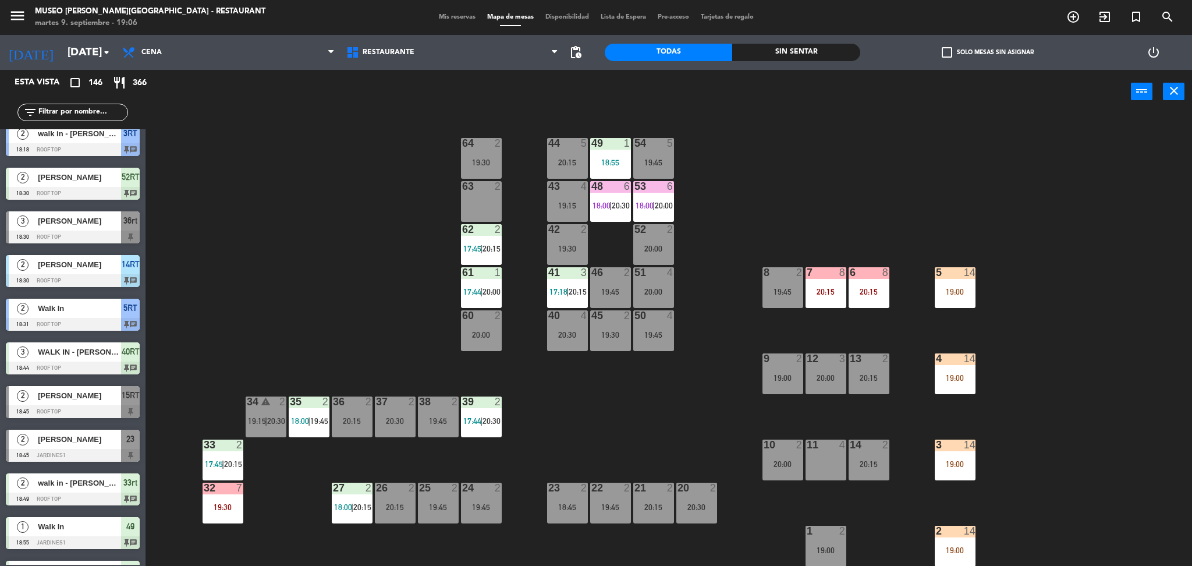
scroll to position [408, 0]
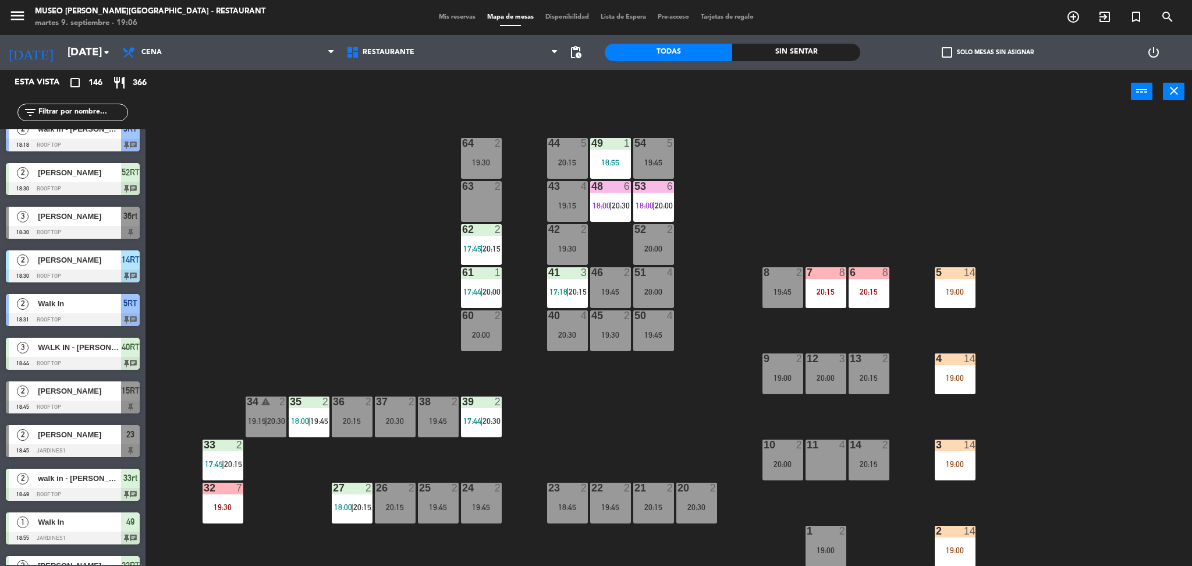
click at [67, 109] on input "text" at bounding box center [82, 112] width 90 height 13
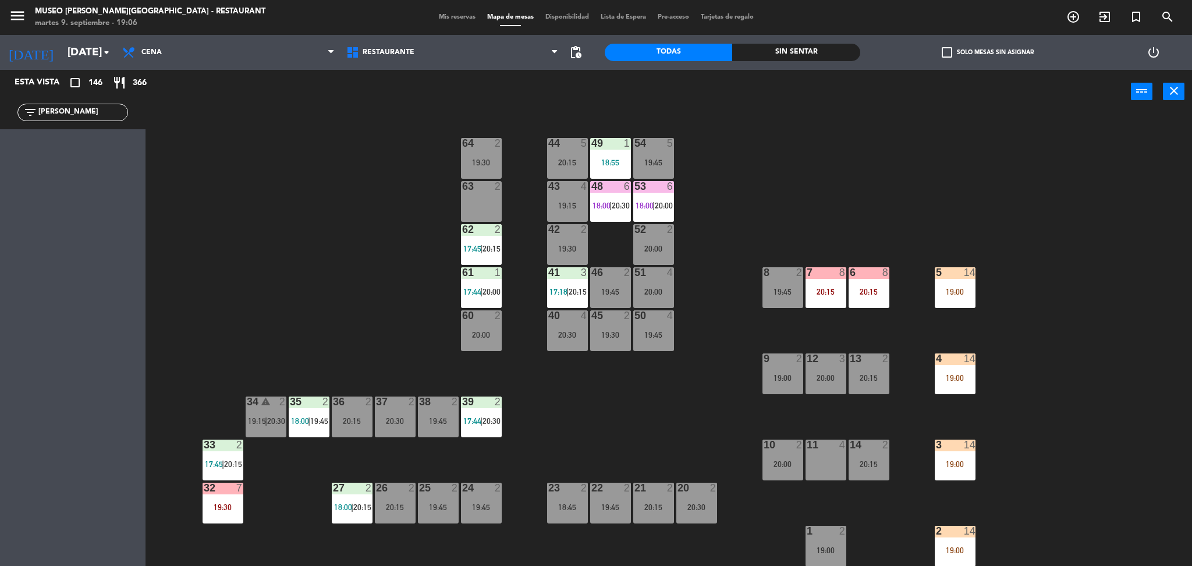
type input "[PERSON_NAME]"
click at [397, 241] on div "44 5 20:15 49 1 18:55 54 5 19:45 64 2 19:30 48 6 18:00 | 20:30 53 6 18:00 | 20:…" at bounding box center [674, 343] width 1035 height 452
click at [80, 159] on div at bounding box center [73, 160] width 134 height 13
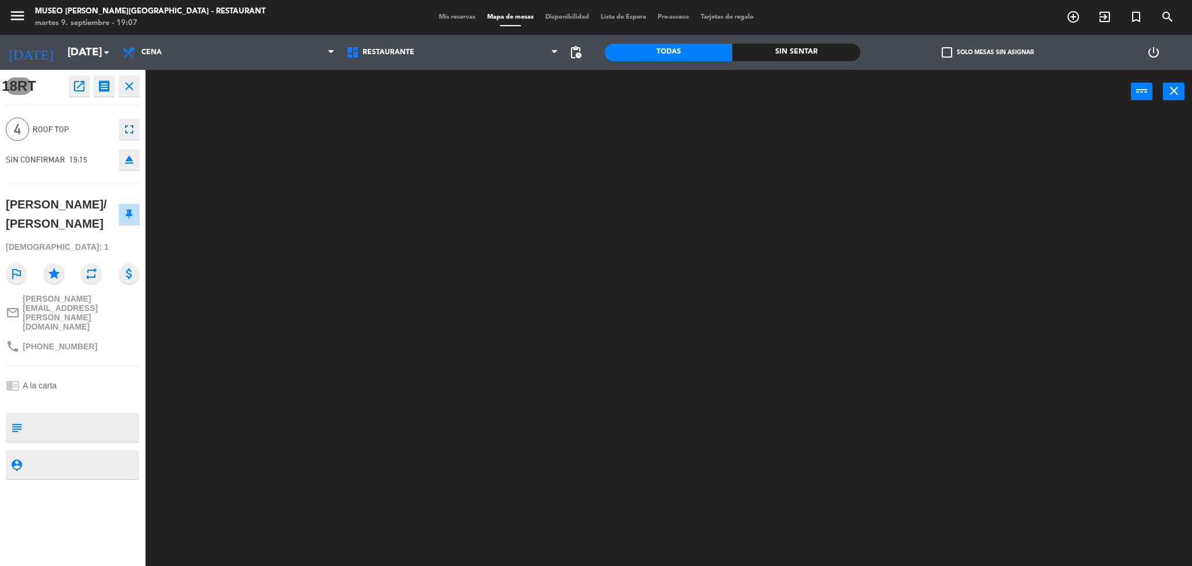
click at [296, 265] on div at bounding box center [674, 343] width 1035 height 452
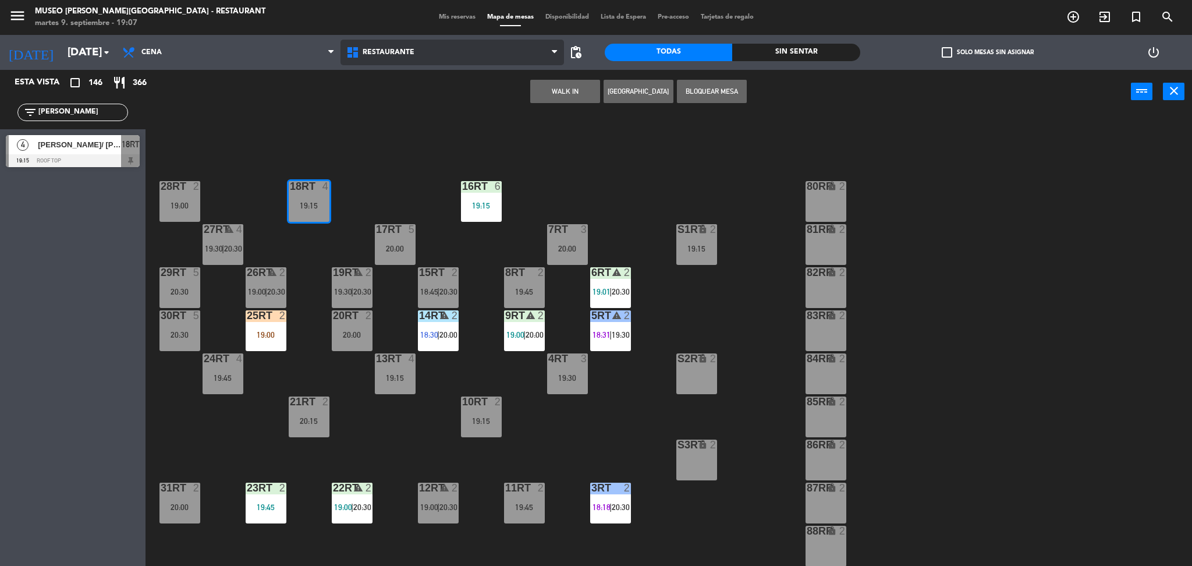
click at [368, 48] on span "Restaurante" at bounding box center [389, 52] width 52 height 8
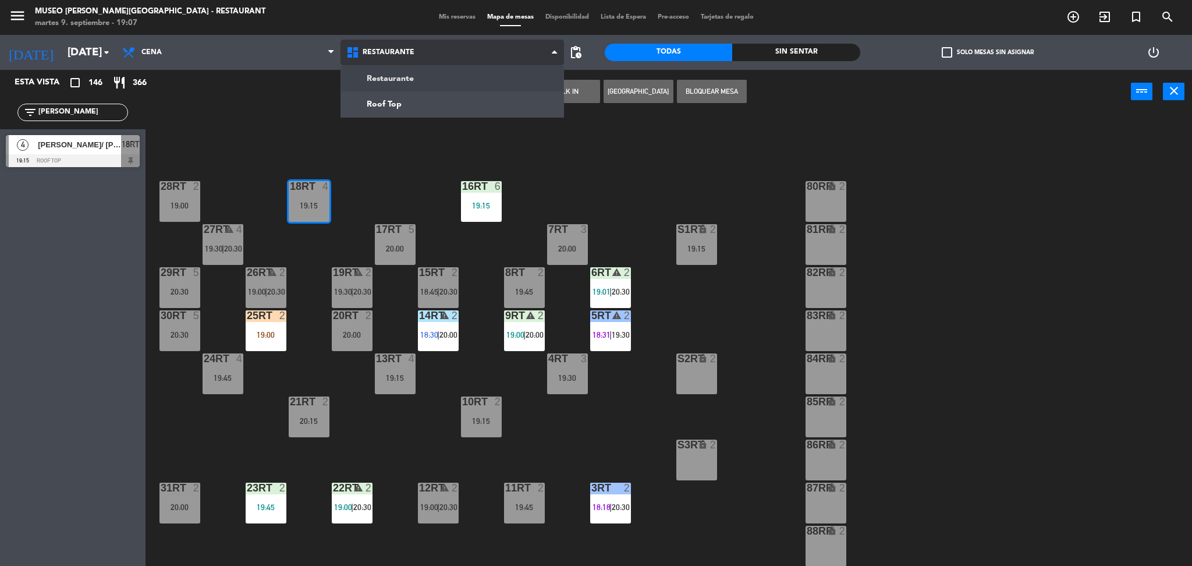
click at [393, 79] on ng-component "menu [GEOGRAPHIC_DATA][PERSON_NAME] - Restaurant [DATE] 9. septiembre - 19:07 M…" at bounding box center [596, 284] width 1192 height 569
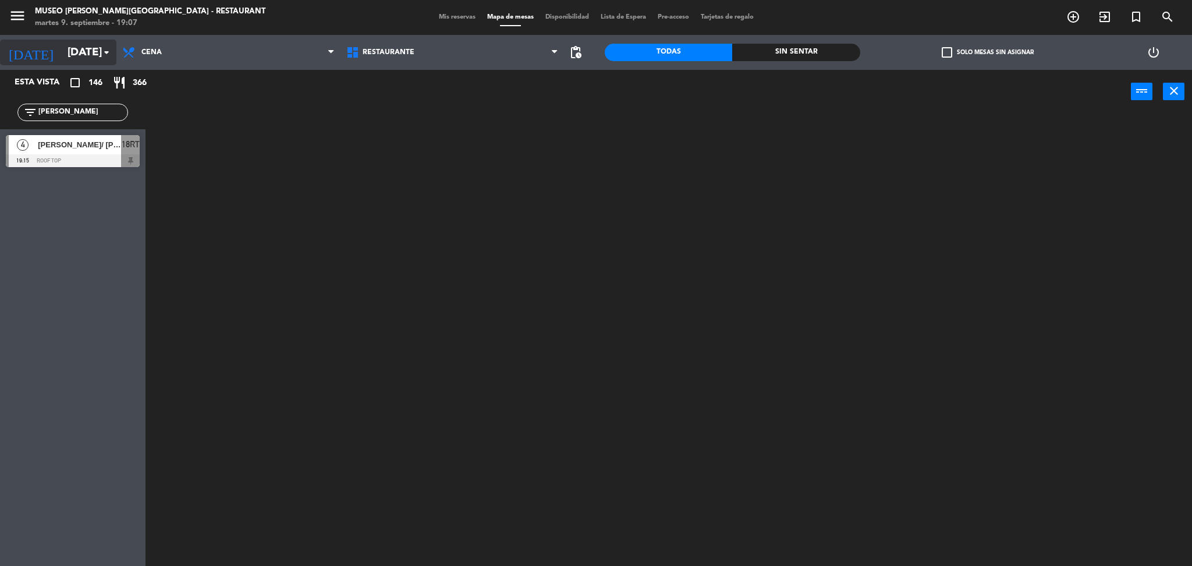
drag, startPoint x: 97, startPoint y: 115, endPoint x: 0, endPoint y: 63, distance: 110.1
click at [0, 63] on ng-component "menu [GEOGRAPHIC_DATA][PERSON_NAME] - Restaurant [DATE] 9. septiembre - 19:07 M…" at bounding box center [596, 284] width 1192 height 569
type input "¿"
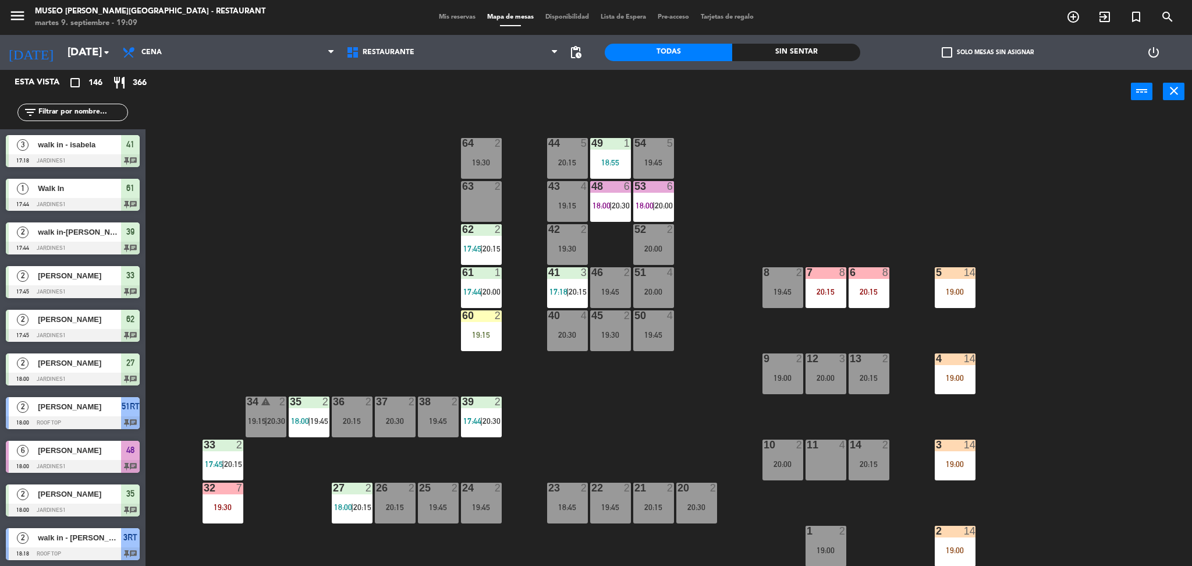
scroll to position [136, 0]
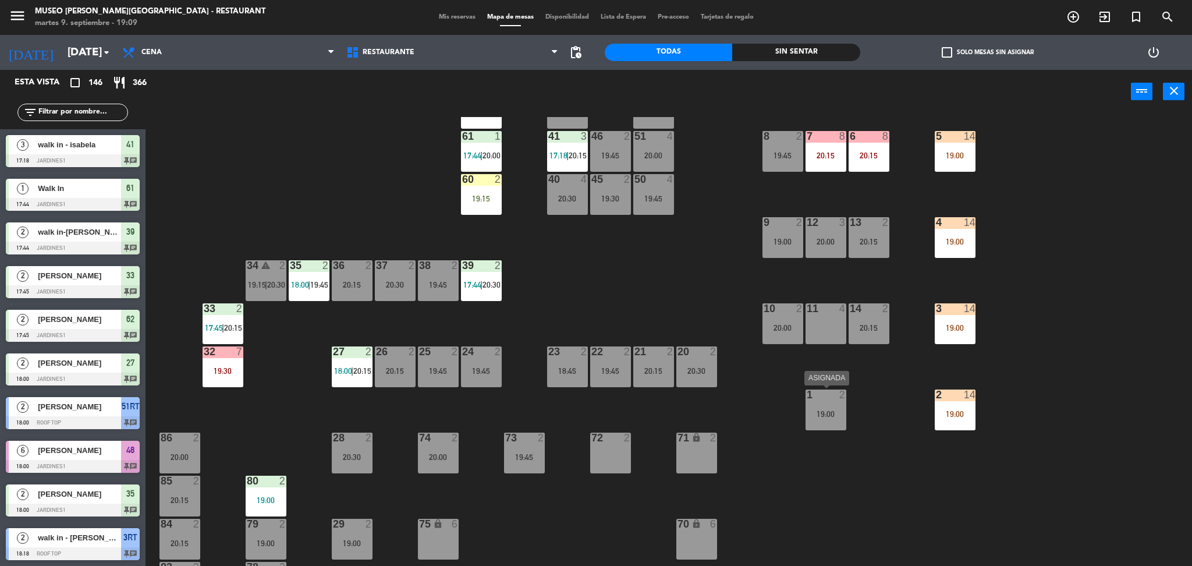
click at [830, 419] on div "1 2 19:00" at bounding box center [825, 409] width 41 height 41
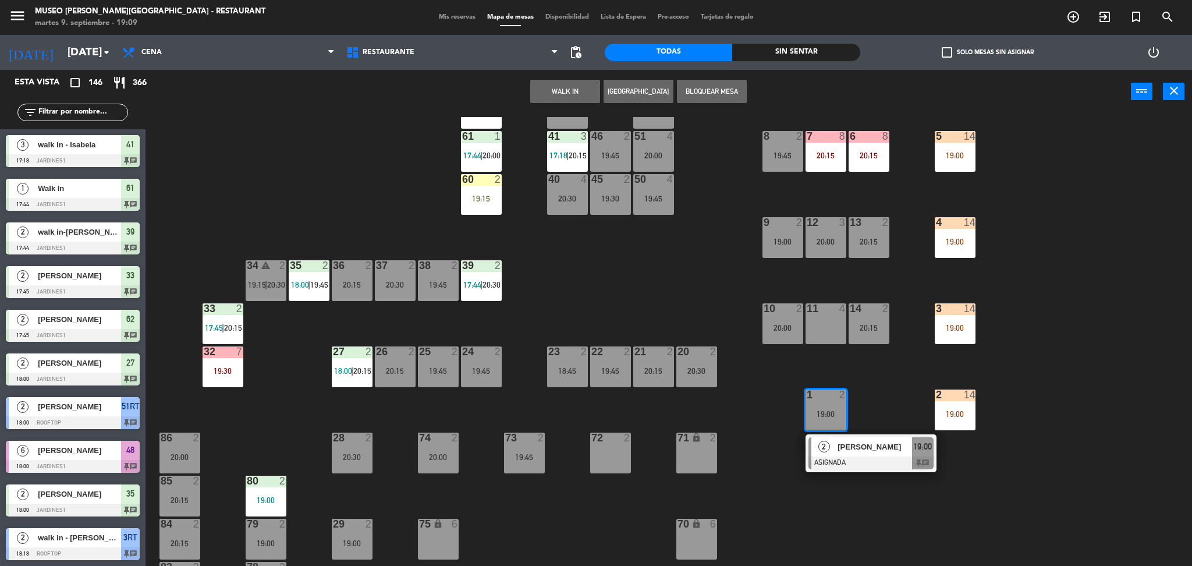
click at [852, 464] on div at bounding box center [870, 462] width 125 height 13
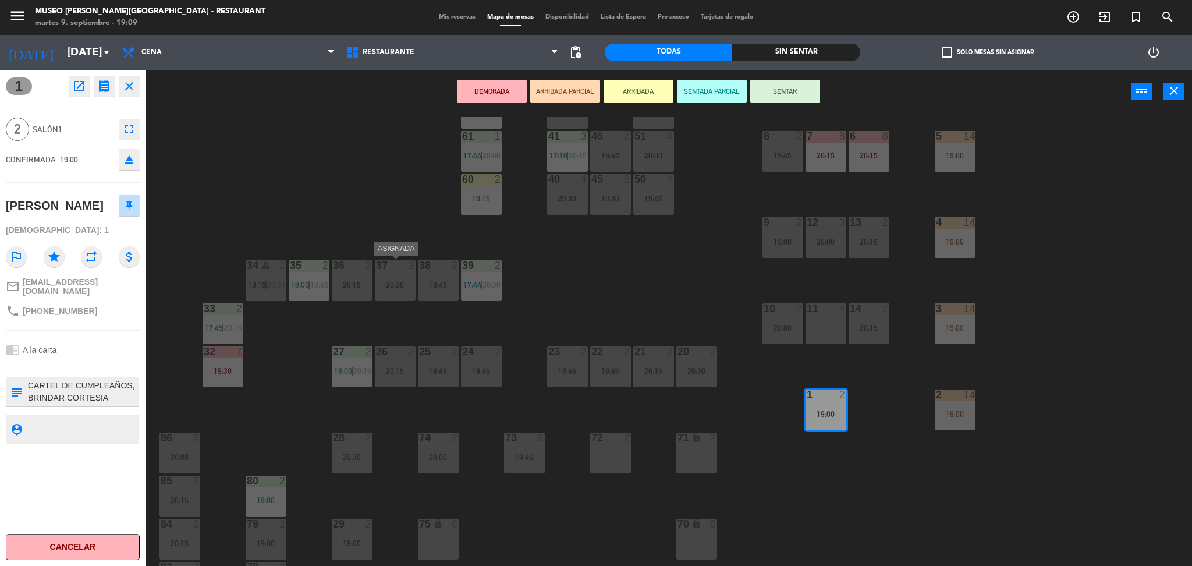
click at [403, 283] on div "20:30" at bounding box center [395, 284] width 41 height 8
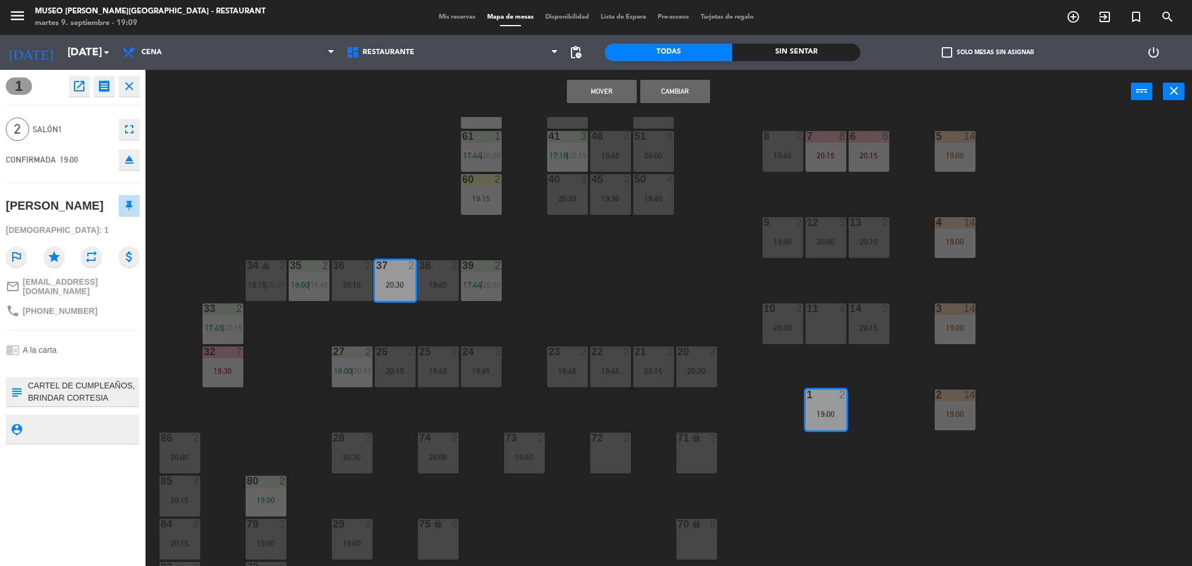
click at [696, 95] on button "Cambiar" at bounding box center [675, 91] width 70 height 23
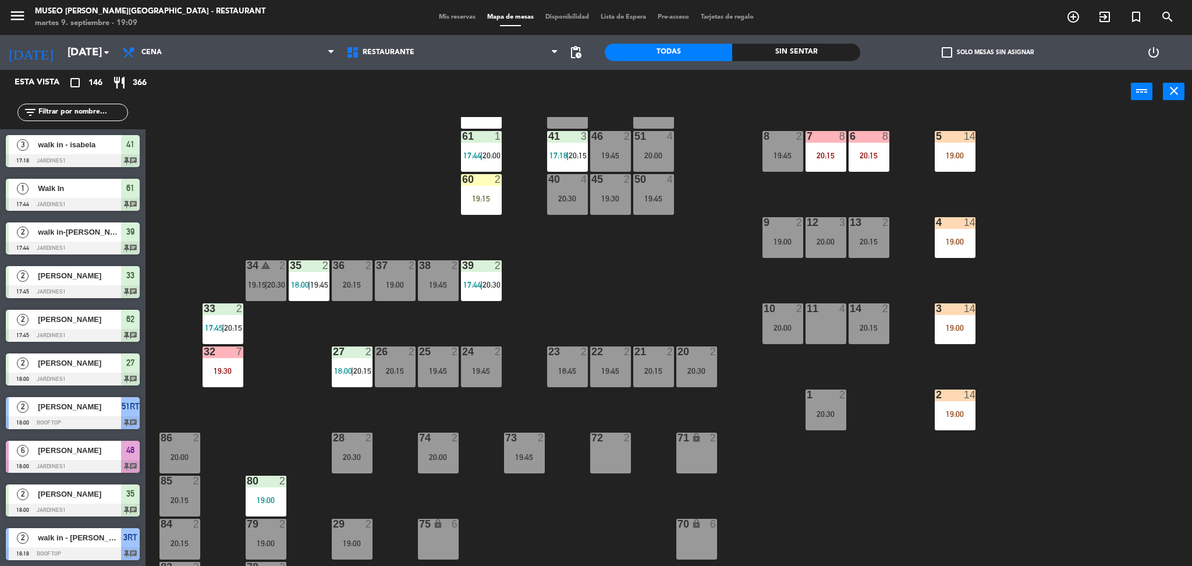
scroll to position [3, 0]
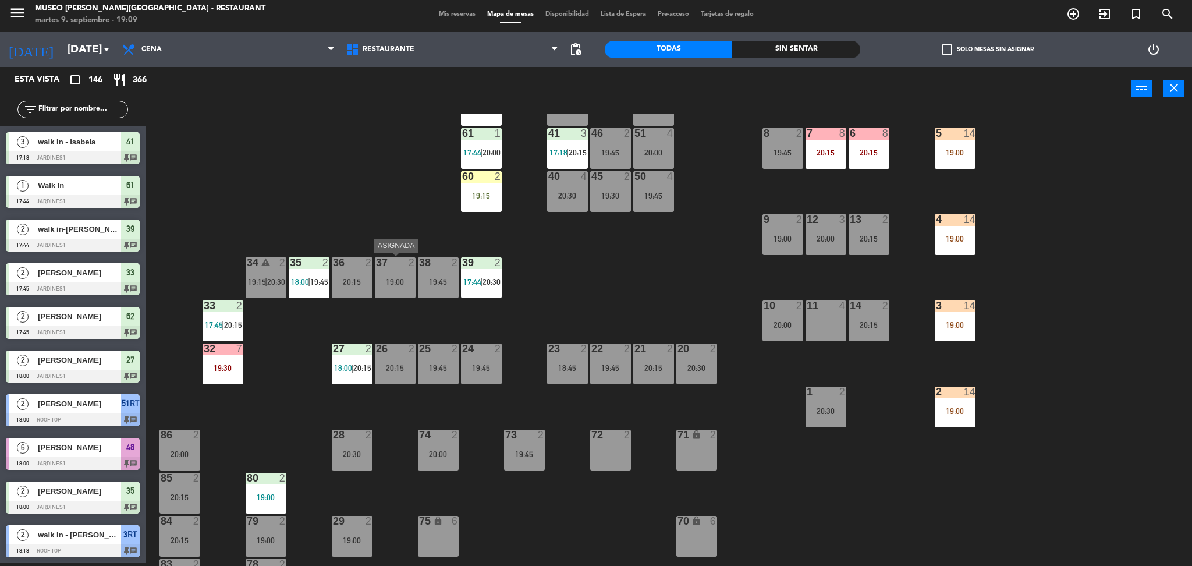
click at [392, 285] on div "19:00" at bounding box center [395, 282] width 41 height 8
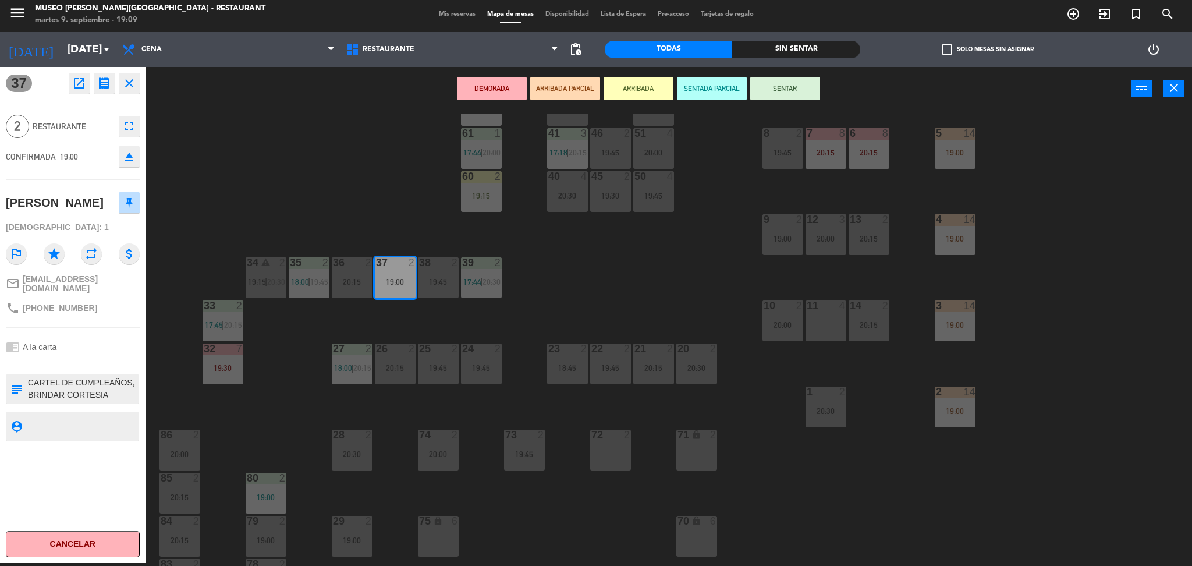
click at [562, 84] on button "ARRIBADA PARCIAL" at bounding box center [565, 88] width 70 height 23
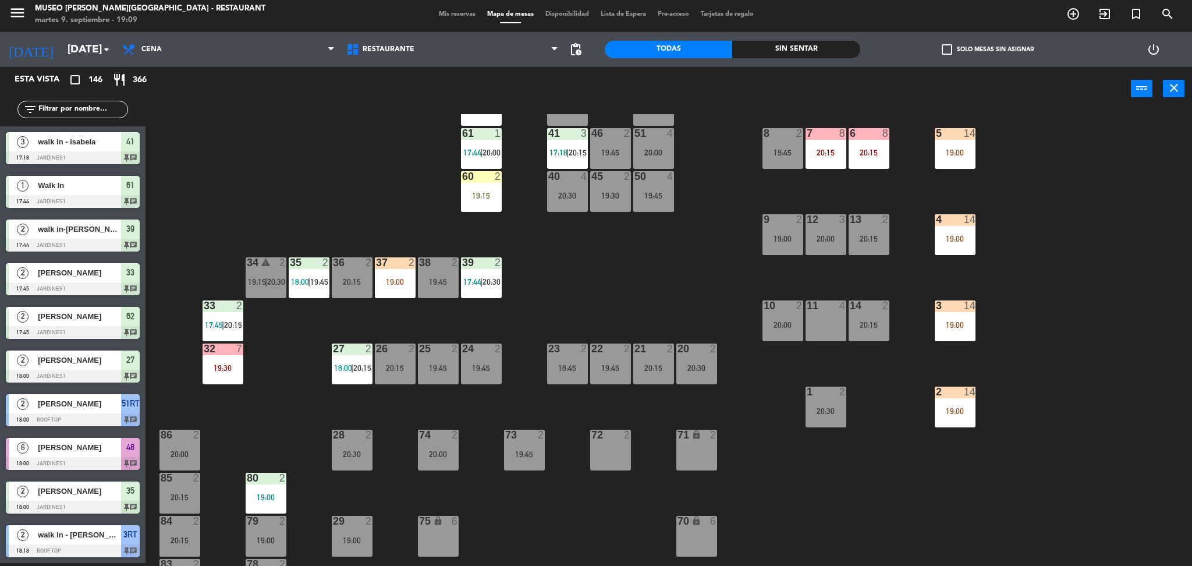
click at [389, 290] on div "37 2 19:00" at bounding box center [395, 277] width 41 height 41
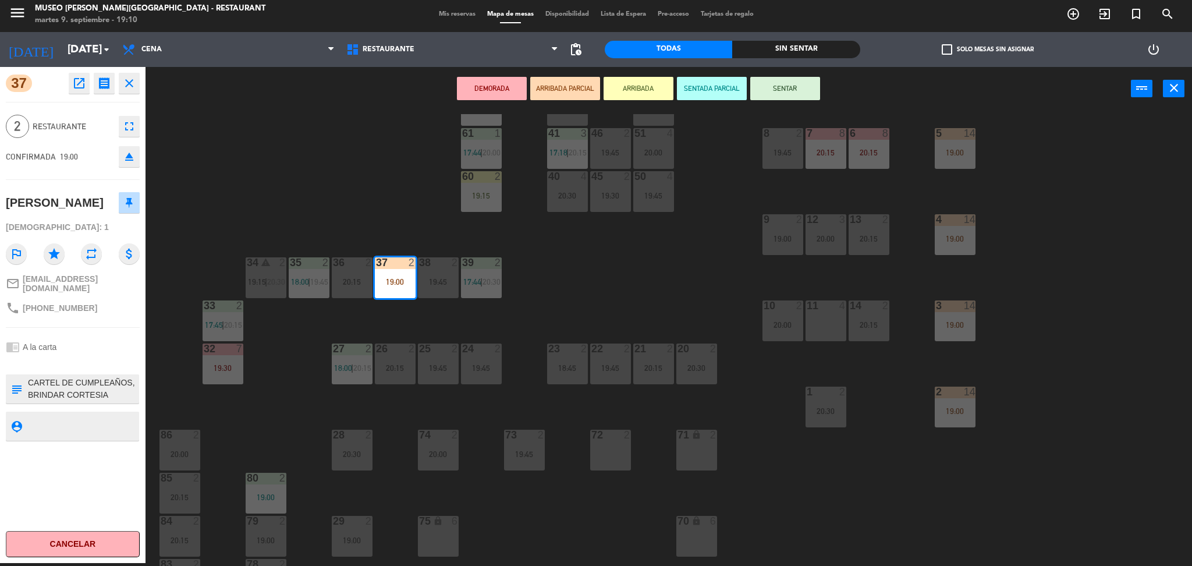
click at [115, 378] on textarea at bounding box center [82, 388] width 111 height 24
type textarea "CARTEL DE CUMPLEAÑOS, BRINDAR CORTESIA LLEGO 1 DE 10 A LAS 19:10 - DESEA ESPERA…"
click at [95, 161] on div "CONFIRMADA 19:00 eject" at bounding box center [73, 156] width 134 height 29
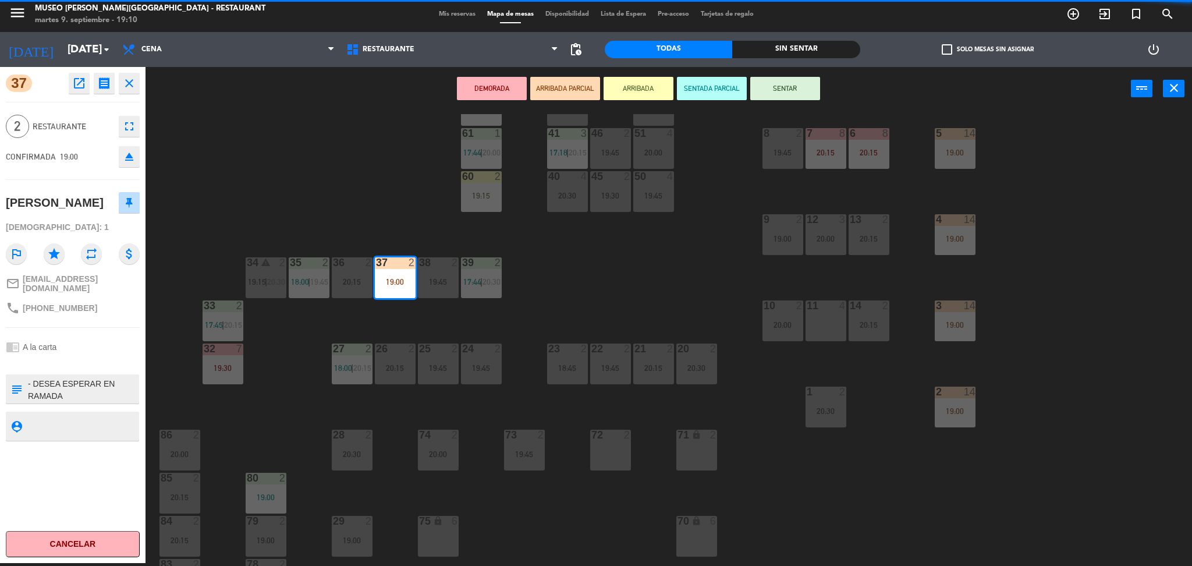
click at [311, 143] on div "44 5 20:15 49 1 18:55 54 5 19:45 64 2 19:30 48 6 18:00 | 20:30 53 6 18:00 | 20:…" at bounding box center [674, 340] width 1035 height 452
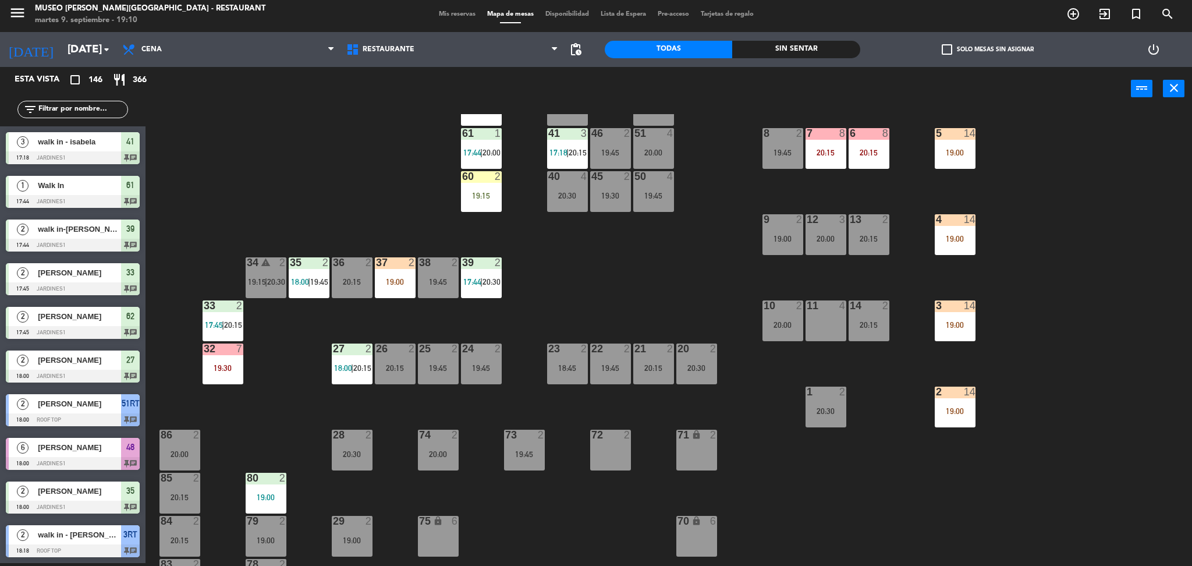
scroll to position [3, 0]
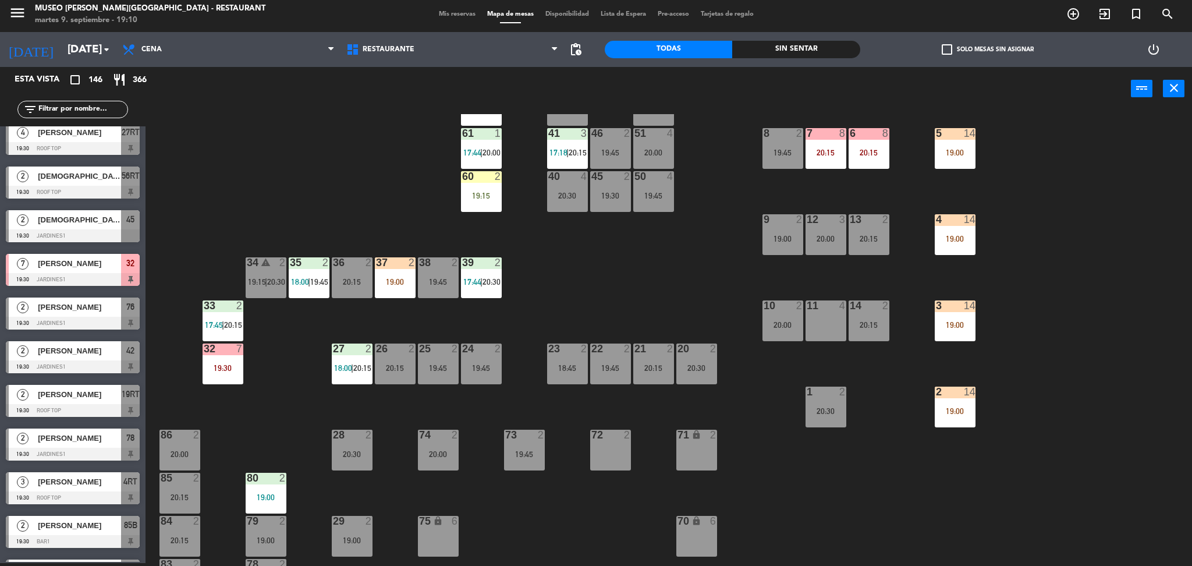
click at [389, 170] on div "44 5 20:15 49 1 18:55 54 5 19:45 64 2 19:30 48 6 18:00 | 20:30 53 6 18:00 | 20:…" at bounding box center [674, 340] width 1035 height 452
click at [389, 227] on div "44 5 20:15 49 1 18:55 54 5 19:45 64 2 19:30 48 6 18:00 | 20:30 53 6 18:00 | 20:…" at bounding box center [674, 340] width 1035 height 452
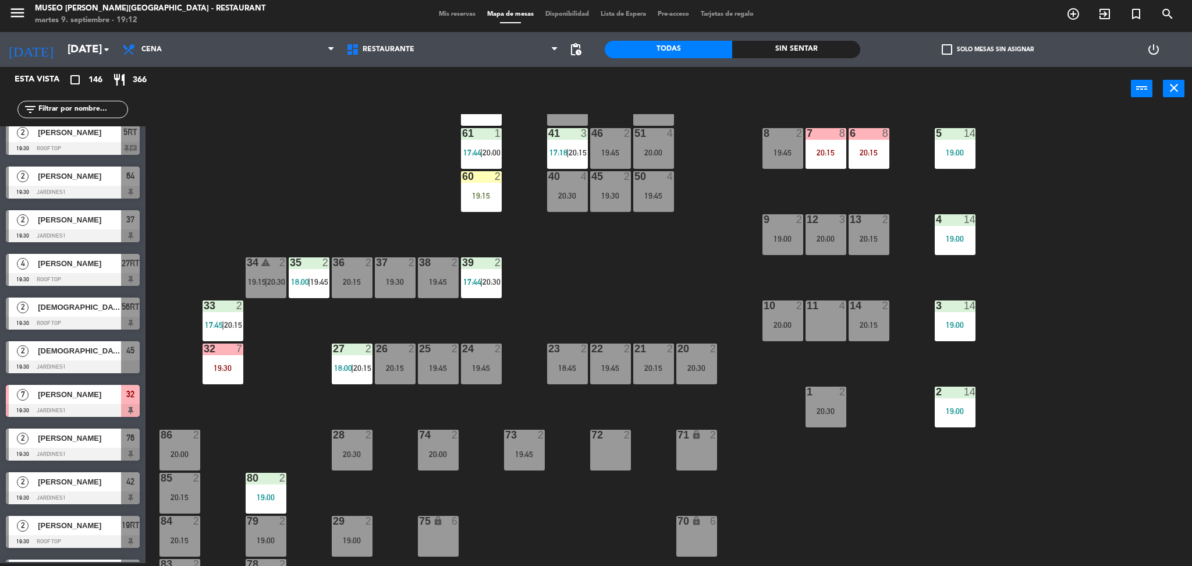
click at [333, 160] on div "44 5 20:15 49 1 18:55 54 5 19:45 64 2 19:30 48 6 18:00 | 20:30 53 6 18:00 | 20:…" at bounding box center [674, 340] width 1035 height 452
click at [49, 105] on input "text" at bounding box center [82, 109] width 90 height 13
click at [304, 189] on div "44 5 20:15 49 1 18:55 54 5 19:45 64 2 19:30 48 6 18:00 | 20:30 53 6 18:00 | 20:…" at bounding box center [674, 340] width 1035 height 452
click at [107, 107] on input "text" at bounding box center [82, 109] width 90 height 13
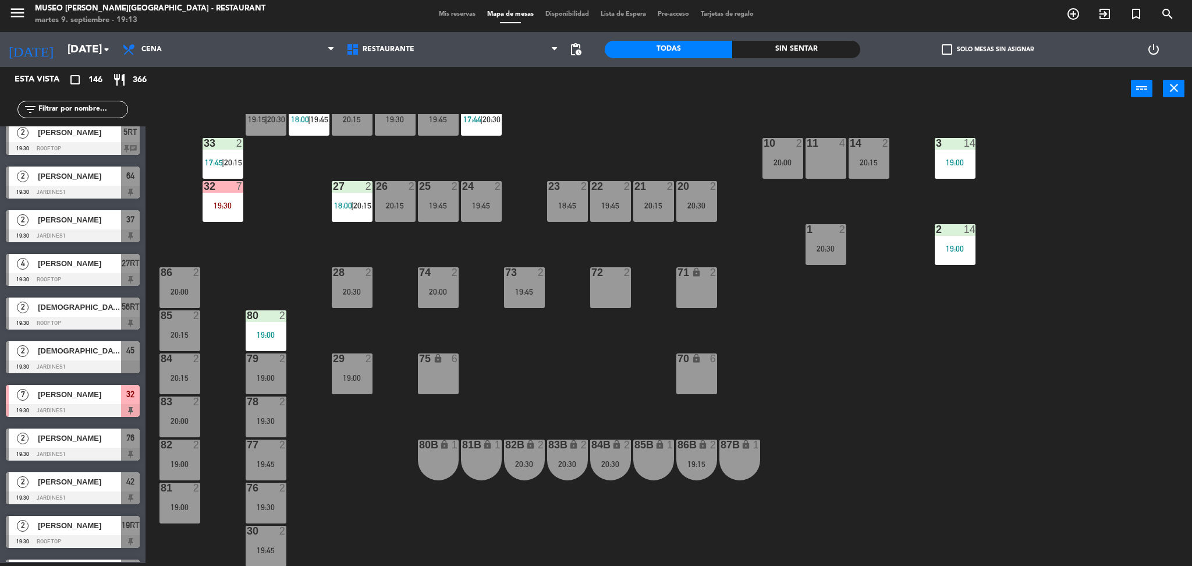
scroll to position [69, 0]
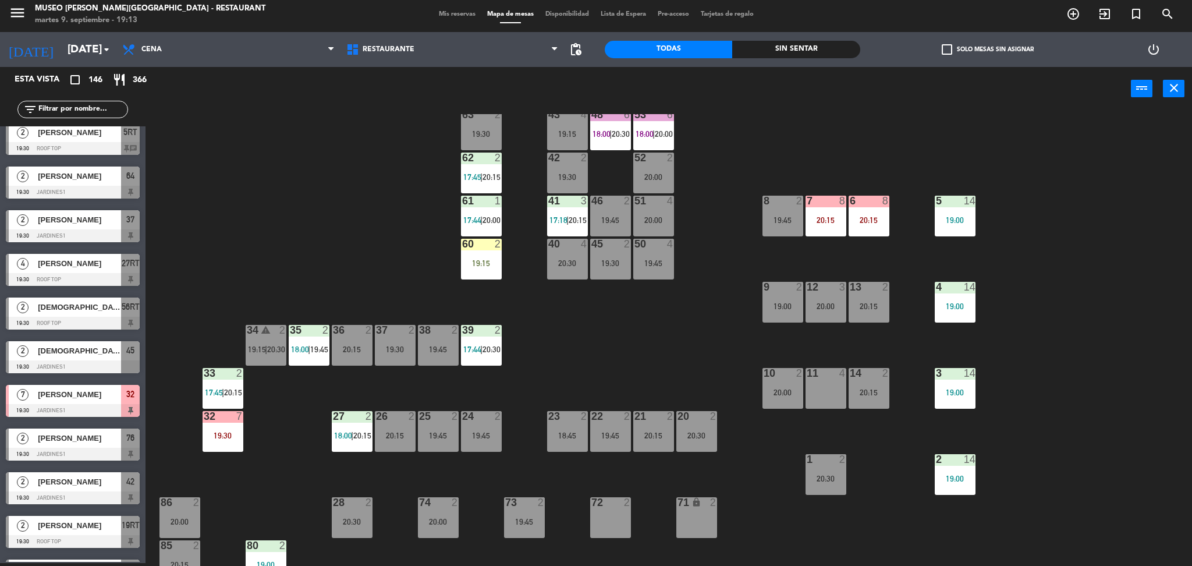
click at [622, 354] on div "44 5 20:15 49 1 18:55 54 5 19:45 64 2 19:30 48 6 18:00 | 20:30 53 6 18:00 | 20:…" at bounding box center [674, 340] width 1035 height 452
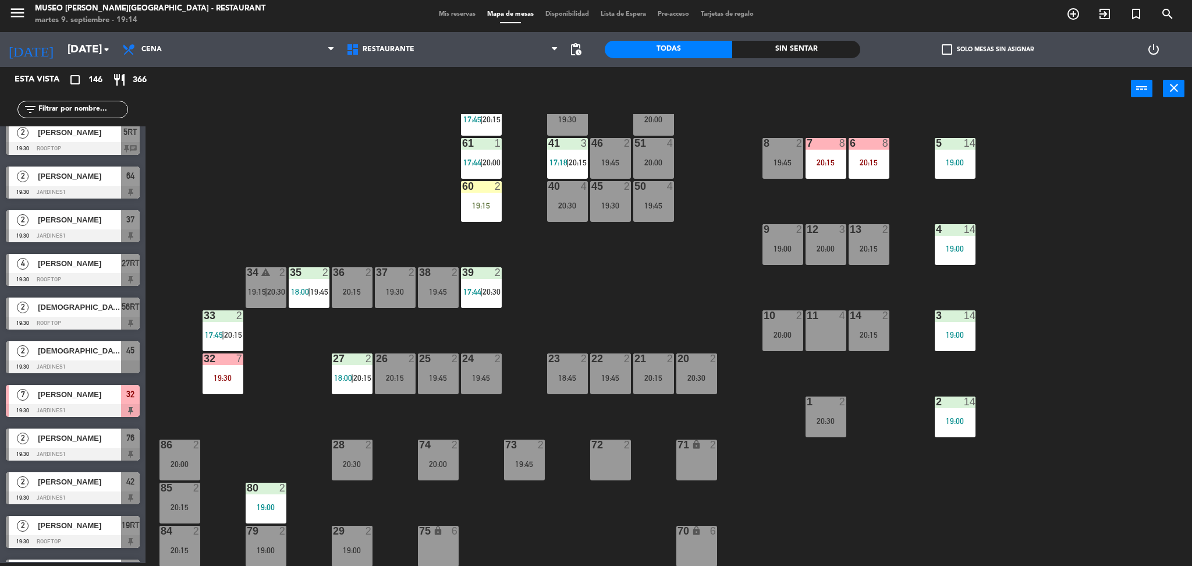
scroll to position [127, 0]
click at [697, 373] on div "20:30" at bounding box center [696, 377] width 41 height 8
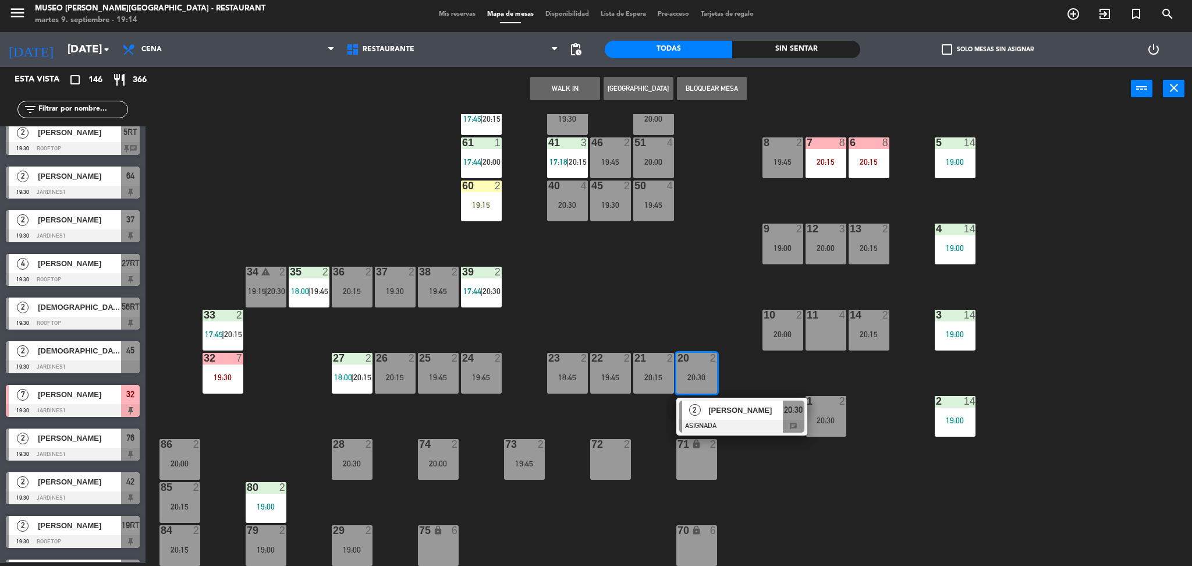
click at [683, 310] on div "44 5 20:15 49 1 18:55 54 5 19:45 64 2 19:30 48 6 18:00 | 20:30 53 6 18:00 | 20:…" at bounding box center [674, 340] width 1035 height 452
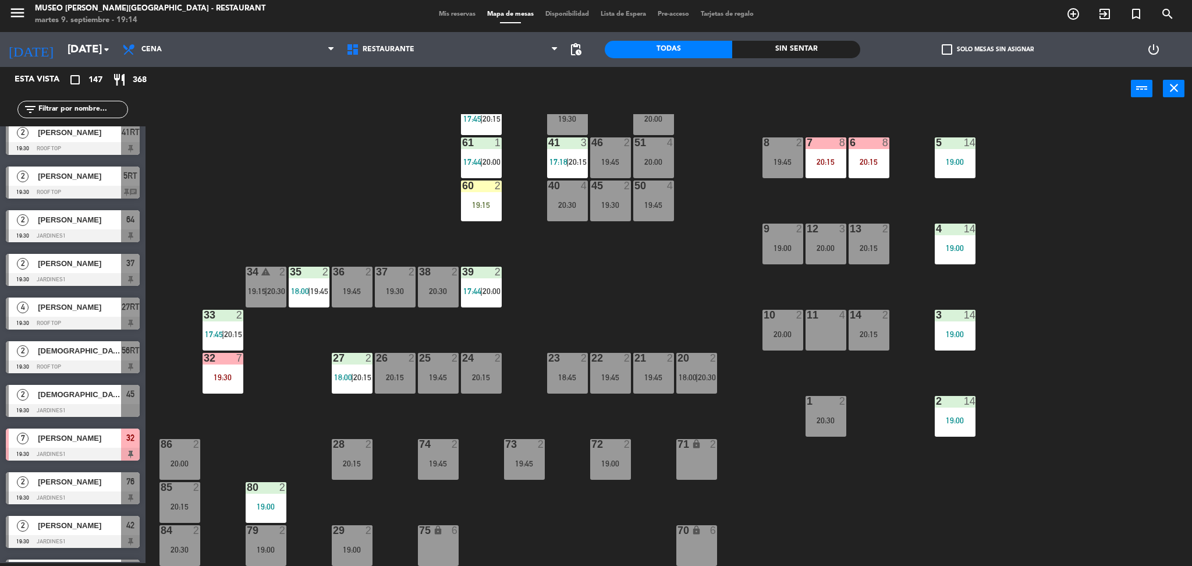
click at [108, 110] on input "text" at bounding box center [82, 109] width 90 height 13
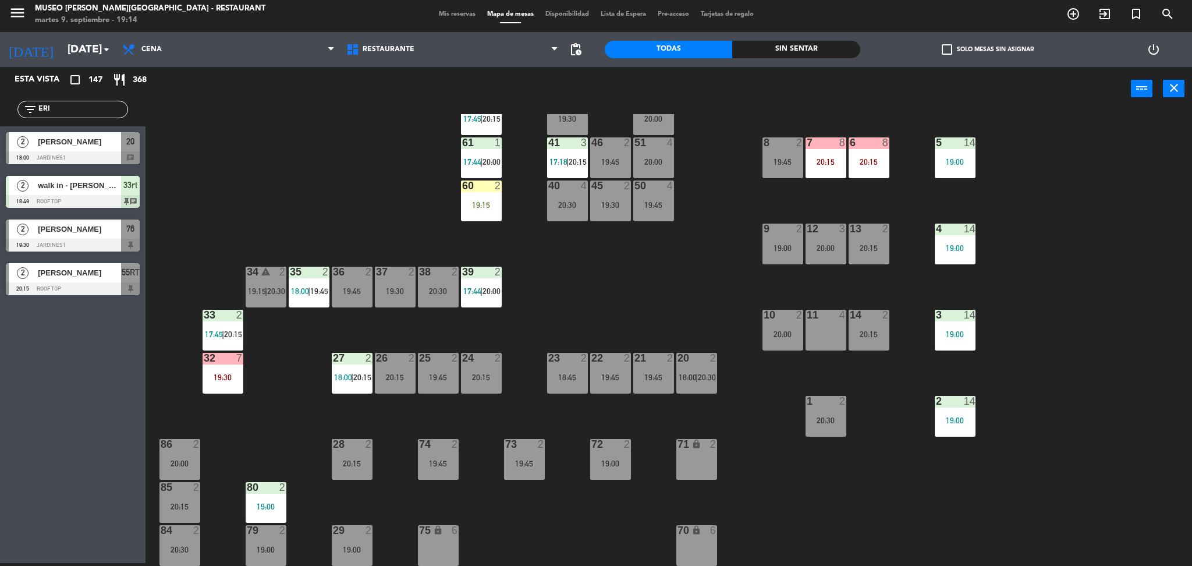
type input "ERI"
click at [358, 165] on div "44 5 20:15 49 1 18:55 54 5 19:45 64 2 19:30 48 6 18:00 | 20:30 53 6 18:00 | 20:…" at bounding box center [674, 340] width 1035 height 452
click at [107, 150] on div "[PERSON_NAME]" at bounding box center [79, 141] width 84 height 19
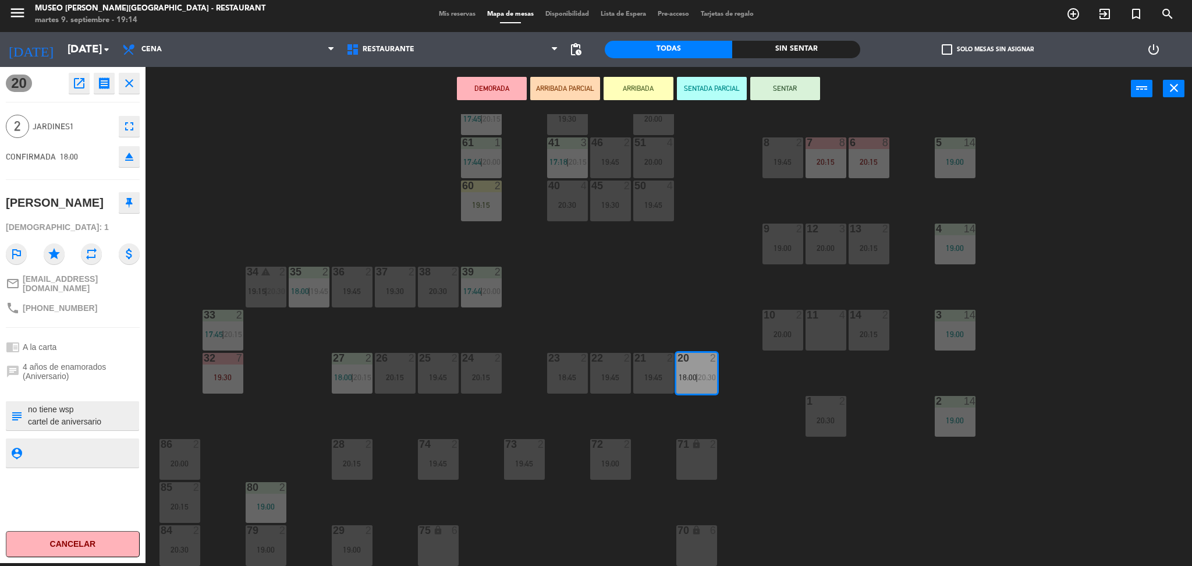
scroll to position [26, 0]
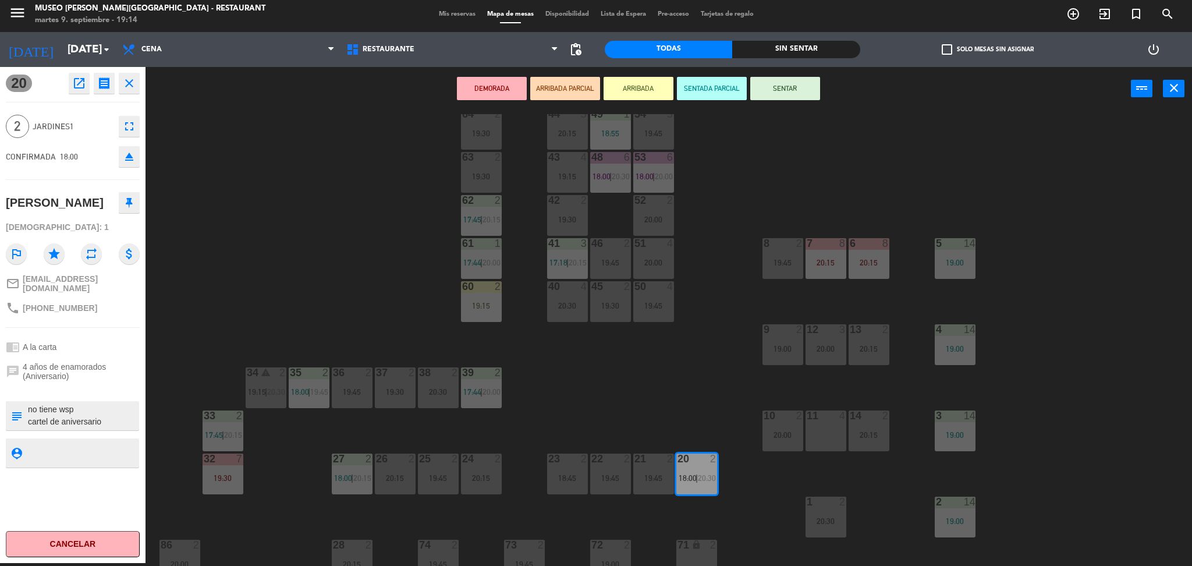
click at [659, 368] on div "44 5 20:15 49 1 18:55 54 5 19:45 64 2 19:30 48 6 18:00 | 20:30 53 6 18:00 | 20:…" at bounding box center [674, 340] width 1035 height 452
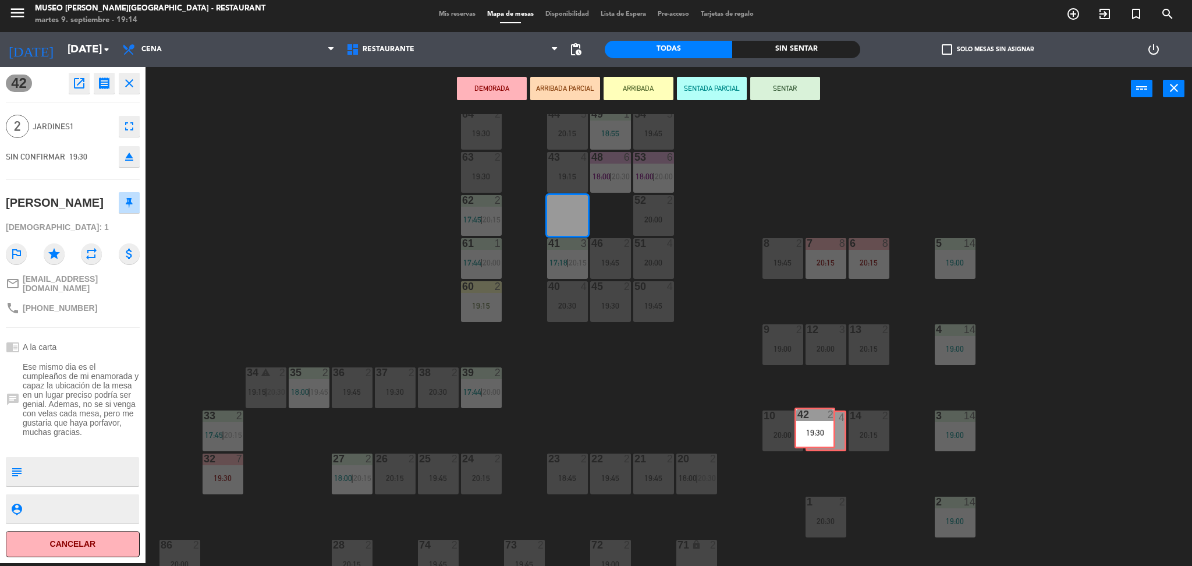
drag, startPoint x: 575, startPoint y: 216, endPoint x: 830, endPoint y: 434, distance: 335.1
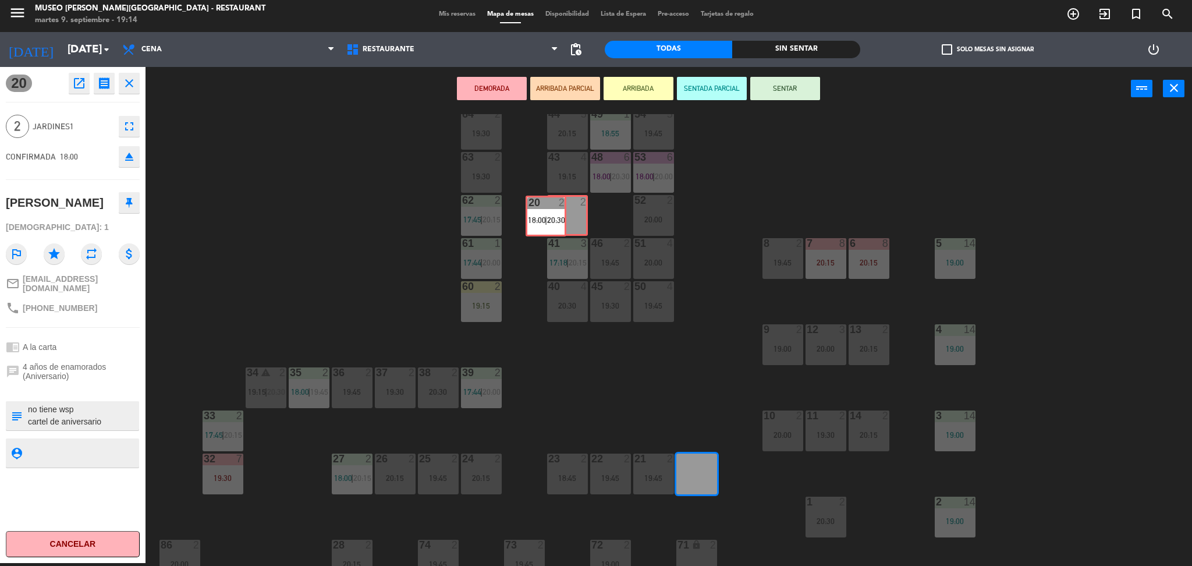
drag, startPoint x: 699, startPoint y: 474, endPoint x: 550, endPoint y: 216, distance: 297.4
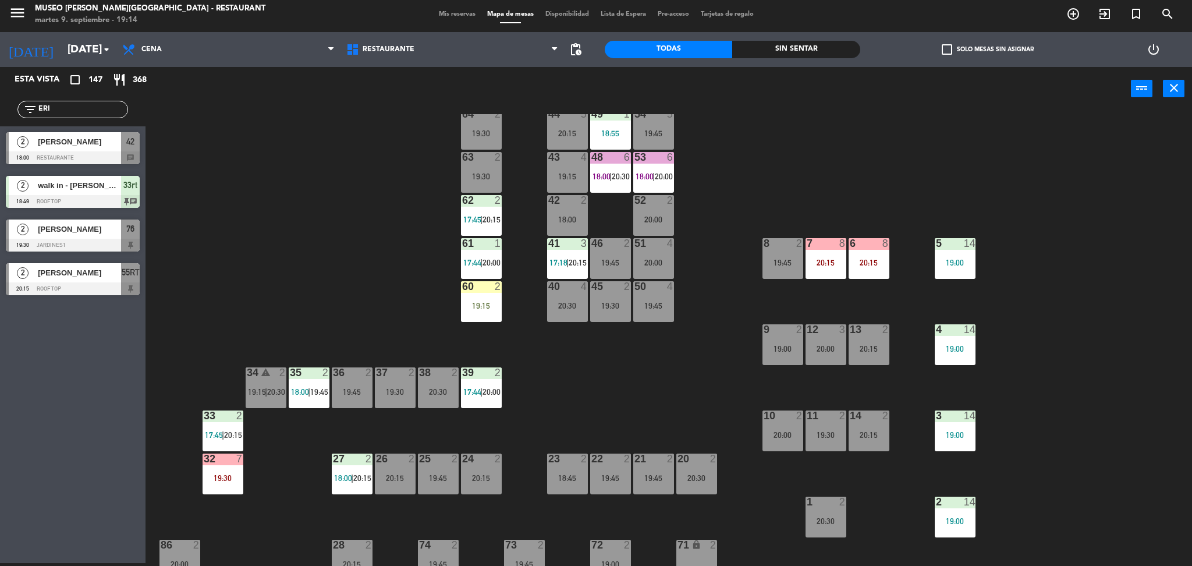
click at [550, 216] on div "18:00" at bounding box center [567, 219] width 41 height 8
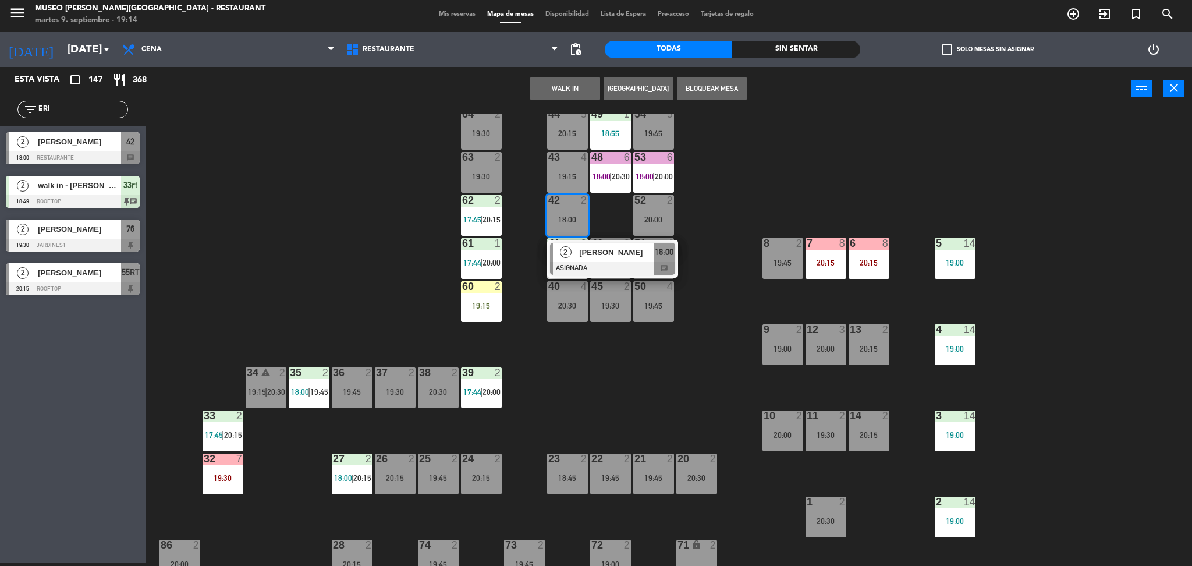
click at [565, 240] on div "2 [PERSON_NAME] ASIGNADA 18:00 chat" at bounding box center [612, 259] width 131 height 38
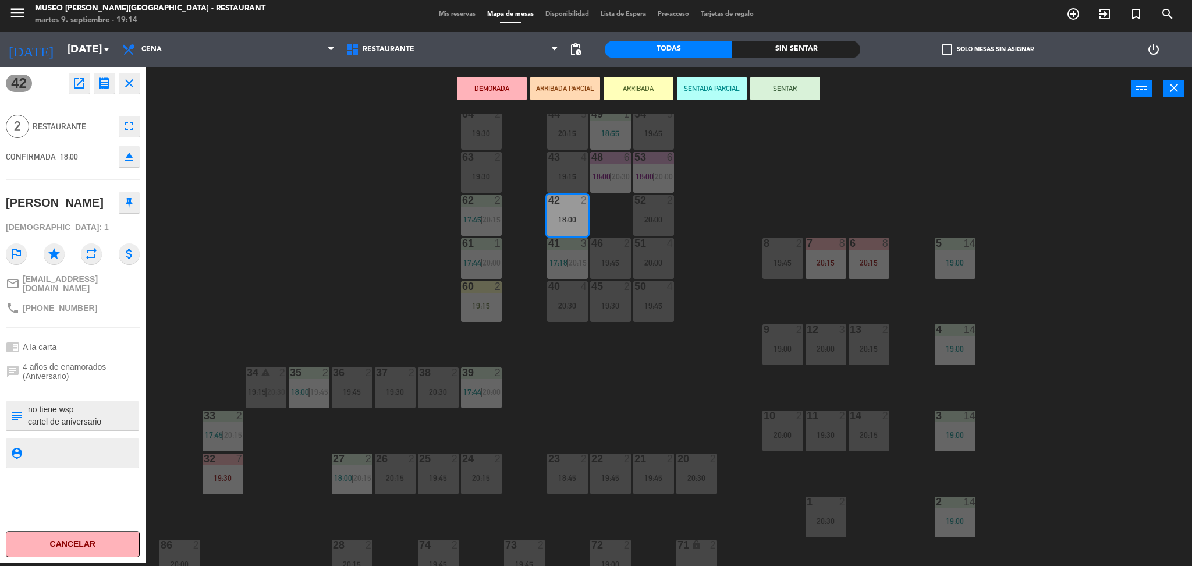
click at [571, 86] on button "ARRIBADA PARCIAL" at bounding box center [565, 88] width 70 height 23
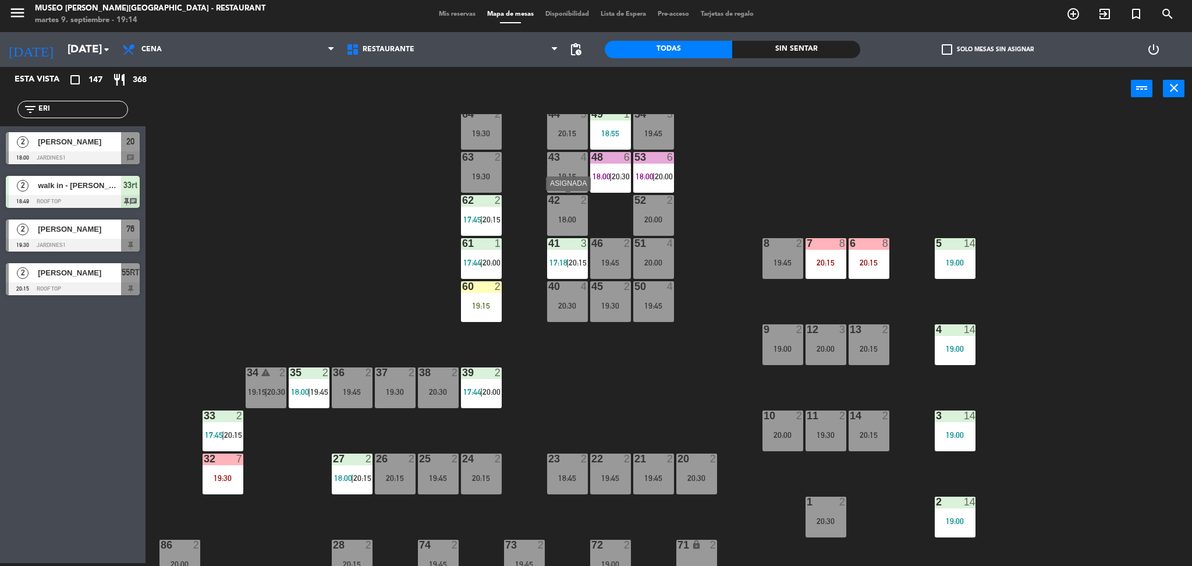
click at [599, 216] on div "44 5 20:15 49 1 18:55 54 5 19:45 64 2 19:30 48 6 18:00 | 20:30 53 6 18:00 | 20:…" at bounding box center [674, 340] width 1035 height 452
click at [563, 218] on div "18:00" at bounding box center [567, 219] width 41 height 8
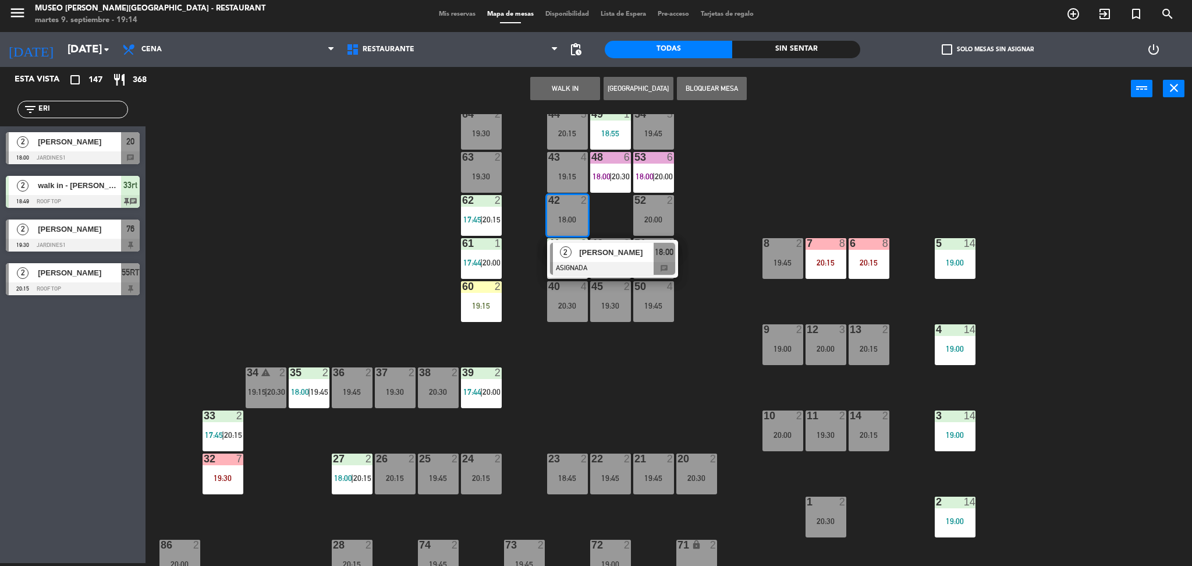
click at [588, 259] on div "[PERSON_NAME]" at bounding box center [616, 252] width 76 height 19
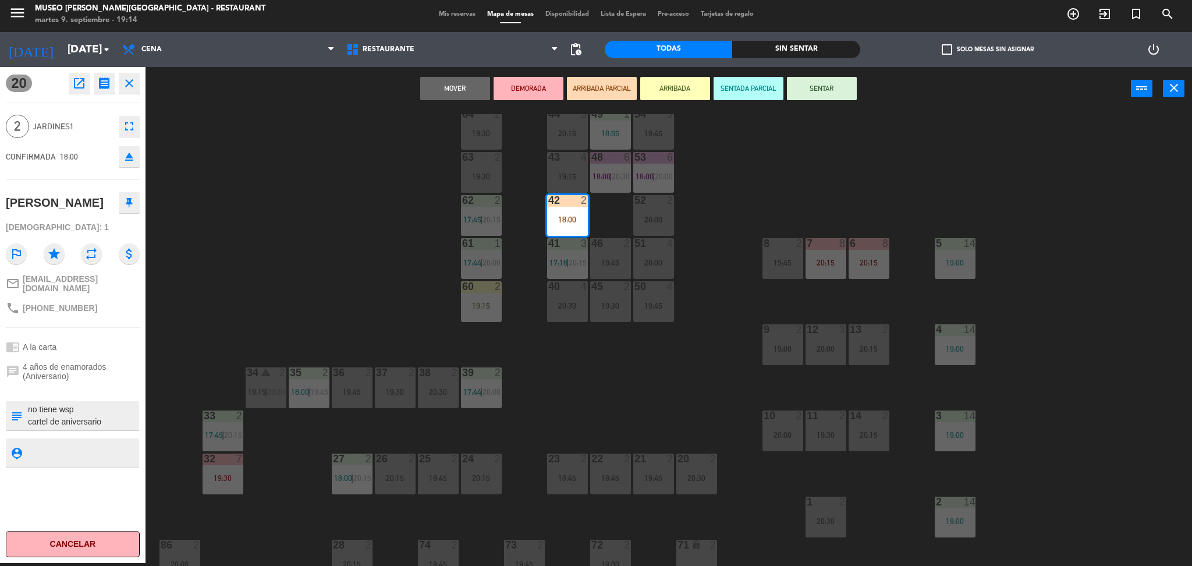
click at [588, 83] on button "ARRIBADA PARCIAL" at bounding box center [602, 88] width 70 height 23
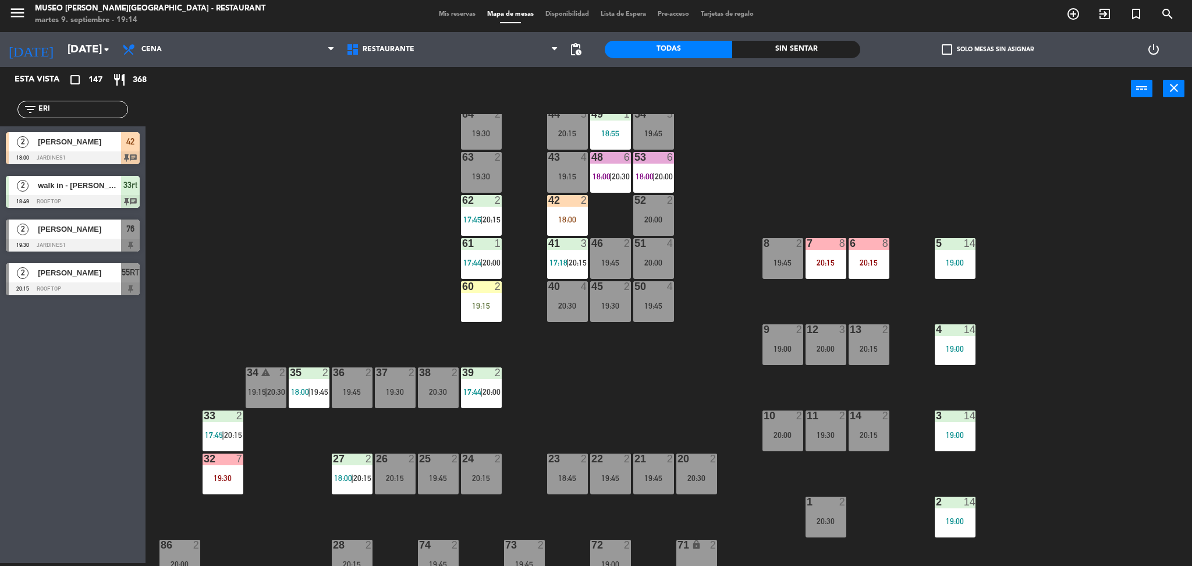
click at [573, 212] on div "42 2 18:00" at bounding box center [567, 215] width 41 height 41
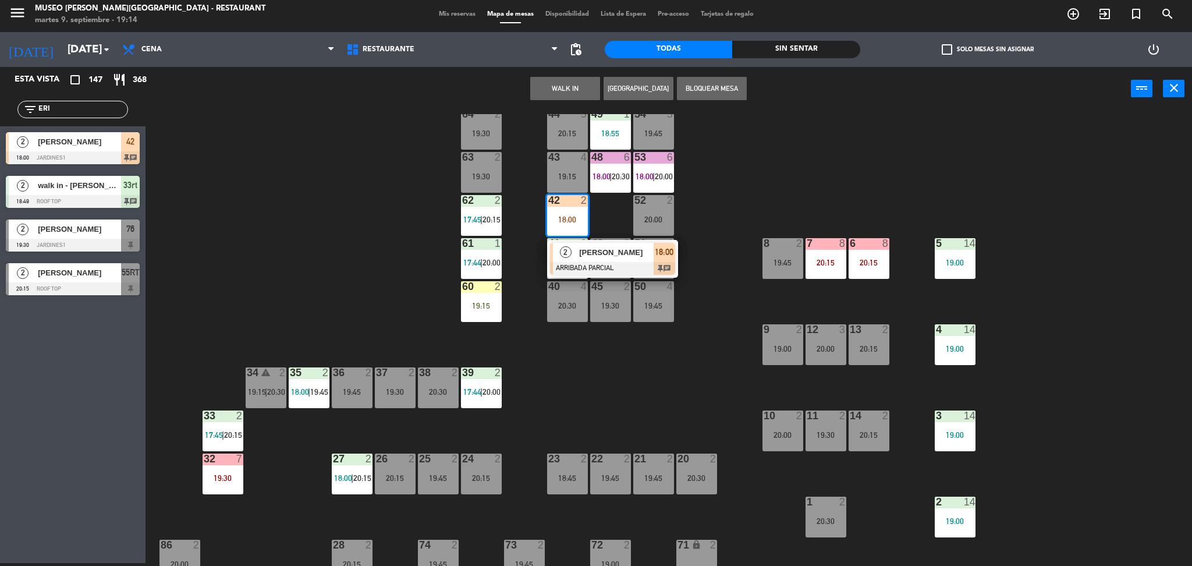
click at [588, 251] on span "[PERSON_NAME]" at bounding box center [616, 252] width 74 height 12
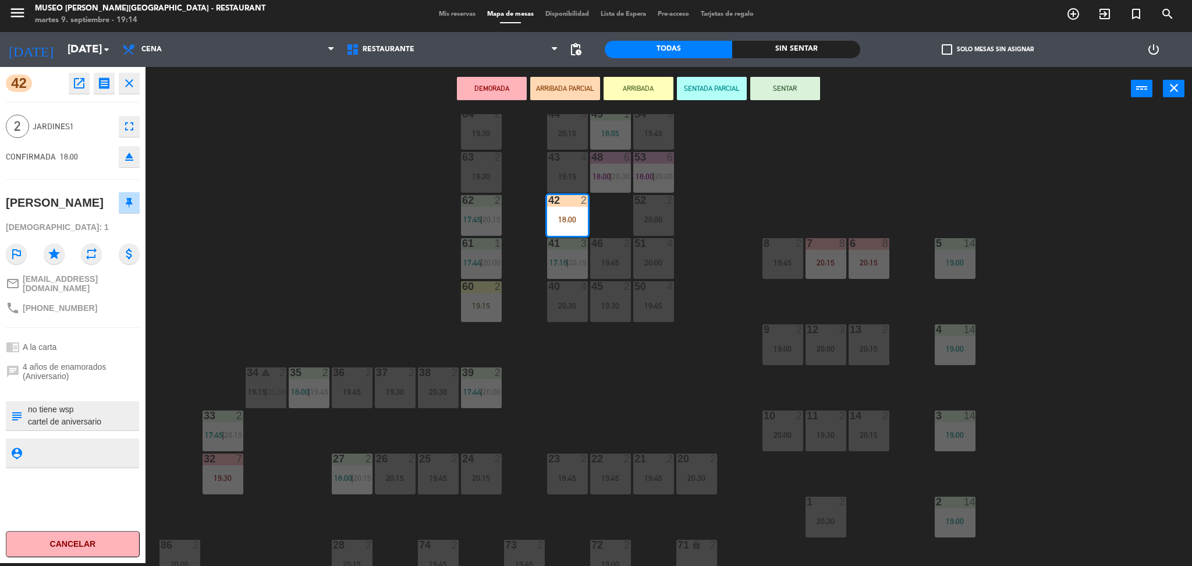
click at [68, 410] on textarea at bounding box center [82, 415] width 111 height 24
click at [237, 334] on div "44 5 20:15 49 1 18:55 54 5 19:45 64 2 19:30 48 6 18:00 | 20:30 53 6 18:00 | 20:…" at bounding box center [674, 340] width 1035 height 452
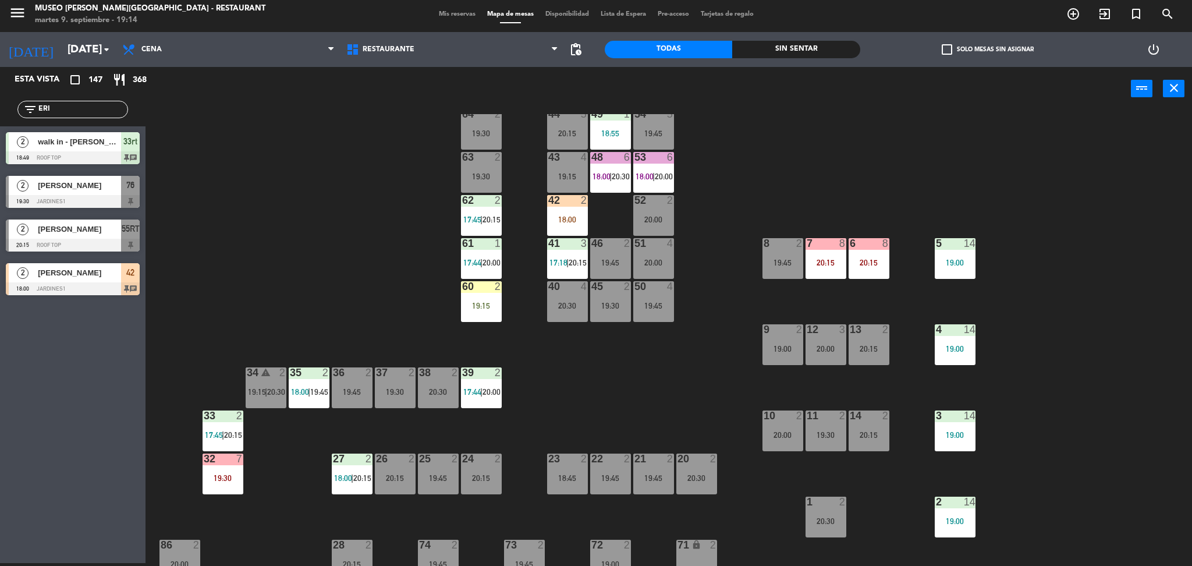
scroll to position [385, 0]
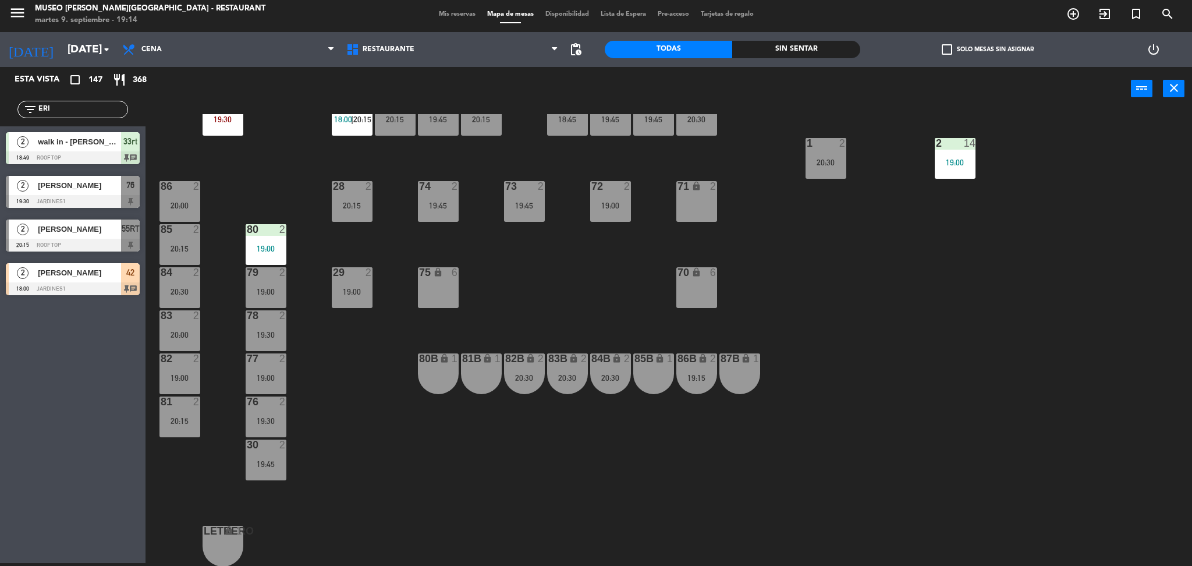
click at [563, 335] on div "44 5 20:15 49 1 18:55 54 5 19:45 64 2 19:30 48 6 18:00 | 20:30 53 6 18:00 | 20:…" at bounding box center [674, 340] width 1035 height 452
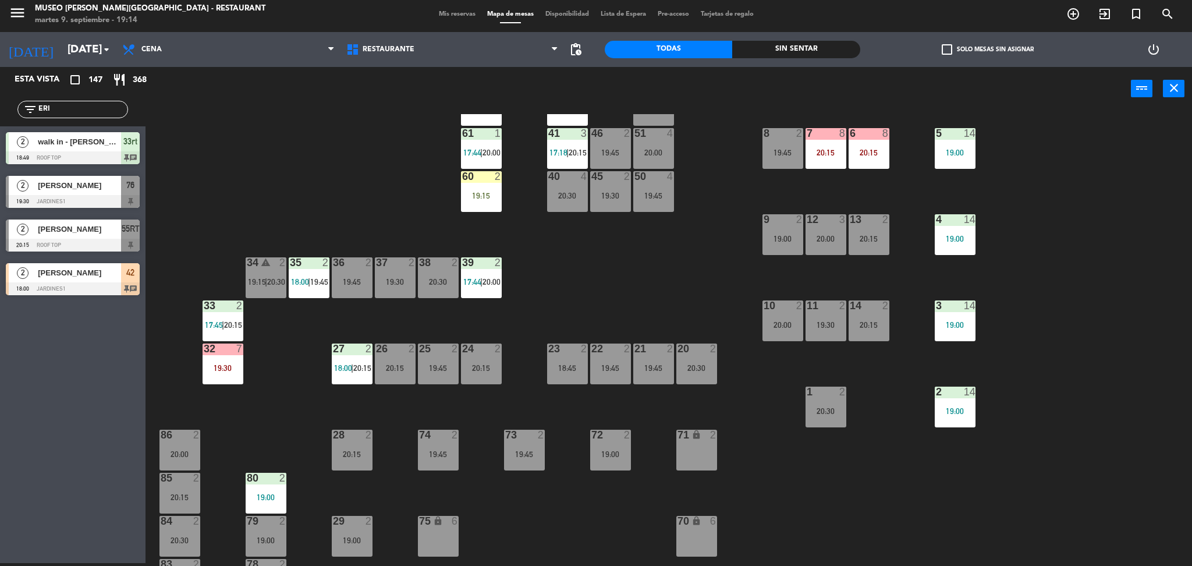
scroll to position [0, 0]
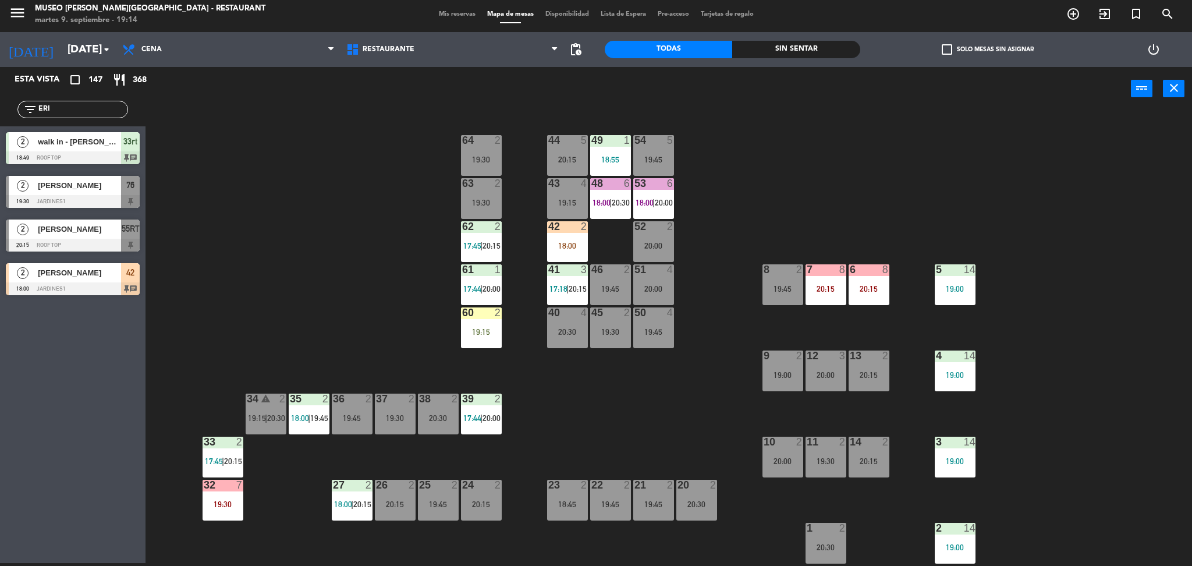
click at [568, 253] on div "42 2 18:00" at bounding box center [567, 241] width 41 height 41
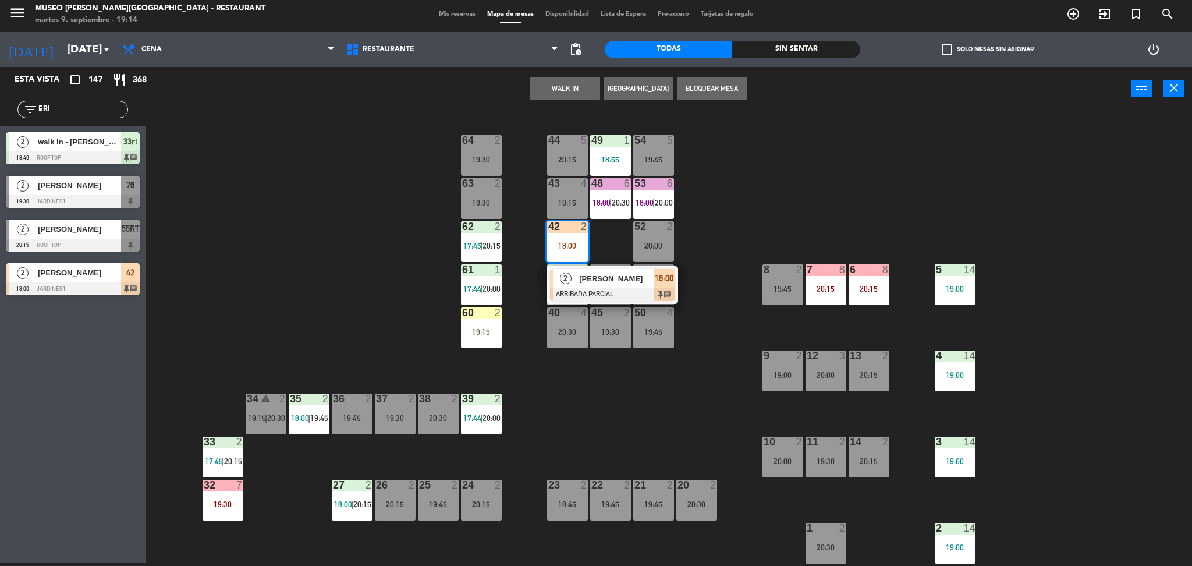
click at [575, 276] on div "2" at bounding box center [565, 278] width 25 height 19
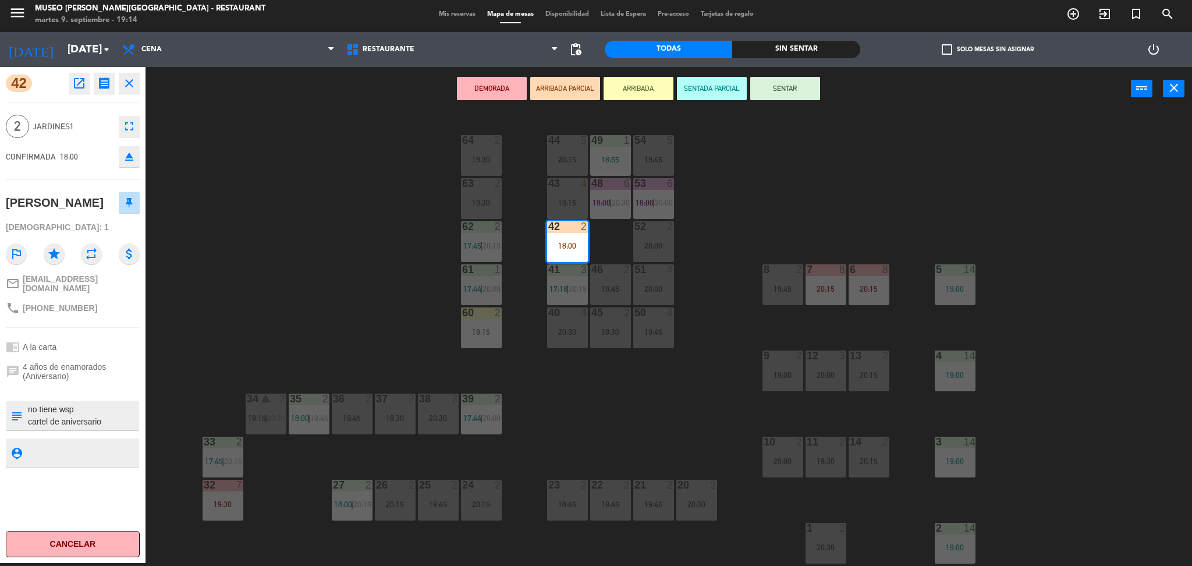
click at [408, 251] on div "44 5 20:15 49 1 18:55 54 5 19:45 64 2 19:30 48 6 18:00 | 20:30 53 6 18:00 | 20:…" at bounding box center [674, 340] width 1035 height 452
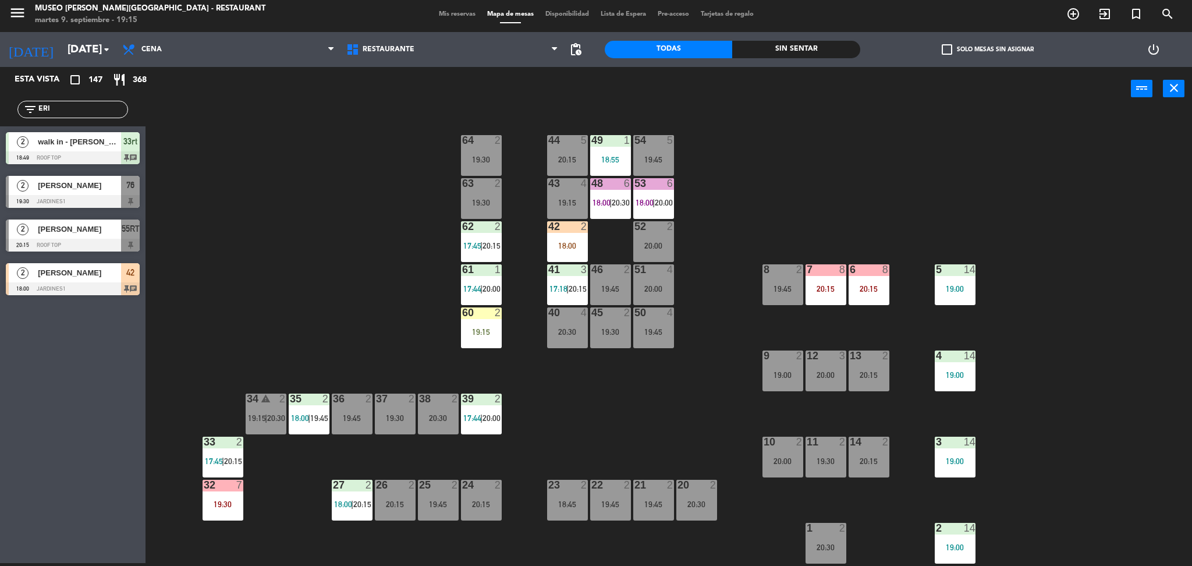
drag, startPoint x: 73, startPoint y: 112, endPoint x: 0, endPoint y: 118, distance: 73.5
click at [0, 118] on div "filter_list ERI" at bounding box center [72, 110] width 145 height 34
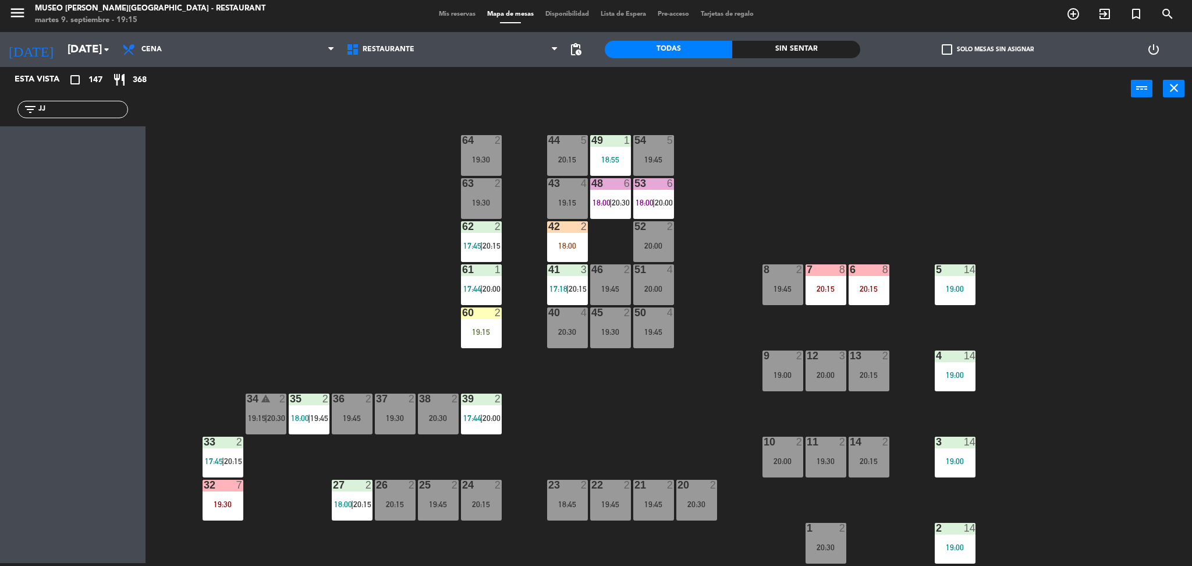
type input "J"
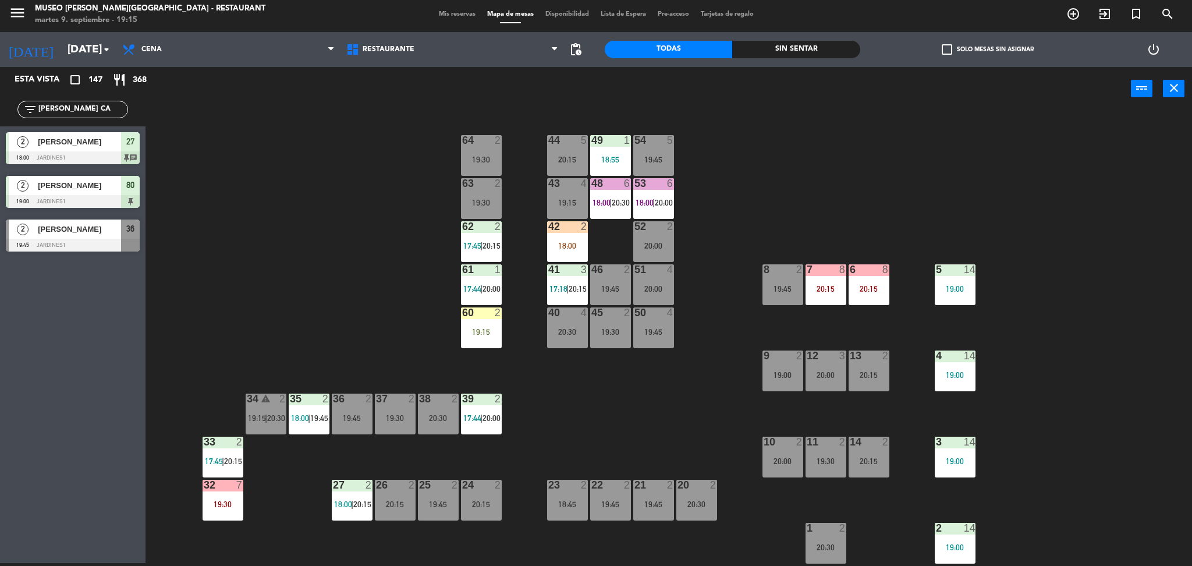
type input "[PERSON_NAME] CA"
click at [367, 219] on div "44 5 20:15 49 1 18:55 54 5 19:45 64 2 19:30 48 6 18:00 | 20:30 53 6 18:00 | 20:…" at bounding box center [674, 340] width 1035 height 452
click at [97, 235] on span "[PERSON_NAME]" at bounding box center [79, 229] width 83 height 12
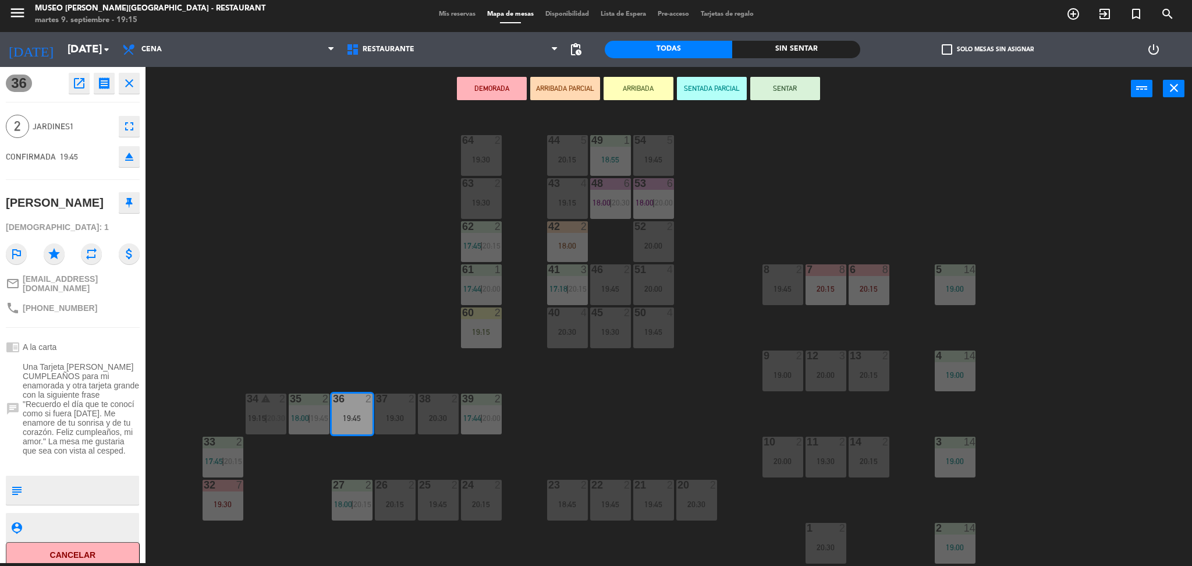
click at [576, 85] on button "ARRIBADA PARCIAL" at bounding box center [565, 88] width 70 height 23
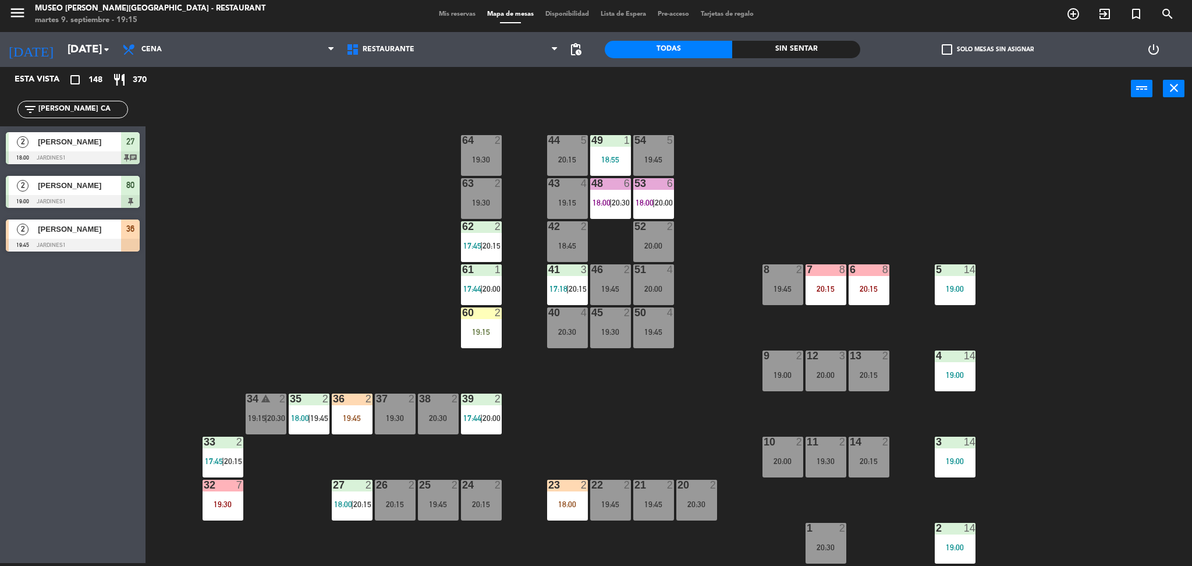
click at [332, 440] on div "44 5 20:15 49 1 18:55 54 5 19:45 64 2 19:30 48 6 18:00 | 20:30 53 6 18:00 | 20:…" at bounding box center [674, 340] width 1035 height 452
click at [351, 430] on div "36 2 19:45" at bounding box center [352, 413] width 41 height 41
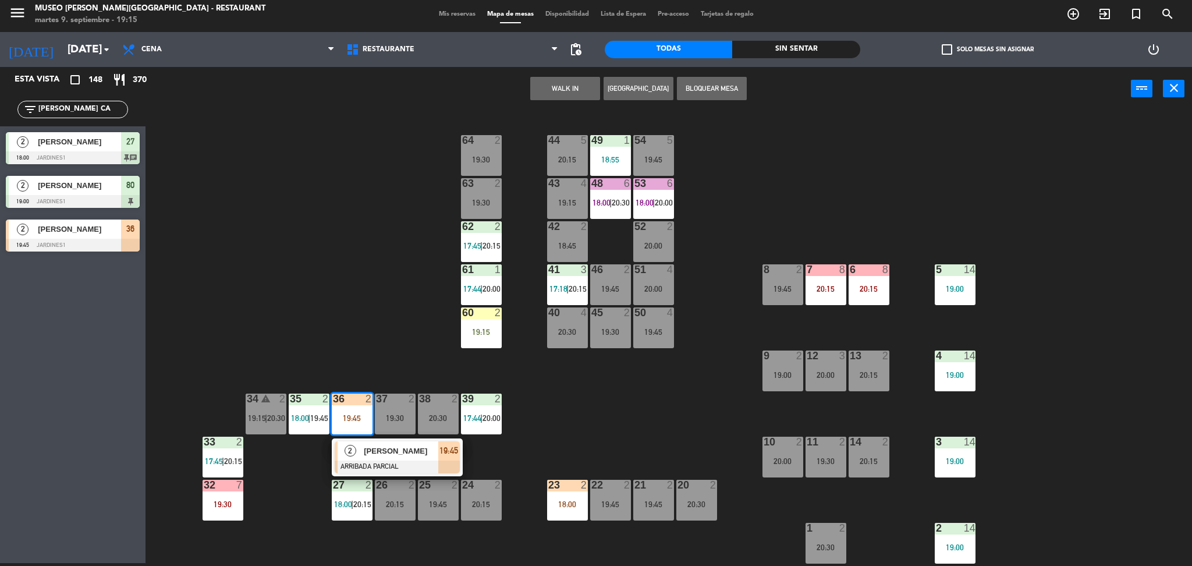
click at [356, 450] on div "2" at bounding box center [349, 450] width 25 height 19
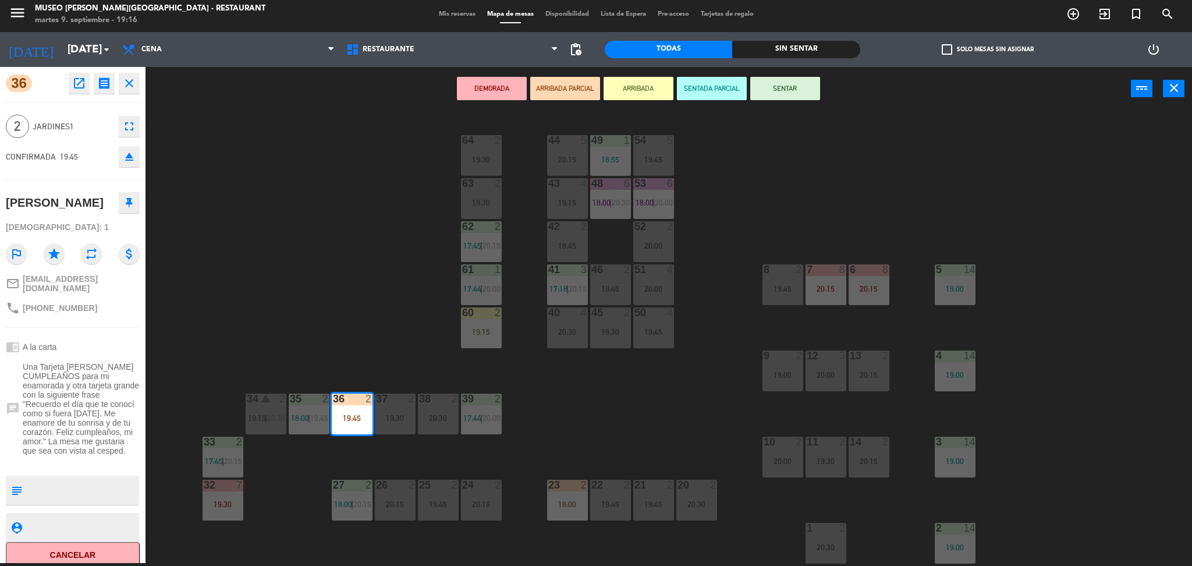
click at [80, 499] on textarea at bounding box center [82, 490] width 111 height 24
type textarea "LLEGARON 19:16 - Indicando que quieren pasear antes de la hora de su reserva"
click at [59, 130] on span "Jardines1" at bounding box center [73, 126] width 80 height 13
click at [352, 212] on div "44 5 20:15 49 1 18:55 54 5 19:45 64 2 19:30 48 6 18:00 | 20:30 53 6 18:00 | 20:…" at bounding box center [674, 340] width 1035 height 452
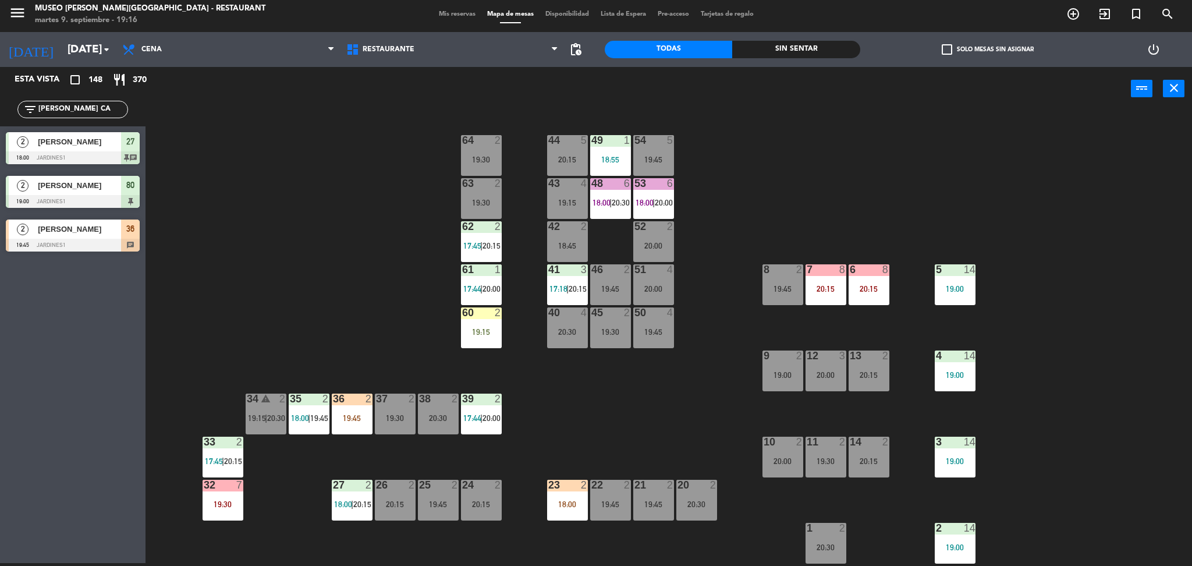
click at [373, 315] on div "44 5 20:15 49 1 18:55 54 5 19:45 64 2 19:30 48 6 18:00 | 20:30 53 6 18:00 | 20:…" at bounding box center [674, 340] width 1035 height 452
drag, startPoint x: 108, startPoint y: 105, endPoint x: 0, endPoint y: 58, distance: 117.5
click at [0, 58] on ng-component "menu [GEOGRAPHIC_DATA][PERSON_NAME] - Restaurant [DATE] 9. septiembre - 19:17 M…" at bounding box center [596, 281] width 1192 height 569
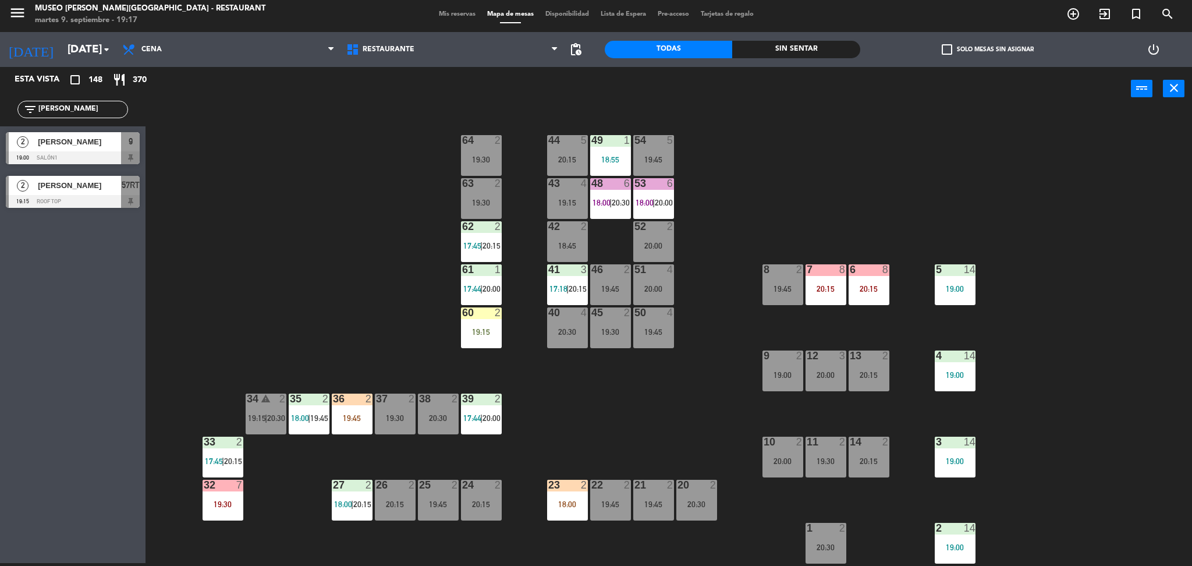
type input "[PERSON_NAME]"
click at [297, 278] on div "44 5 20:15 49 1 18:55 54 5 19:45 64 2 19:30 48 6 18:00 | 20:30 53 6 18:00 | 20:…" at bounding box center [674, 340] width 1035 height 452
click at [119, 151] on div at bounding box center [73, 157] width 134 height 13
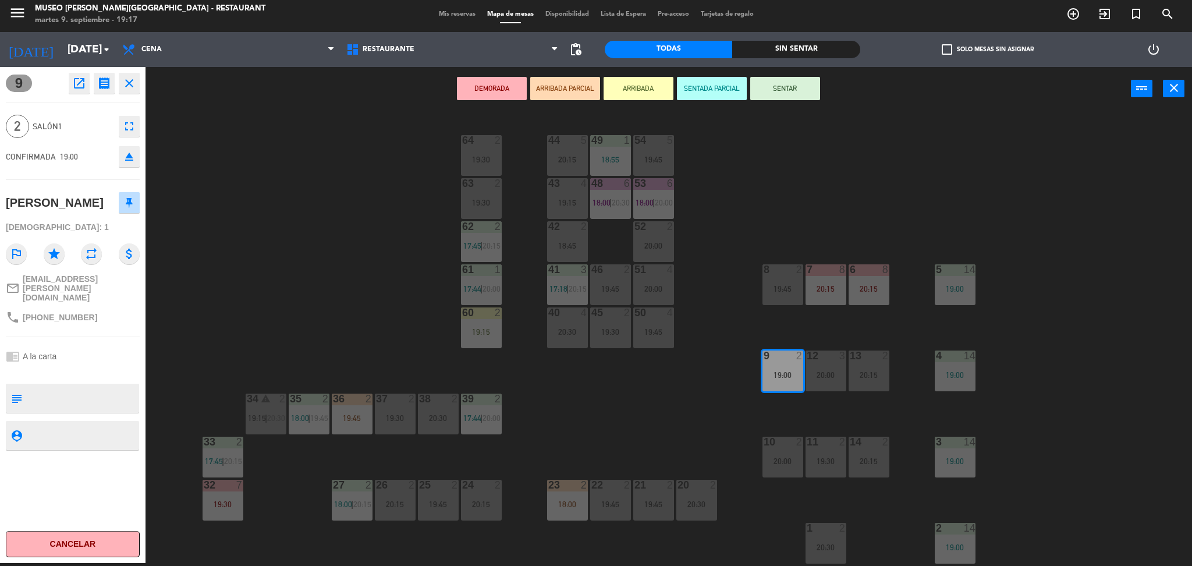
click at [70, 388] on textarea at bounding box center [82, 398] width 111 height 24
click at [569, 97] on button "ARRIBADA PARCIAL" at bounding box center [565, 88] width 70 height 23
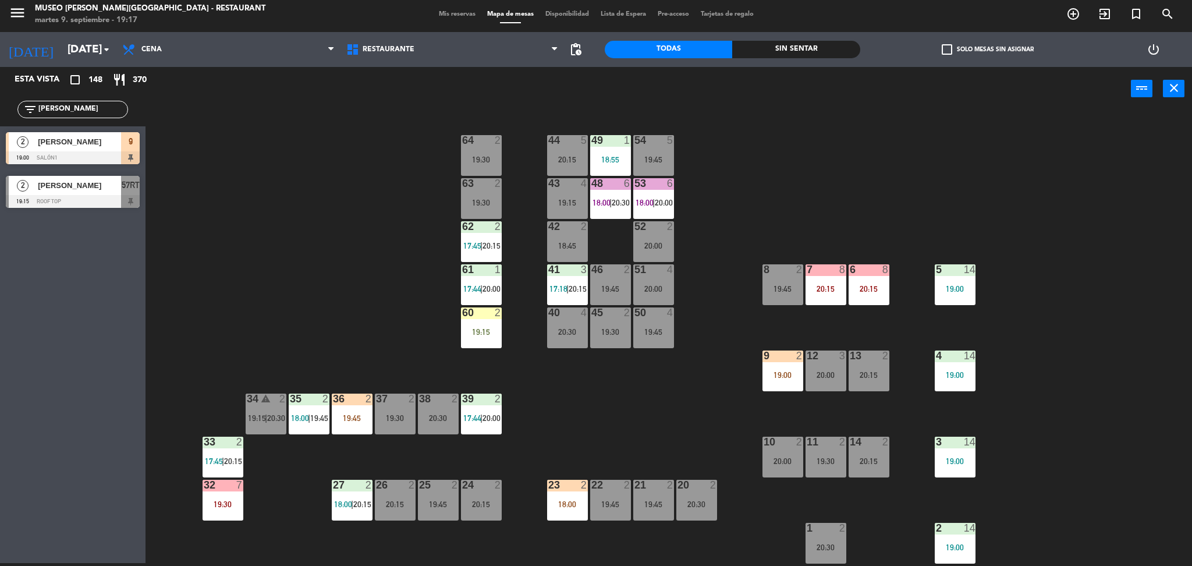
click at [178, 166] on div "44 5 20:15 49 1 18:55 54 5 19:45 64 2 19:30 48 6 18:00 | 20:30 53 6 18:00 | 20:…" at bounding box center [674, 340] width 1035 height 452
click at [262, 250] on div "44 5 20:15 49 1 18:55 54 5 19:45 64 2 19:30 48 6 18:00 | 20:30 53 6 18:00 | 20:…" at bounding box center [674, 340] width 1035 height 452
drag, startPoint x: 86, startPoint y: 115, endPoint x: 68, endPoint y: 115, distance: 18.0
click at [68, 115] on div "filter_list [PERSON_NAME]" at bounding box center [72, 109] width 111 height 17
drag, startPoint x: 68, startPoint y: 115, endPoint x: 33, endPoint y: 104, distance: 36.5
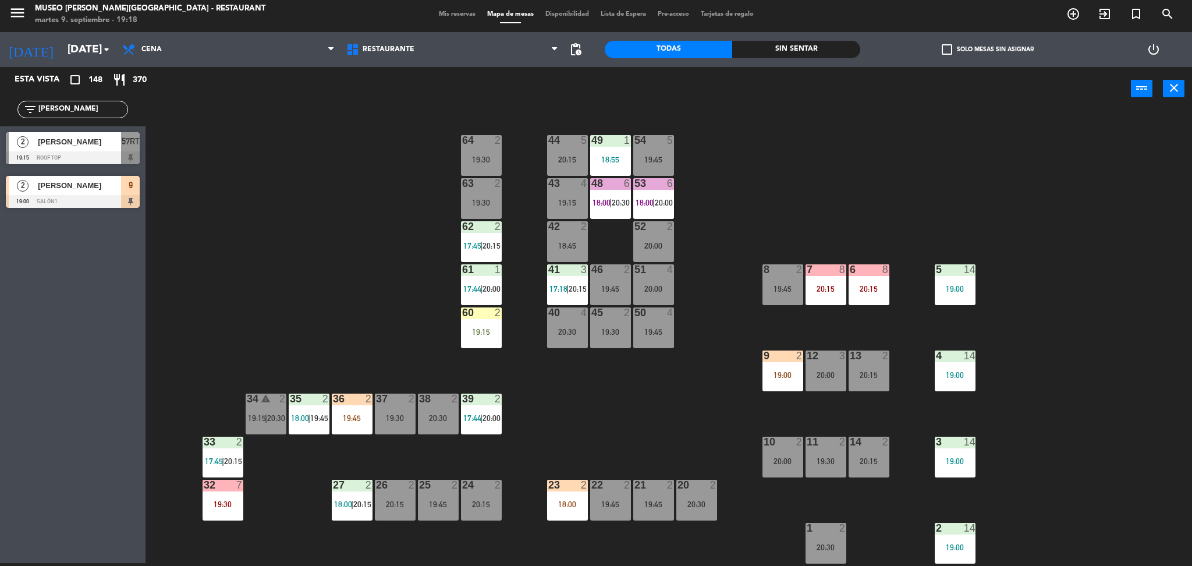
click at [33, 104] on div "filter_list [PERSON_NAME]" at bounding box center [72, 109] width 111 height 17
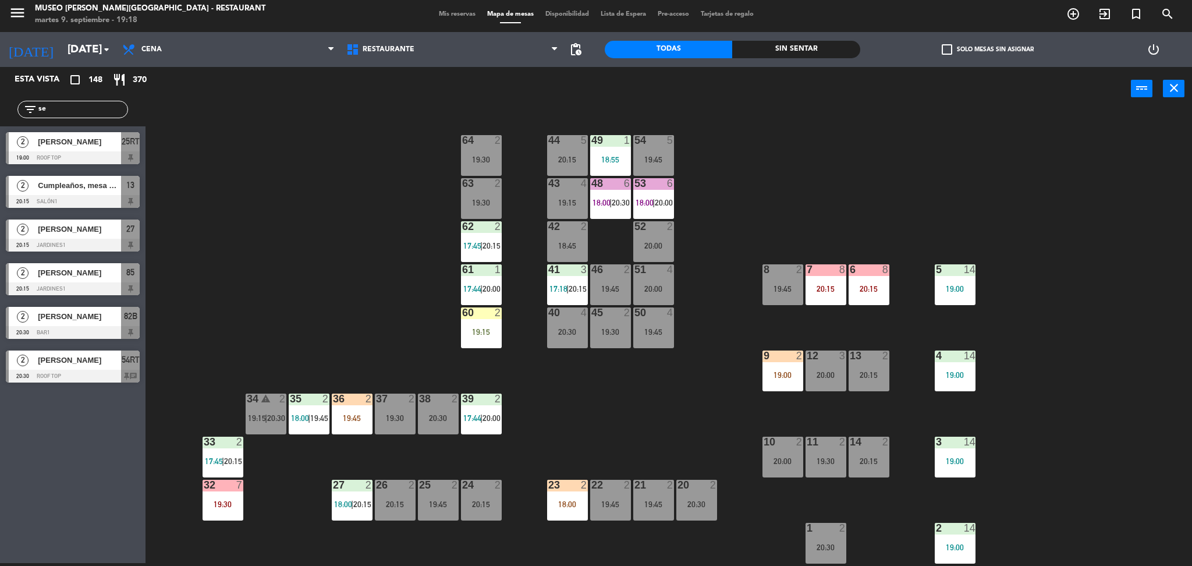
type input "s"
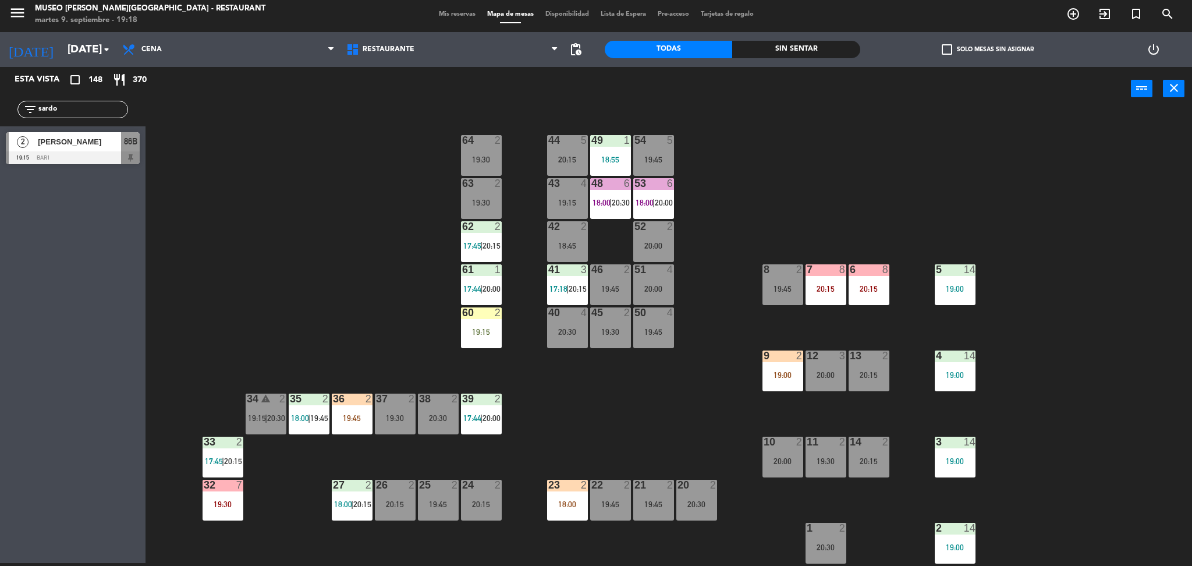
type input "sardo"
click at [121, 159] on div at bounding box center [73, 157] width 134 height 13
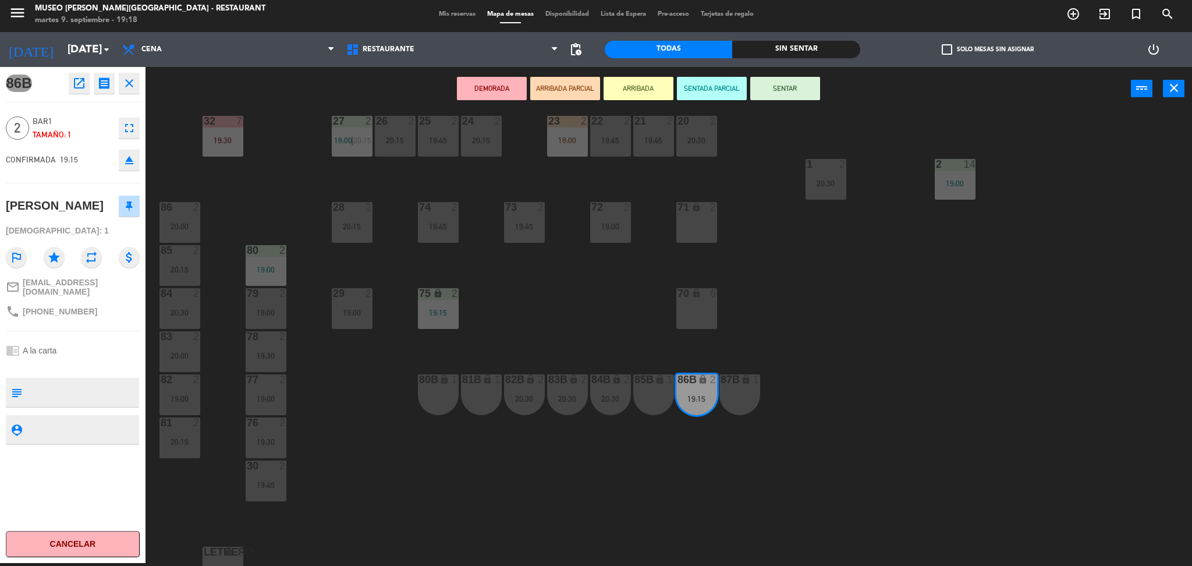
scroll to position [385, 0]
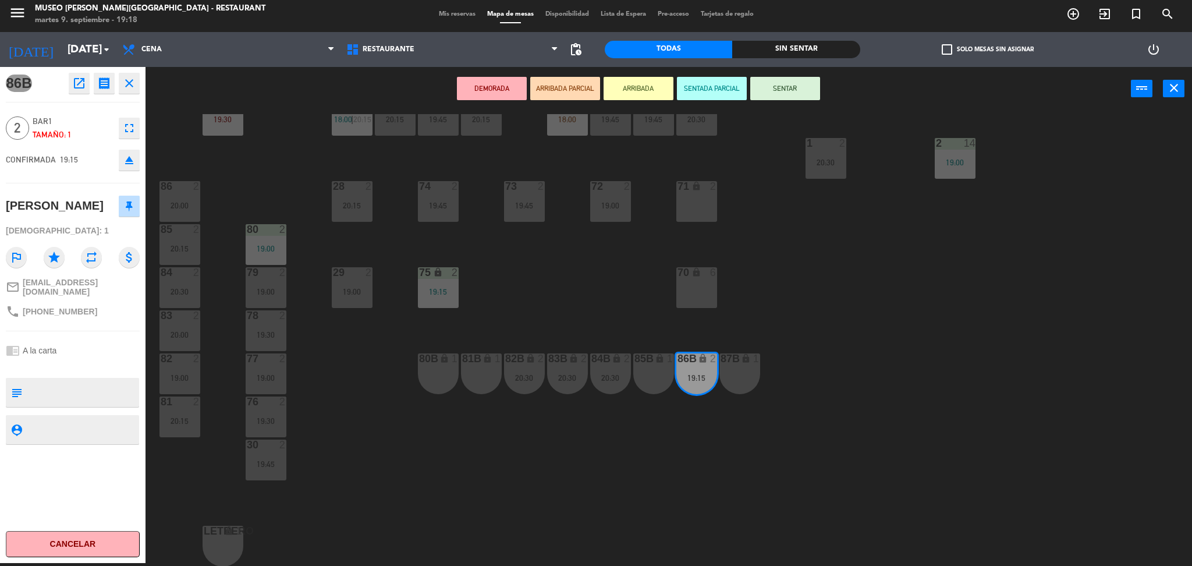
click at [281, 291] on div "19:00" at bounding box center [266, 291] width 41 height 8
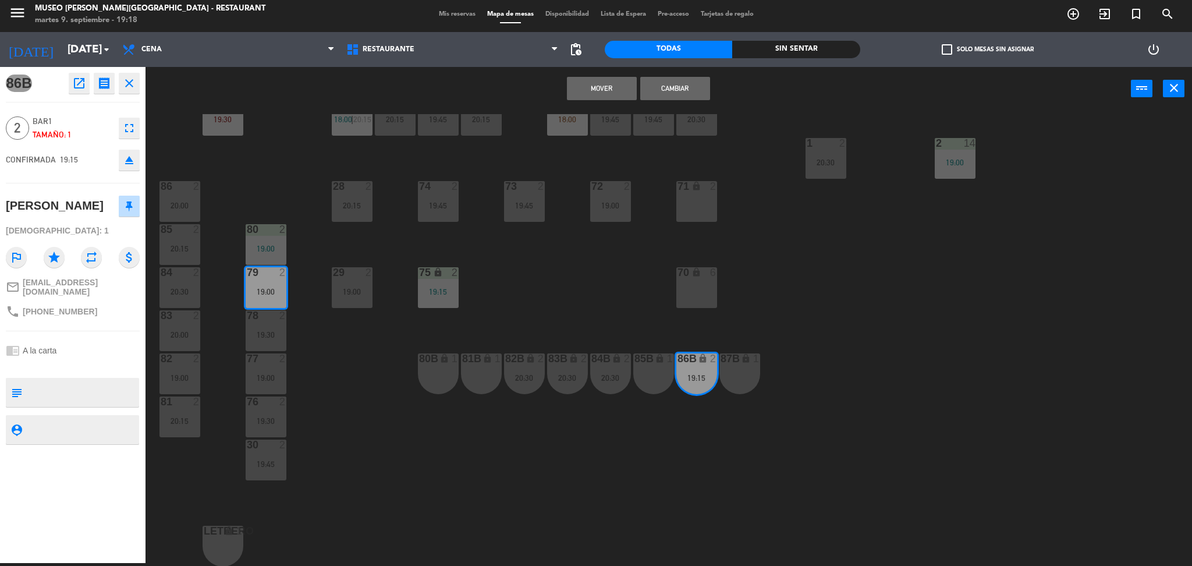
click at [669, 89] on button "Cambiar" at bounding box center [675, 88] width 70 height 23
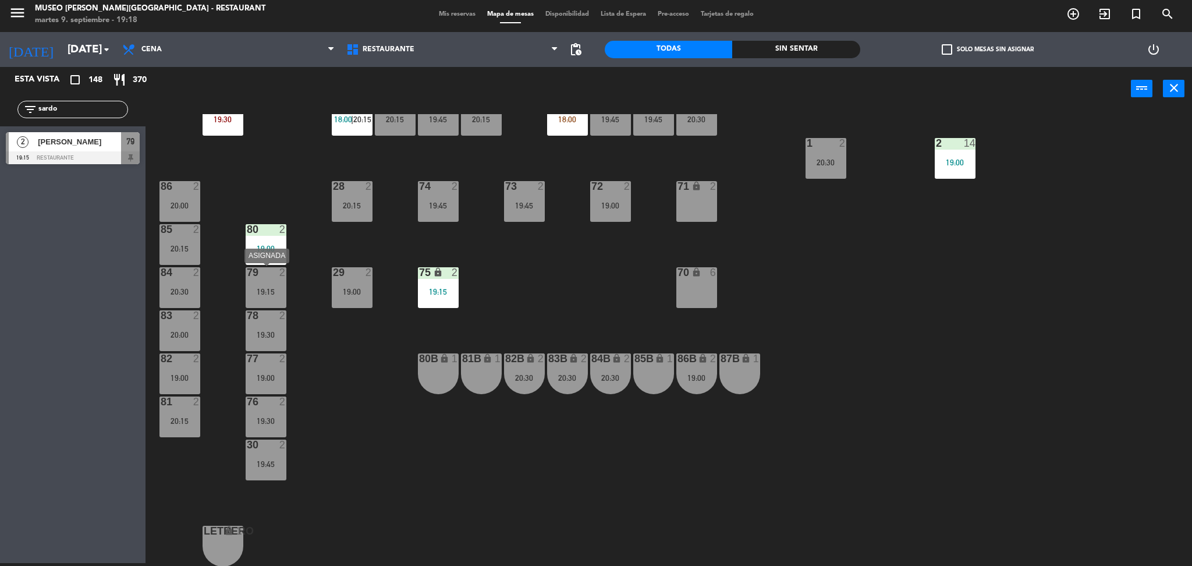
click at [274, 293] on div "19:15" at bounding box center [266, 291] width 41 height 8
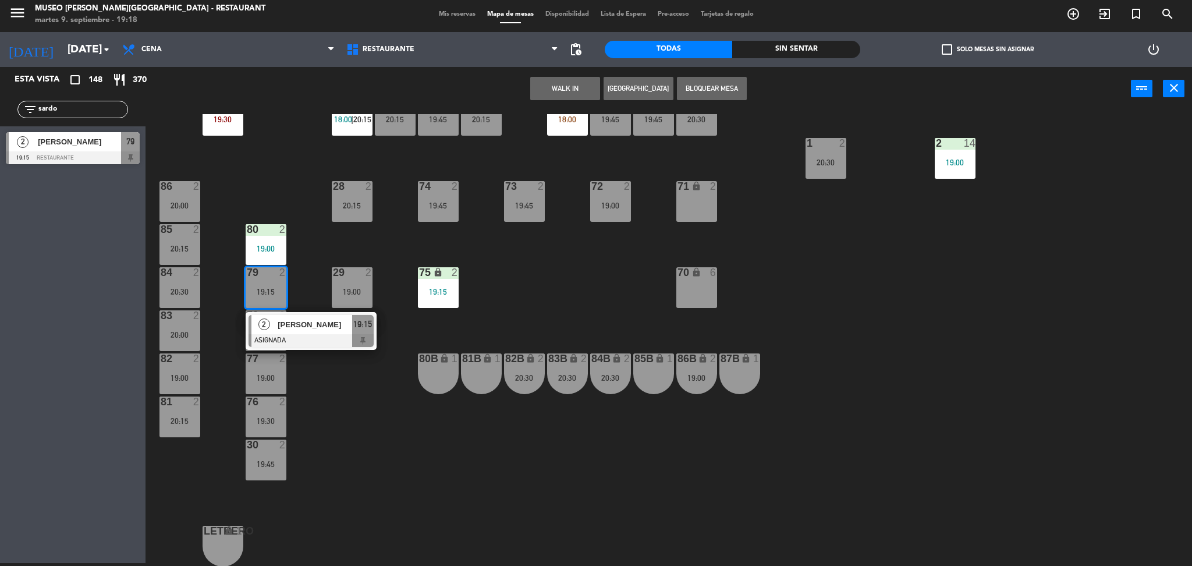
click at [290, 326] on span "[PERSON_NAME]" at bounding box center [315, 324] width 74 height 12
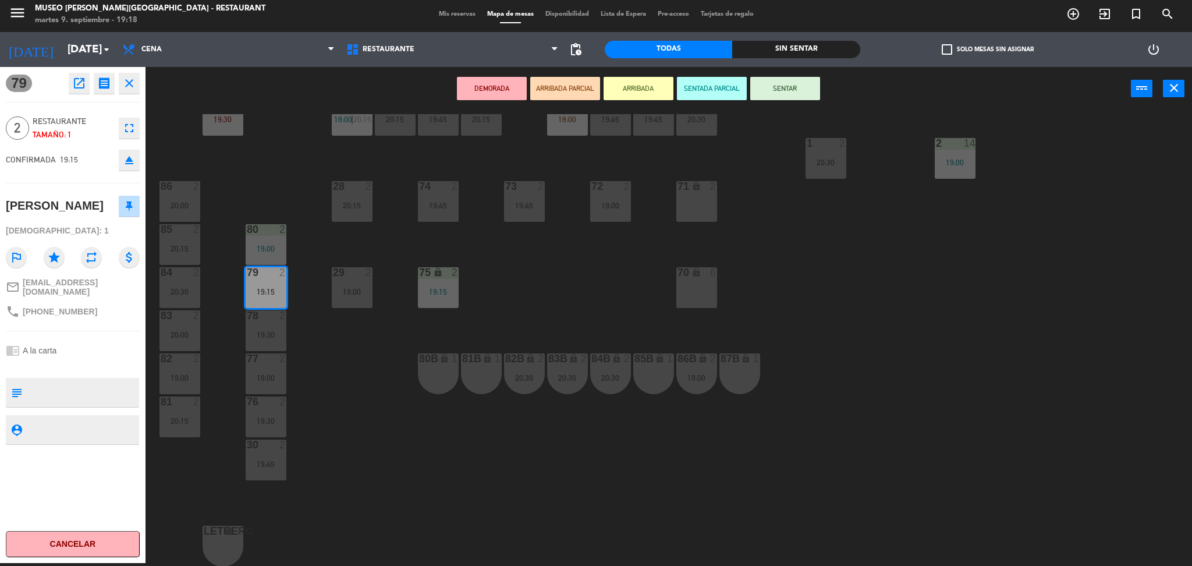
click at [546, 91] on button "ARRIBADA PARCIAL" at bounding box center [565, 88] width 70 height 23
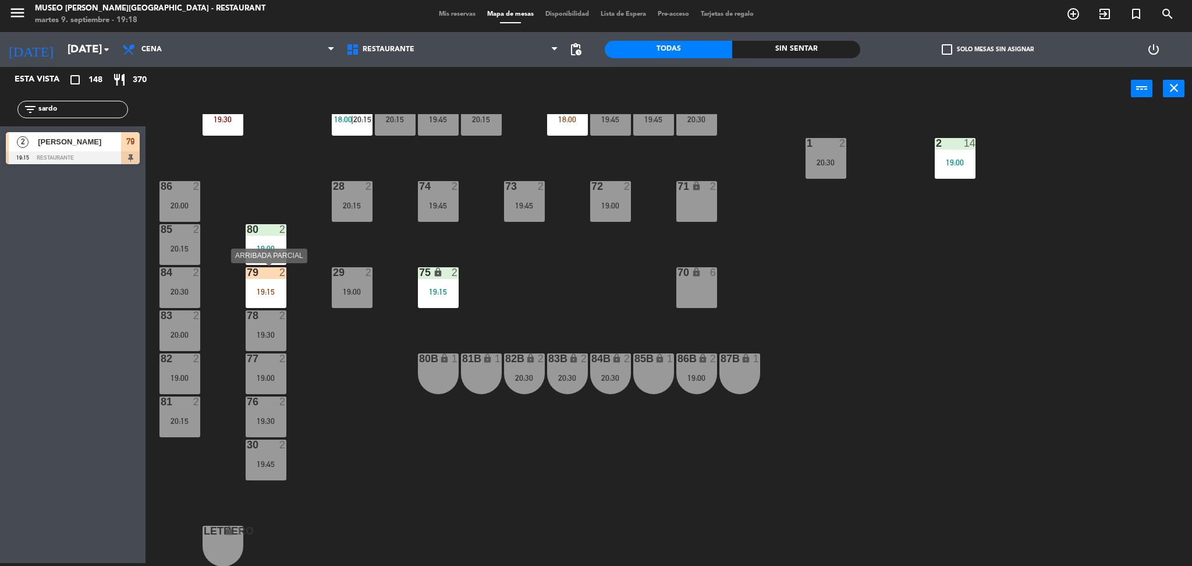
click at [275, 289] on div "19:15" at bounding box center [266, 291] width 41 height 8
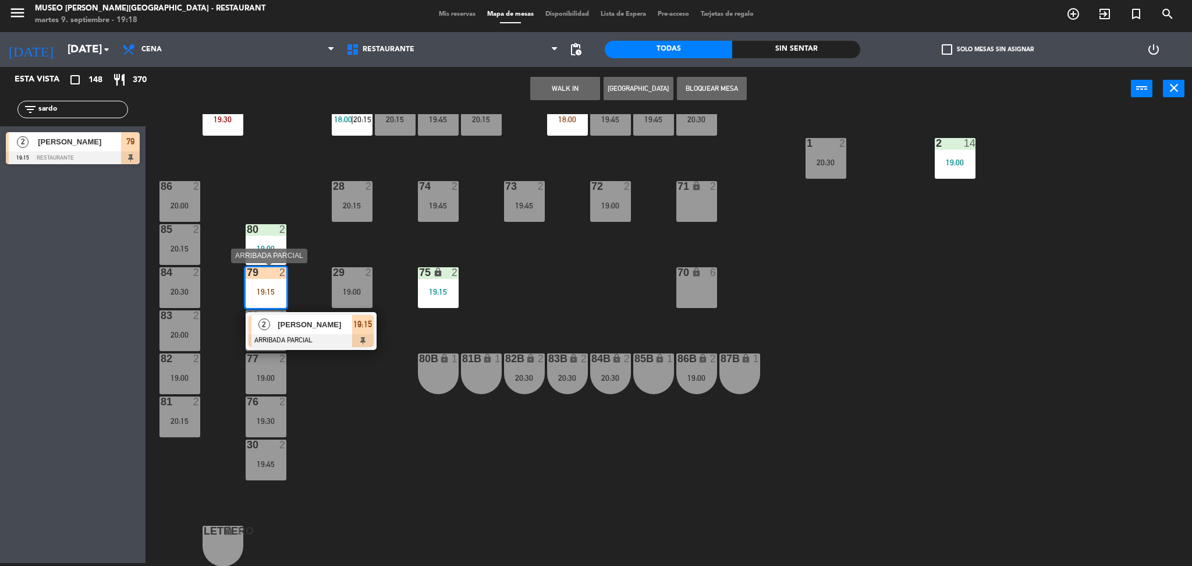
click at [311, 335] on div at bounding box center [310, 340] width 125 height 13
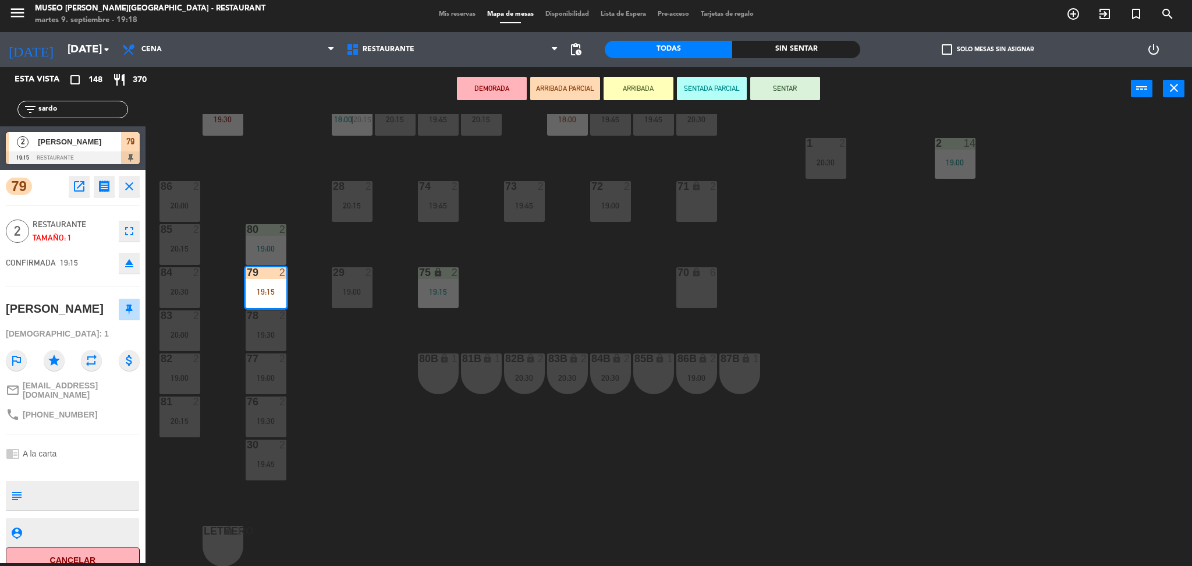
click at [311, 335] on div "44 5 20:15 49 1 18:55 54 5 19:45 64 2 19:30 48 6 18:00 | 20:30 53 6 18:00 | 20:…" at bounding box center [674, 340] width 1035 height 452
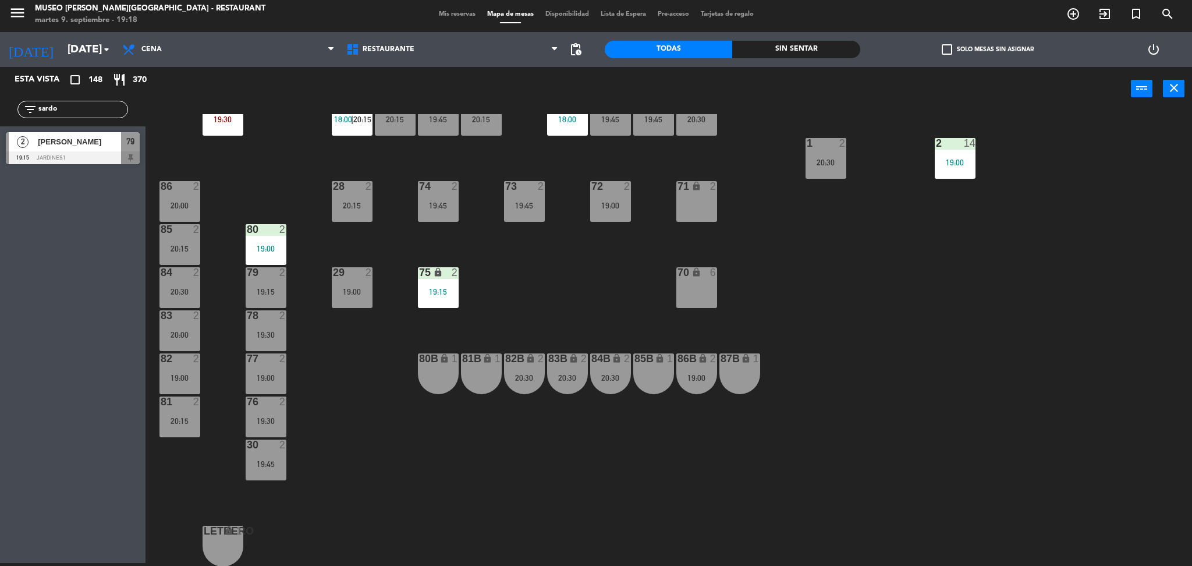
drag, startPoint x: 97, startPoint y: 111, endPoint x: 0, endPoint y: 125, distance: 97.6
click at [0, 125] on div "Esta vista crop_square 148 restaurant 370 filter_list sardo 2 [PERSON_NAME] 19:…" at bounding box center [72, 118] width 145 height 103
type input "cub"
click at [63, 237] on div "Esta vista crop_square 148 restaurant 370 filter_list cub 2 [PERSON_NAME] 19:00…" at bounding box center [72, 315] width 145 height 496
click at [356, 280] on div "29 2 19:00" at bounding box center [352, 287] width 41 height 41
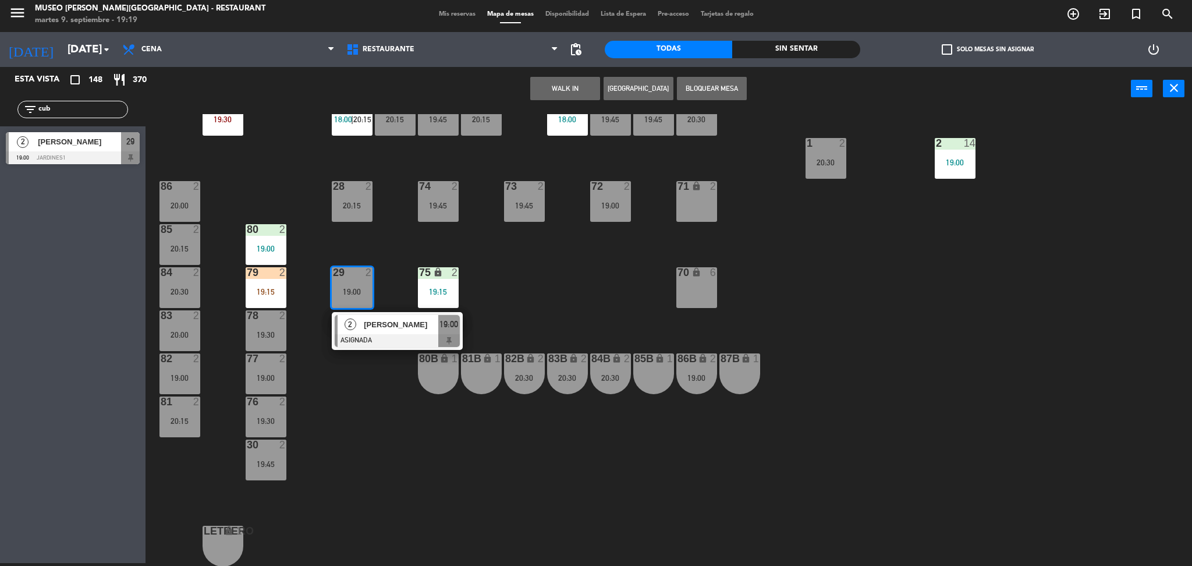
click at [393, 338] on div at bounding box center [397, 340] width 125 height 13
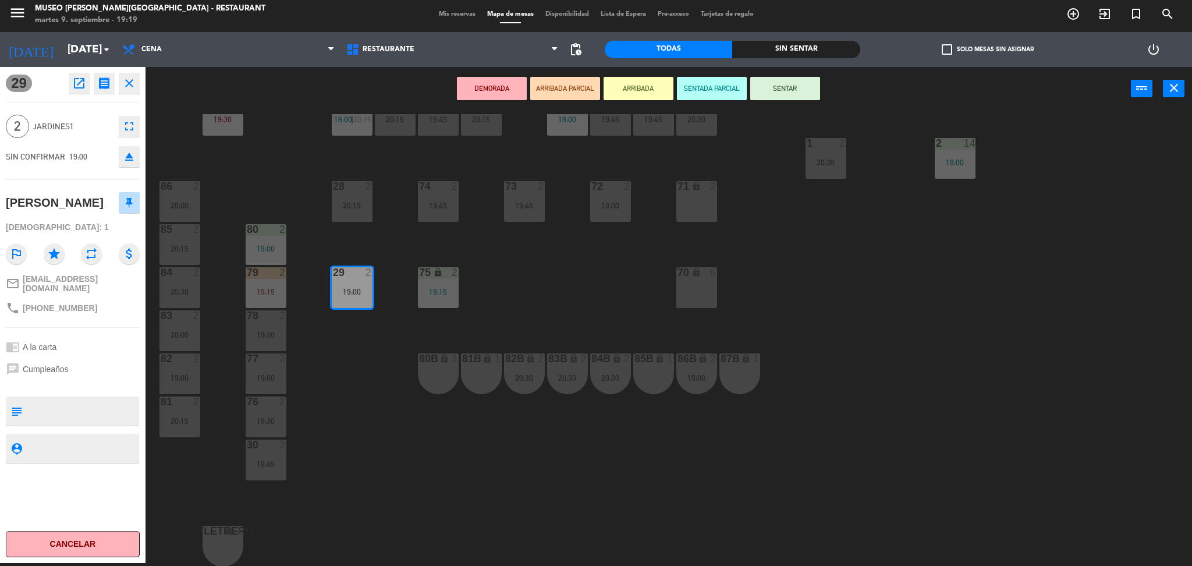
click at [94, 200] on div "[PERSON_NAME]" at bounding box center [55, 202] width 98 height 19
copy div "[PERSON_NAME]"
click at [389, 354] on div "44 5 20:15 49 1 18:55 54 5 19:45 64 2 19:00 48 6 18:00 | 20:30 53 6 18:00 | 20:…" at bounding box center [674, 340] width 1035 height 452
drag, startPoint x: 354, startPoint y: 284, endPoint x: 483, endPoint y: 376, distance: 158.6
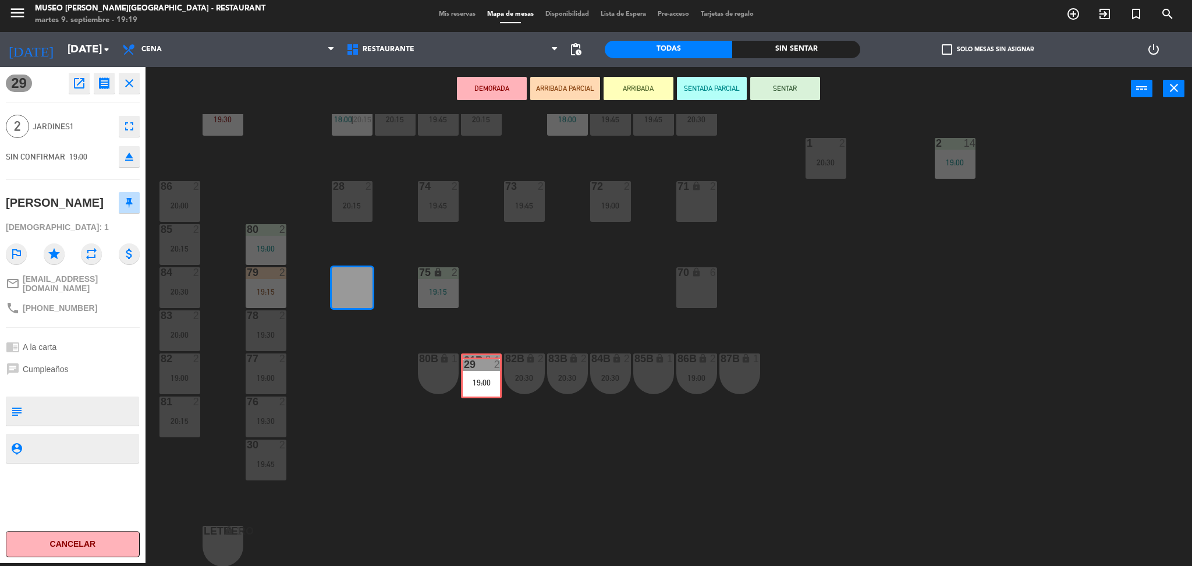
click at [483, 376] on div "44 5 20:15 49 1 18:55 54 5 19:45 64 2 19:00 48 6 18:00 | 20:30 53 6 18:00 | 20:…" at bounding box center [674, 340] width 1035 height 452
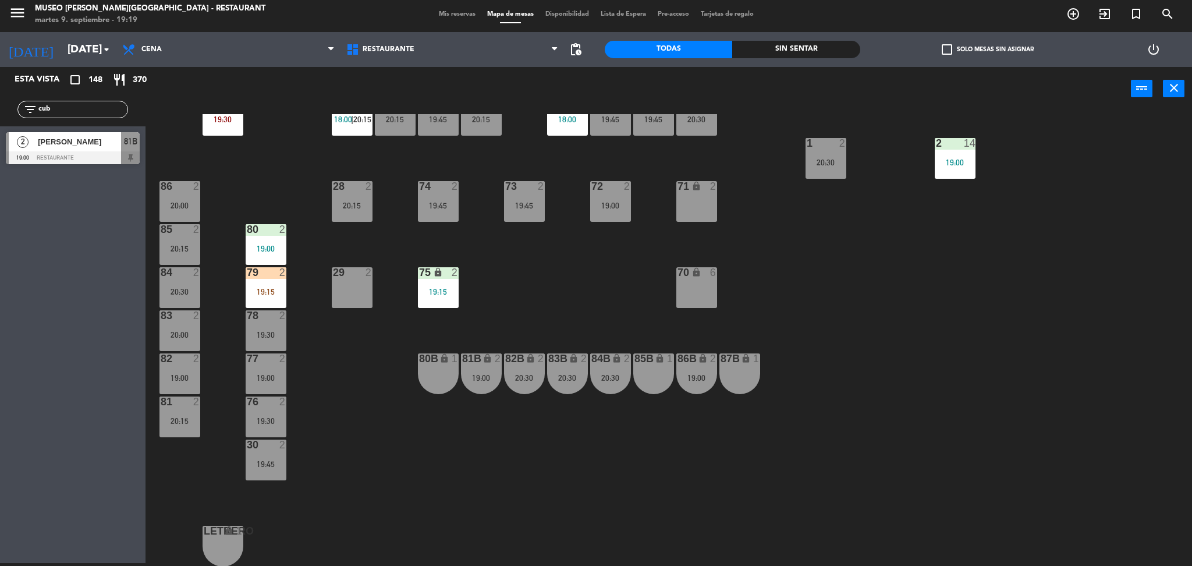
click at [370, 410] on div "44 5 20:15 49 1 18:55 54 5 19:45 64 2 19:00 48 6 18:00 | 20:30 53 6 18:00 | 20:…" at bounding box center [674, 340] width 1035 height 452
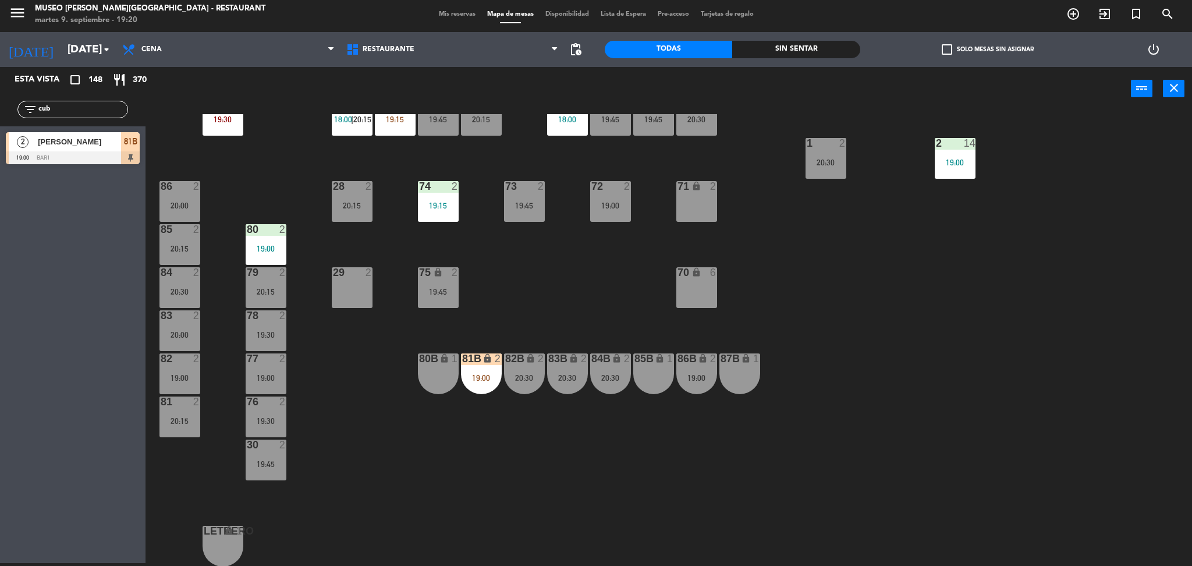
drag, startPoint x: 80, startPoint y: 114, endPoint x: 0, endPoint y: 97, distance: 81.5
click at [0, 97] on div "filter_list cub" at bounding box center [72, 110] width 145 height 34
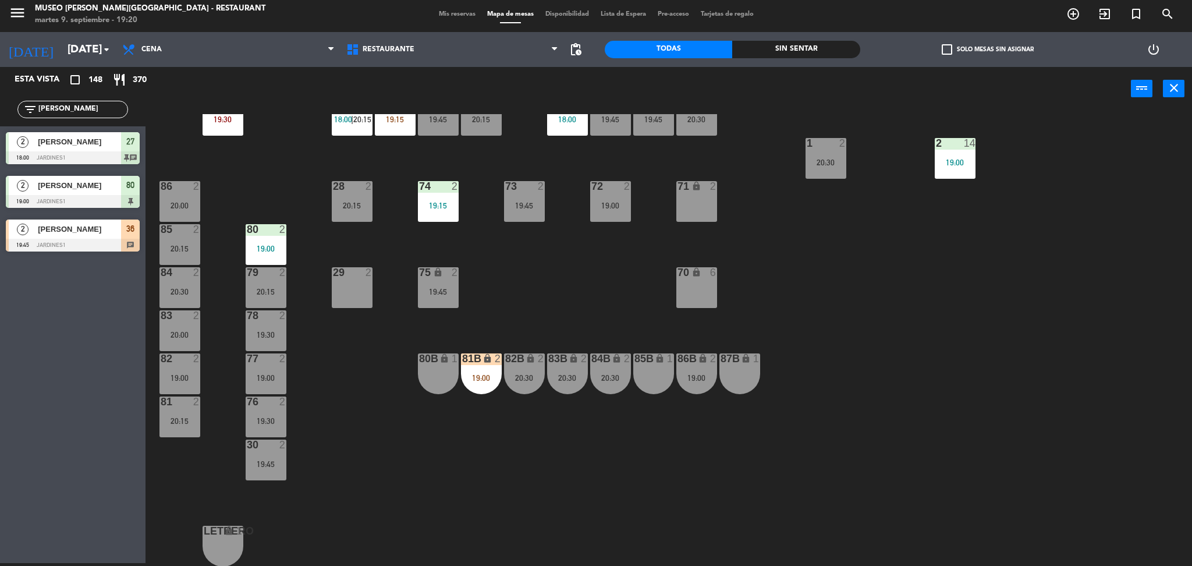
type input "[PERSON_NAME]"
